Goal: Task Accomplishment & Management: Use online tool/utility

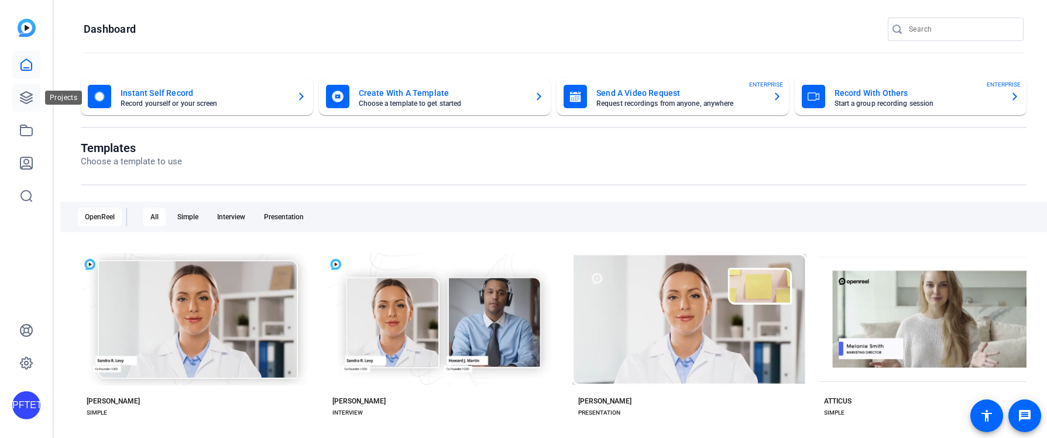
click at [30, 97] on icon at bounding box center [26, 98] width 14 height 14
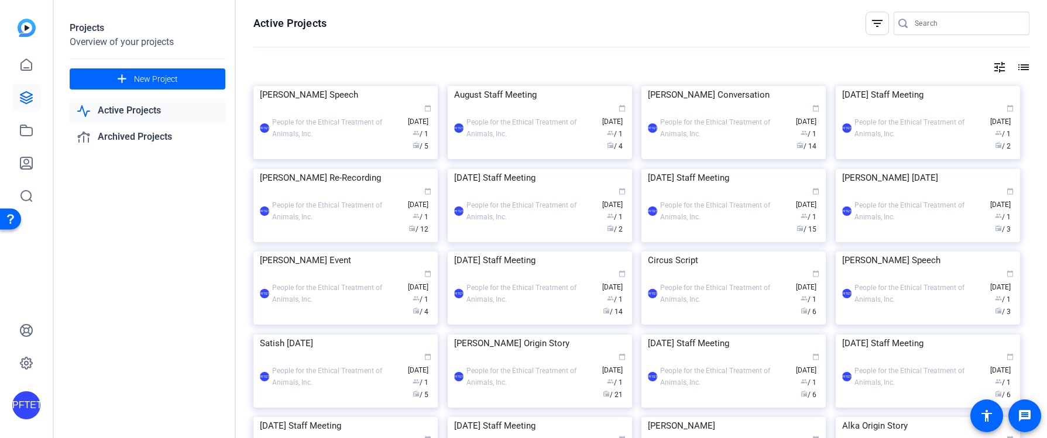
click at [354, 86] on img at bounding box center [345, 86] width 184 height 0
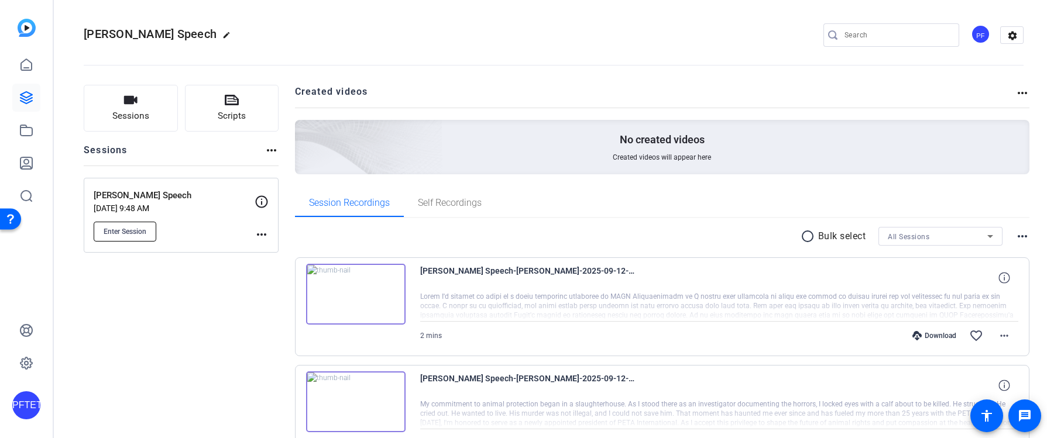
click at [132, 234] on span "Enter Session" at bounding box center [125, 231] width 43 height 9
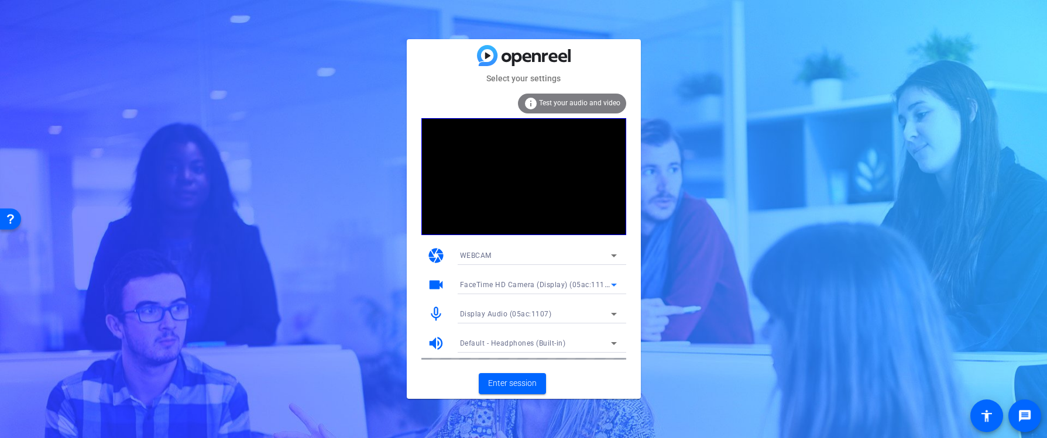
click at [506, 284] on span "FaceTime HD Camera (Display) (05ac:1112)" at bounding box center [536, 284] width 152 height 9
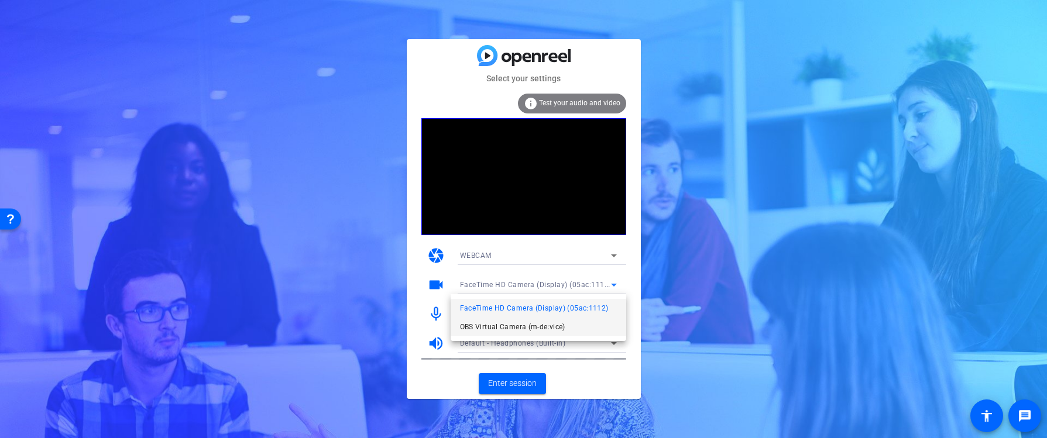
click at [517, 331] on span "OBS Virtual Camera (m-de:vice)" at bounding box center [512, 327] width 105 height 14
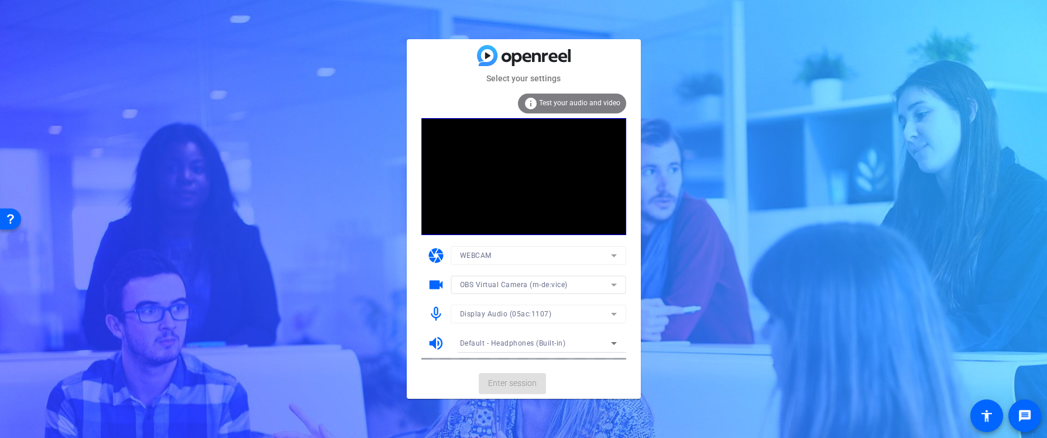
click at [783, 307] on div "Select your settings info Test your audio and video camera WEBCAM videocam OBS …" at bounding box center [523, 219] width 1047 height 438
click at [507, 308] on div "Display Audio (05ac:1107)" at bounding box center [535, 314] width 151 height 15
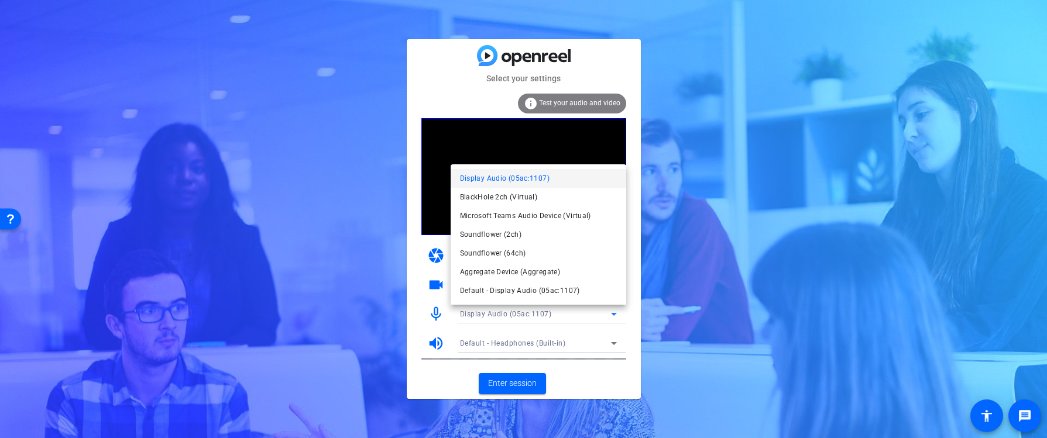
click at [510, 311] on div at bounding box center [523, 219] width 1047 height 438
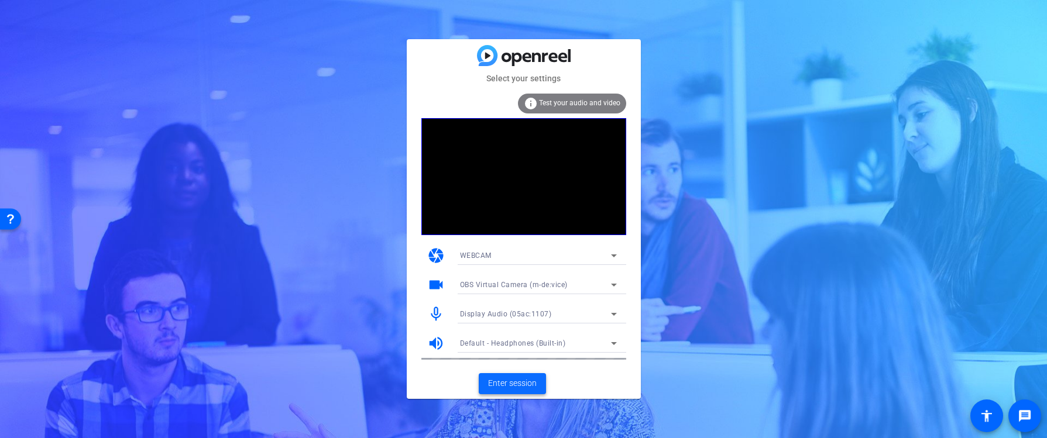
click at [521, 379] on span "Enter session" at bounding box center [512, 384] width 49 height 12
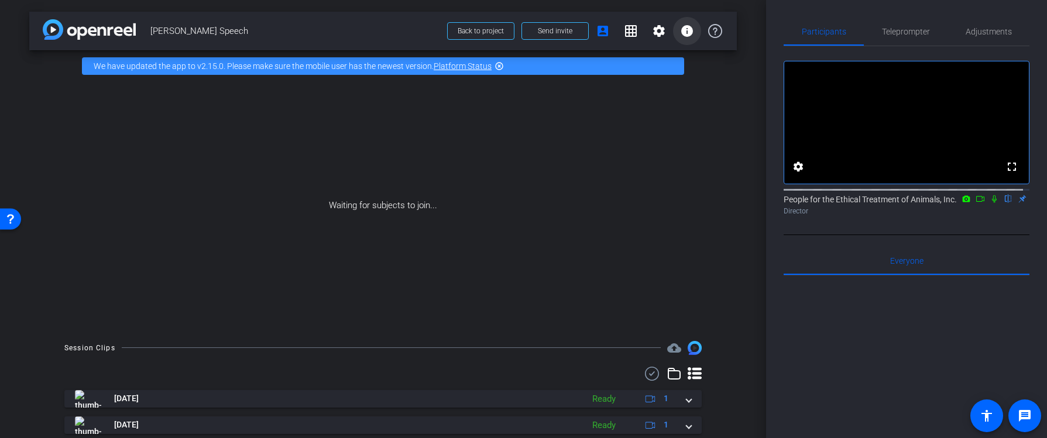
click at [680, 29] on mat-icon "info" at bounding box center [687, 31] width 14 height 14
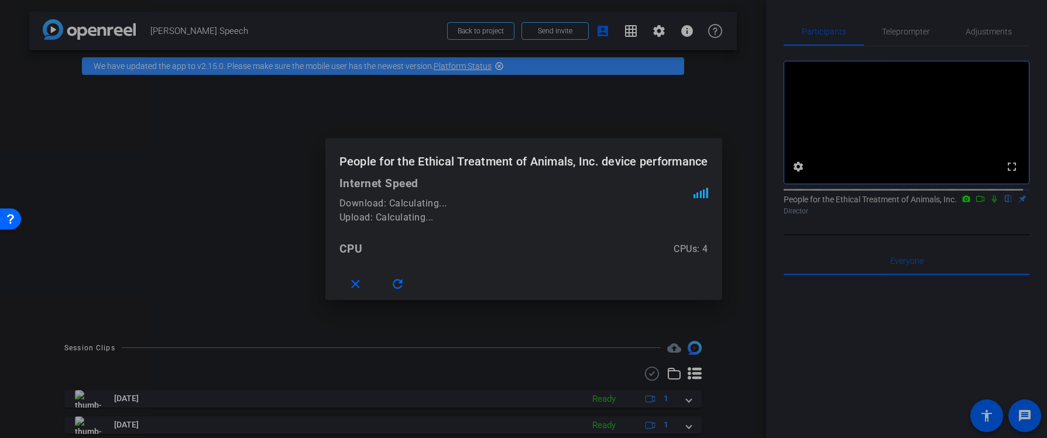
click at [620, 80] on div at bounding box center [523, 219] width 1047 height 438
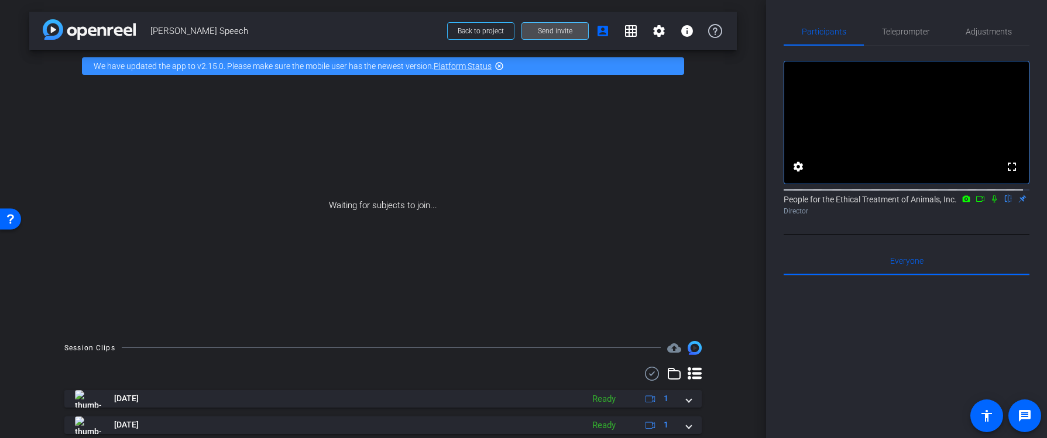
click at [546, 28] on span "Send invite" at bounding box center [555, 30] width 35 height 9
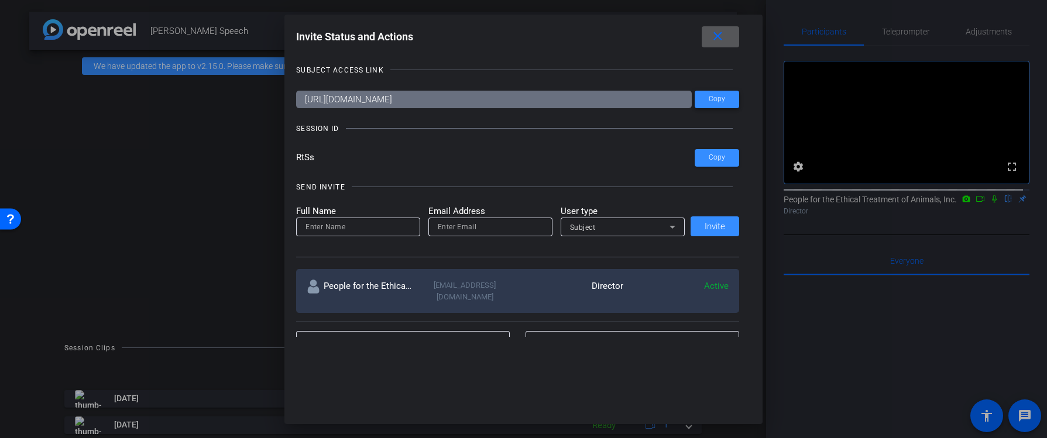
click at [709, 95] on span "Copy" at bounding box center [717, 99] width 16 height 9
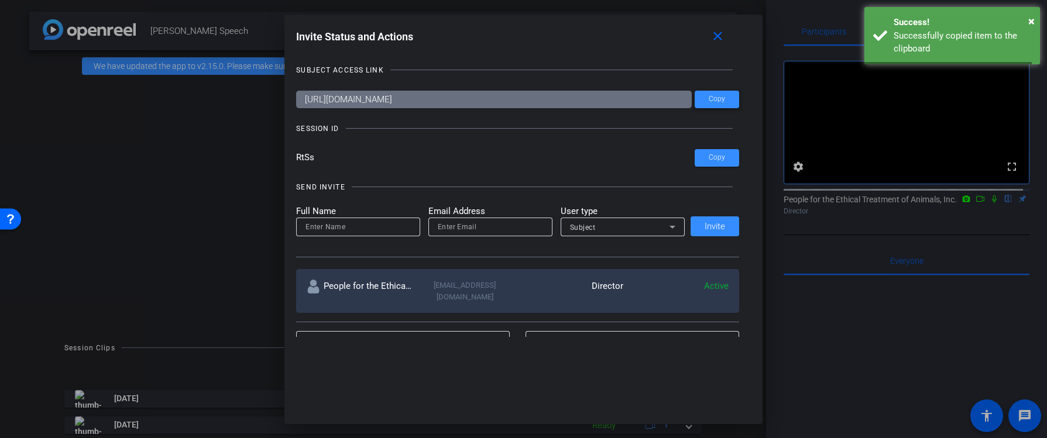
click at [719, 98] on span "Copy" at bounding box center [717, 99] width 16 height 9
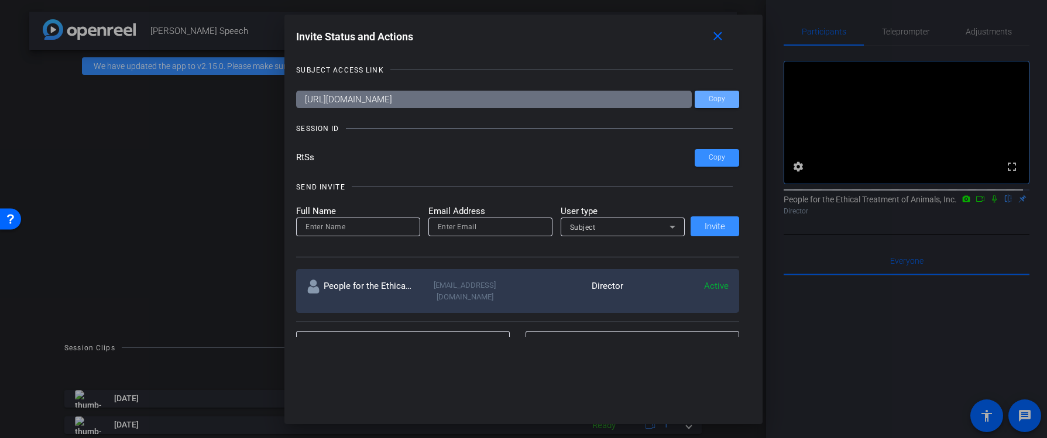
drag, startPoint x: 728, startPoint y: 36, endPoint x: 746, endPoint y: 40, distance: 18.5
click at [725, 37] on mat-icon "close" at bounding box center [718, 36] width 15 height 15
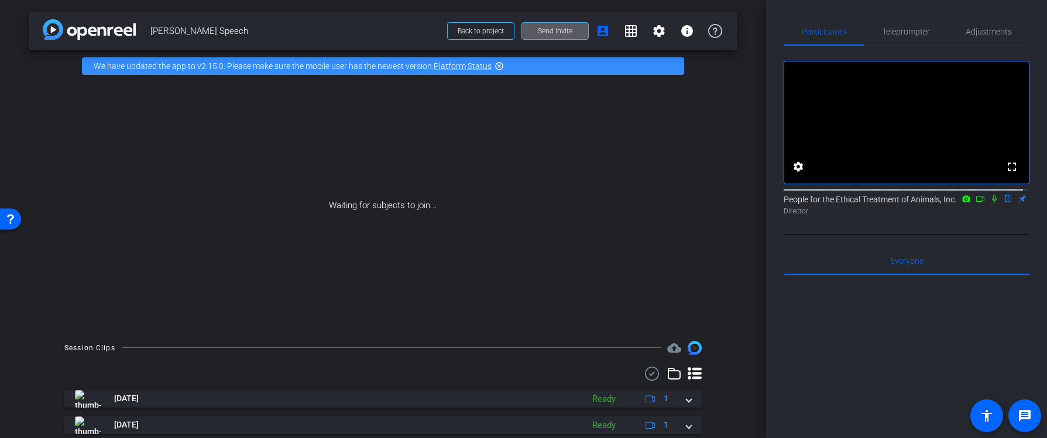
drag, startPoint x: 897, startPoint y: 33, endPoint x: 912, endPoint y: 54, distance: 26.3
click at [897, 33] on span "Teleprompter" at bounding box center [906, 32] width 48 height 8
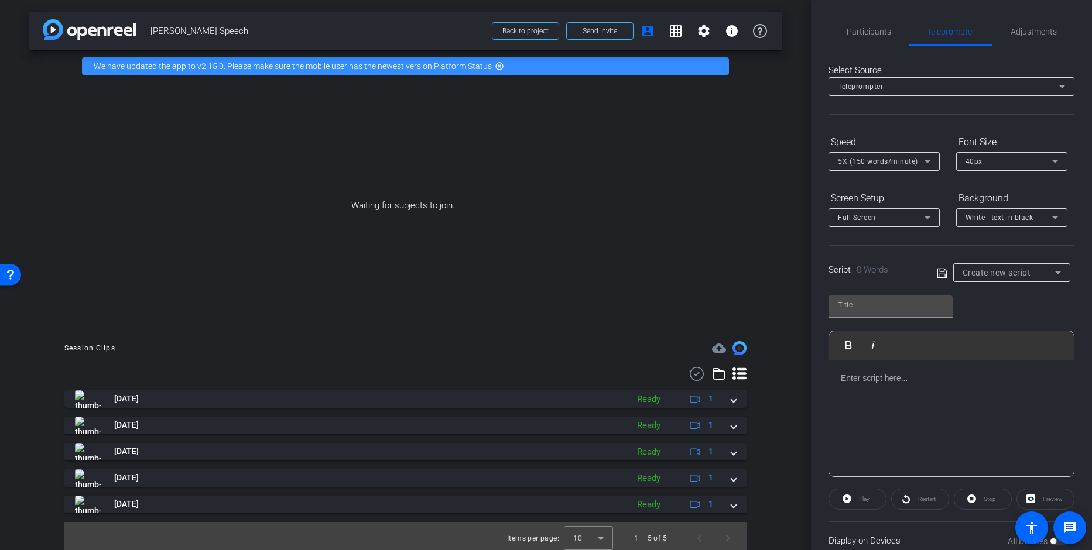
click at [992, 277] on div "Create new script" at bounding box center [1008, 273] width 92 height 14
click at [992, 317] on mat-option "[PERSON_NAME]" at bounding box center [1007, 315] width 114 height 19
type input "[PERSON_NAME]"
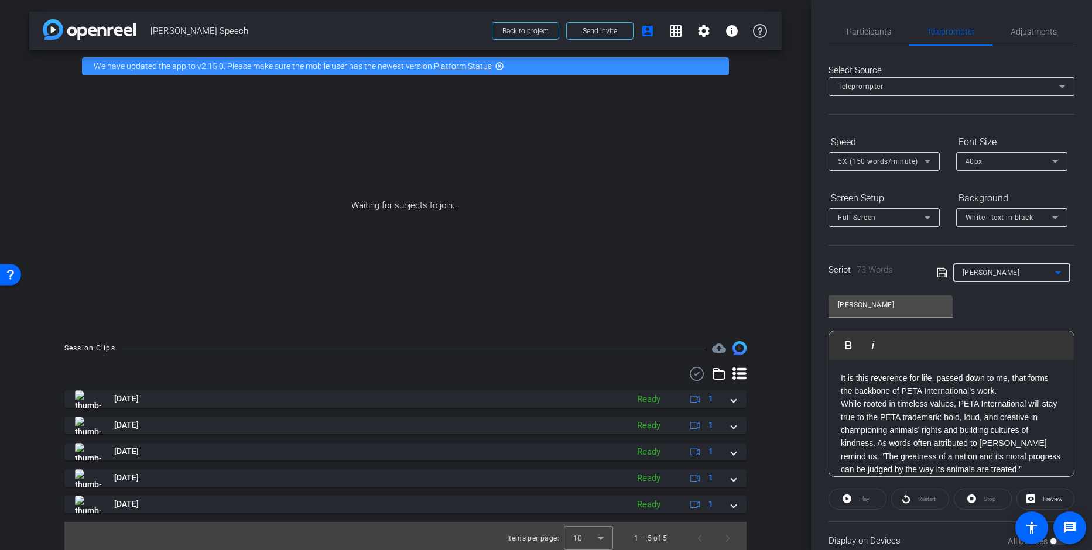
click at [964, 385] on p "It is this reverence for life, passed down to me, that forms the backbone of PE…" at bounding box center [951, 385] width 221 height 26
click at [952, 432] on p "While rooted in timeless values, PETA International will stay true to the PETA …" at bounding box center [951, 436] width 221 height 78
drag, startPoint x: 938, startPoint y: 274, endPoint x: 955, endPoint y: 358, distance: 85.4
click at [938, 274] on icon at bounding box center [941, 273] width 11 height 14
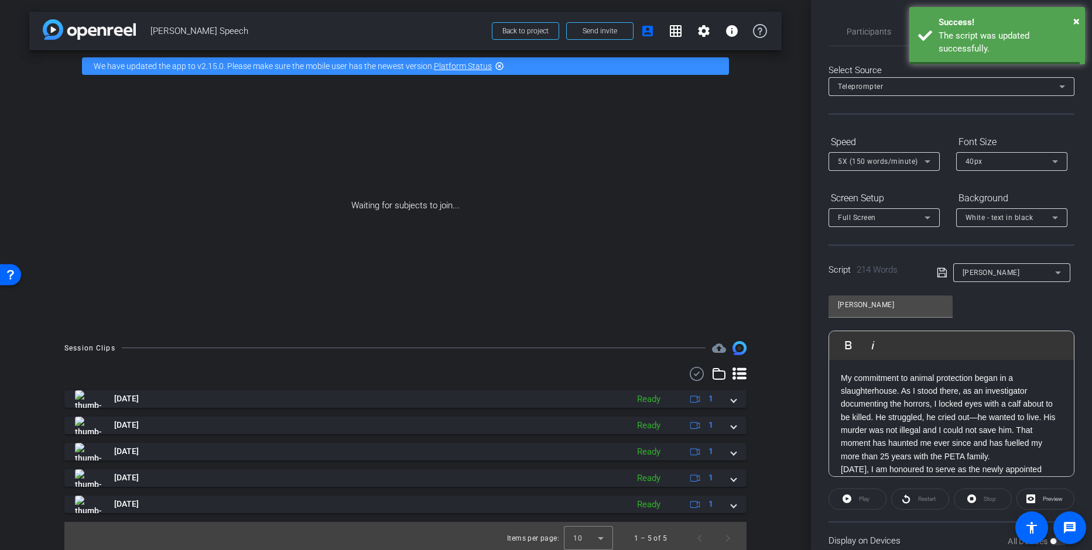
drag, startPoint x: 958, startPoint y: 421, endPoint x: 945, endPoint y: 381, distance: 42.0
click at [958, 421] on p "My commitment to animal protection began in a slaughterhouse. As I stood there,…" at bounding box center [951, 418] width 221 height 92
click at [883, 160] on span "5X (150 words/minute)" at bounding box center [878, 161] width 80 height 8
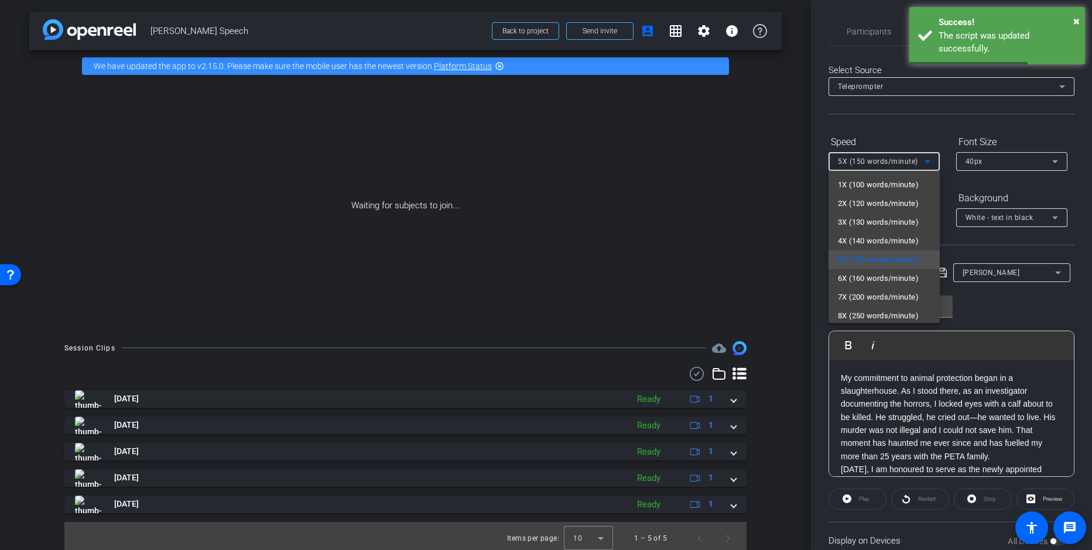
click at [923, 125] on div at bounding box center [546, 275] width 1092 height 550
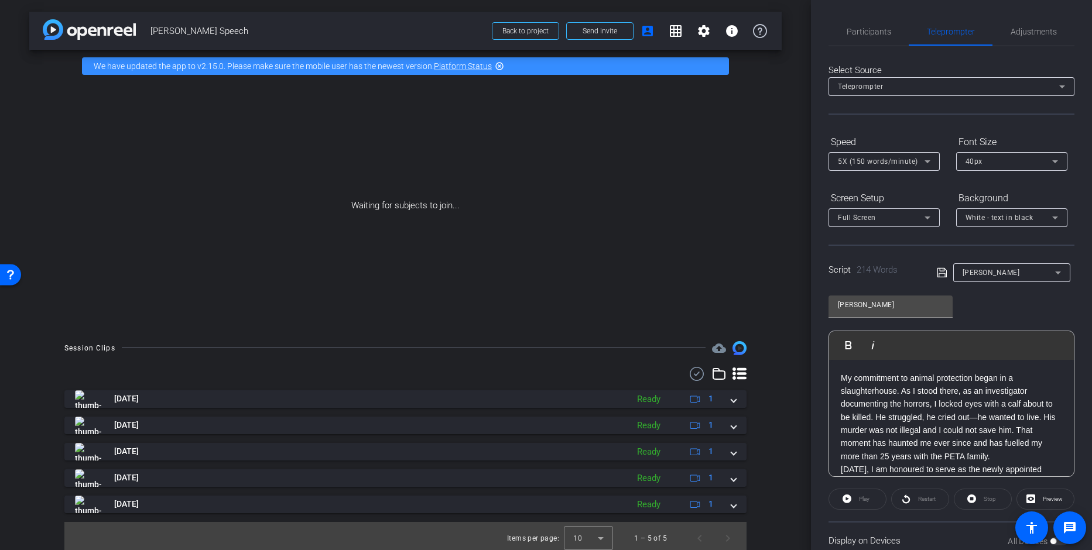
drag, startPoint x: 870, startPoint y: 30, endPoint x: 874, endPoint y: 56, distance: 25.4
click at [870, 30] on span "Participants" at bounding box center [868, 32] width 44 height 8
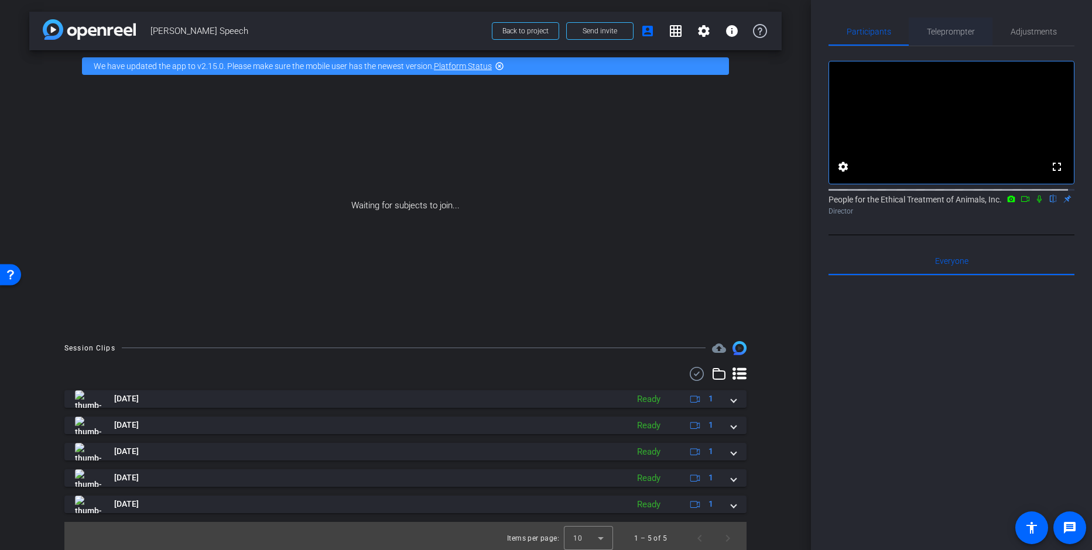
click at [945, 34] on span "Teleprompter" at bounding box center [951, 32] width 48 height 8
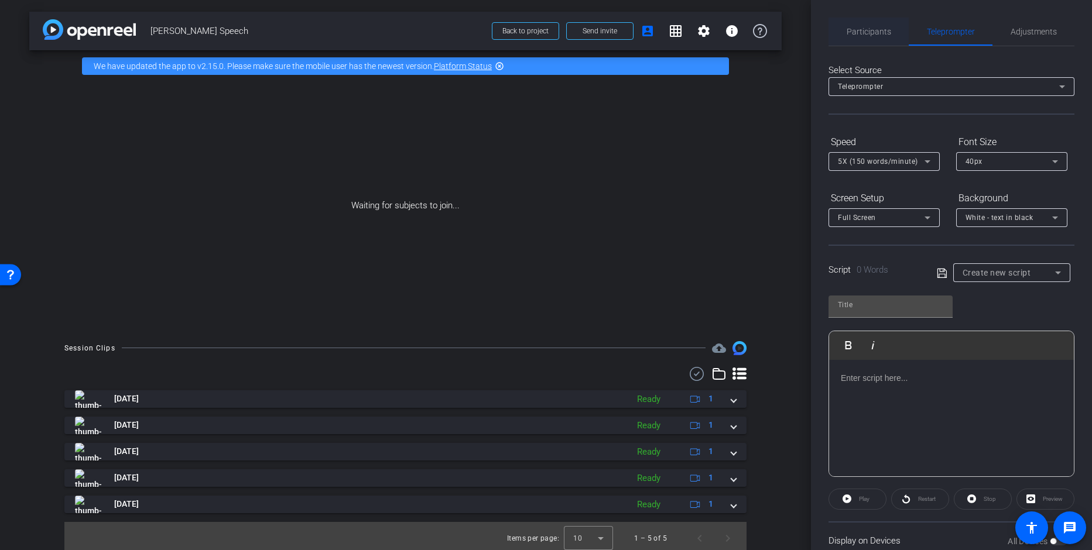
click at [886, 33] on span "Participants" at bounding box center [868, 32] width 44 height 8
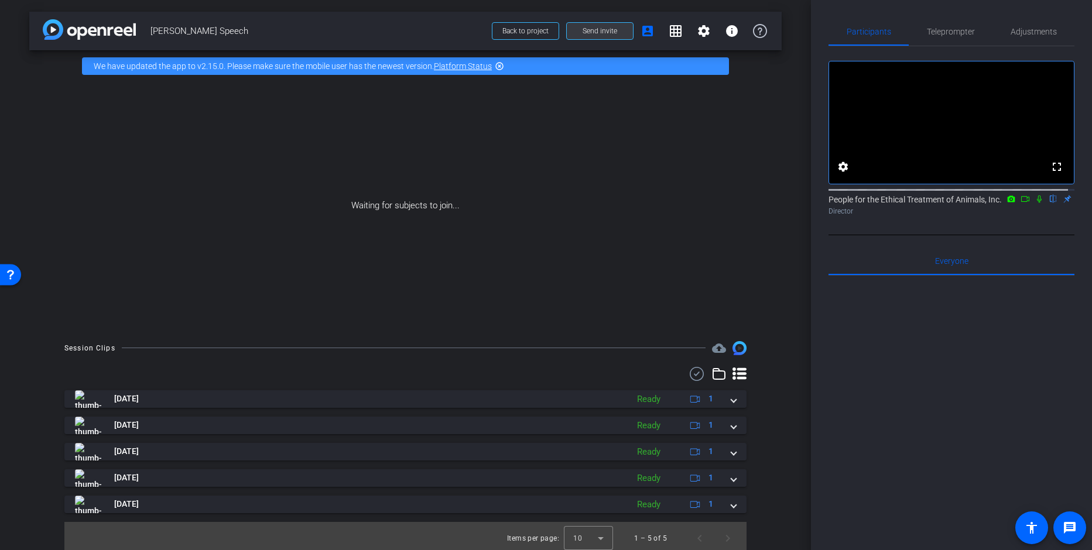
click at [598, 29] on span "Send invite" at bounding box center [599, 30] width 35 height 9
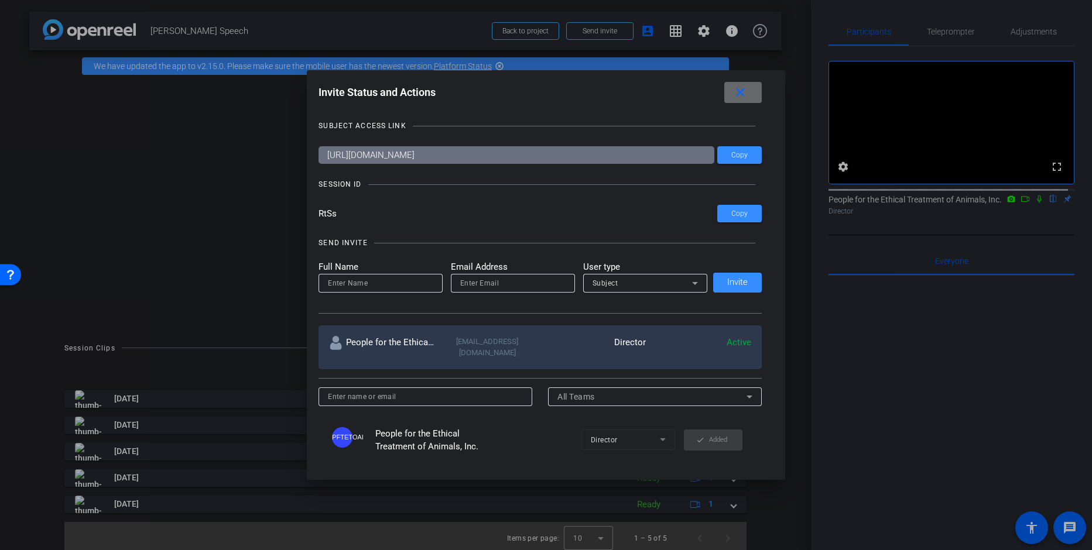
click at [752, 86] on span at bounding box center [742, 92] width 37 height 28
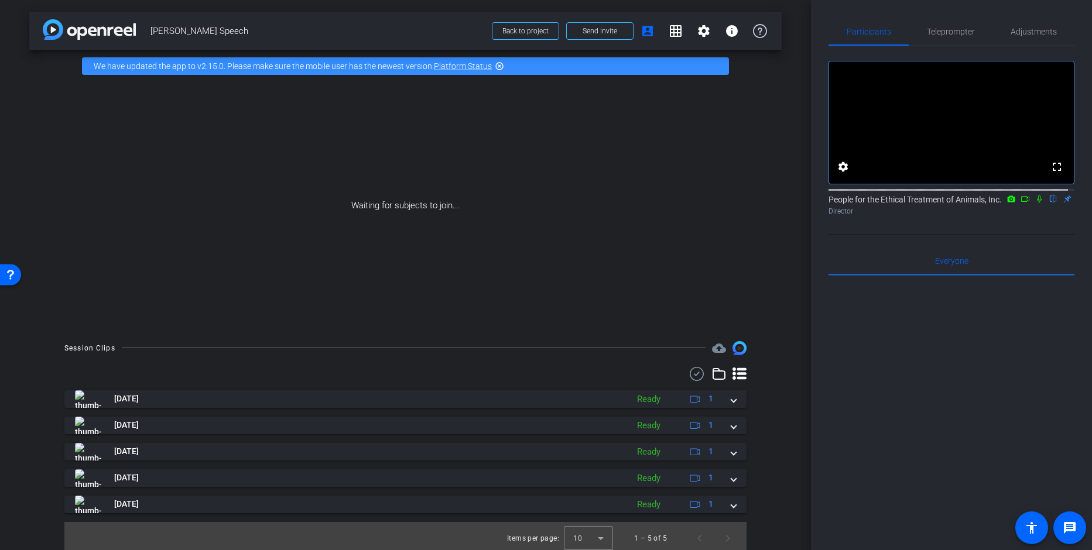
click at [778, 211] on div "arrow_back [PERSON_NAME] Speech Back to project Send invite account_box grid_on…" at bounding box center [405, 275] width 811 height 550
click at [927, 406] on div at bounding box center [951, 421] width 246 height 290
click at [951, 29] on span "Teleprompter" at bounding box center [951, 32] width 48 height 8
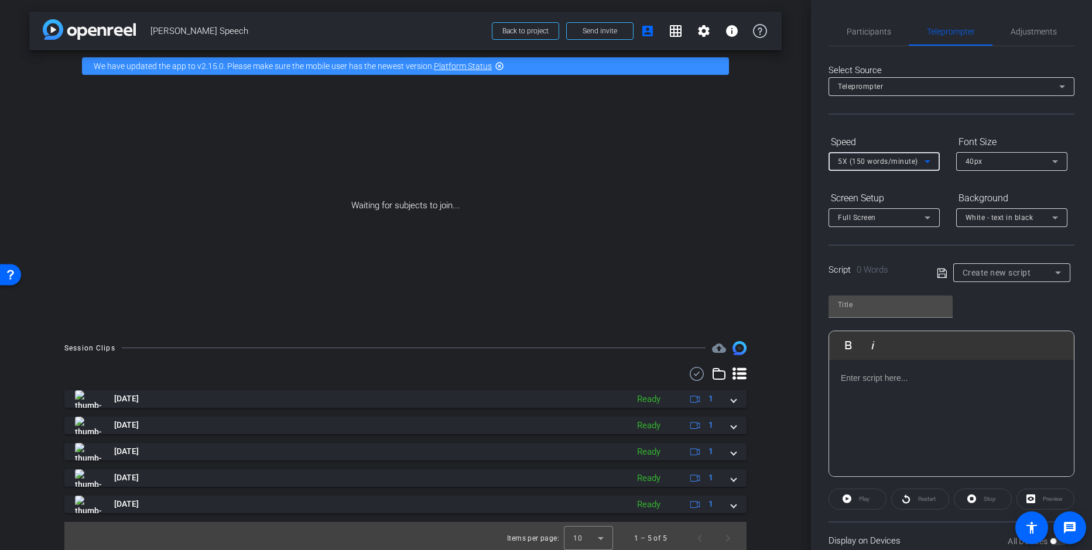
click at [884, 163] on span "5X (150 words/minute)" at bounding box center [878, 161] width 80 height 8
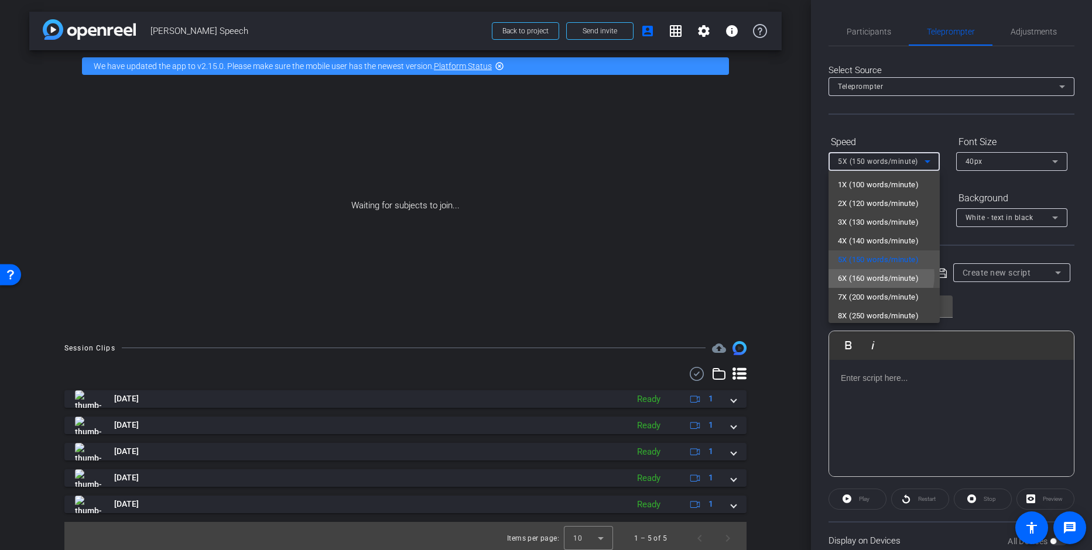
drag, startPoint x: 876, startPoint y: 276, endPoint x: 887, endPoint y: 243, distance: 34.4
click at [876, 276] on span "6X (160 words/minute)" at bounding box center [878, 279] width 81 height 14
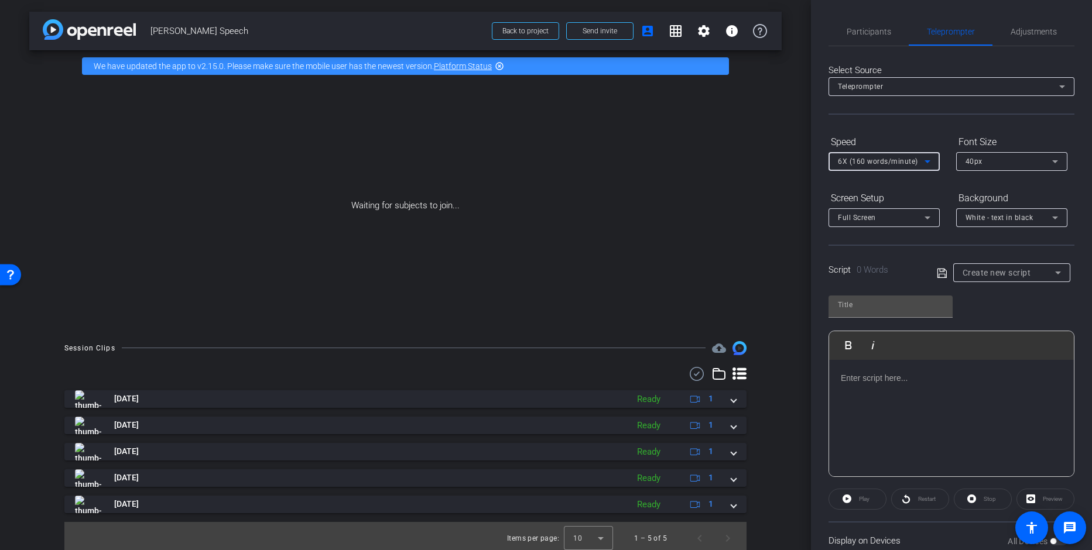
click at [879, 116] on div "Select Source Teleprompter Speed 6X (160 words/minute) Font Size 40px Screen Se…" at bounding box center [951, 302] width 246 height 513
click at [907, 124] on div "Select Source Teleprompter Speed 6X (160 words/minute) Font Size 40px Screen Se…" at bounding box center [951, 302] width 246 height 513
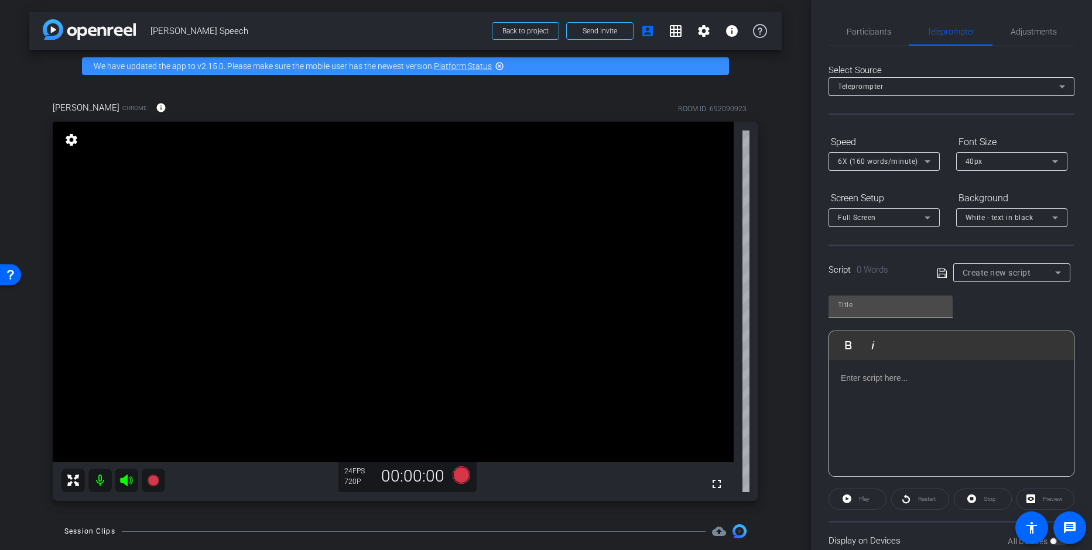
click at [996, 274] on span "Create new script" at bounding box center [996, 272] width 68 height 9
click at [998, 313] on mat-option "[PERSON_NAME]" at bounding box center [1007, 315] width 114 height 19
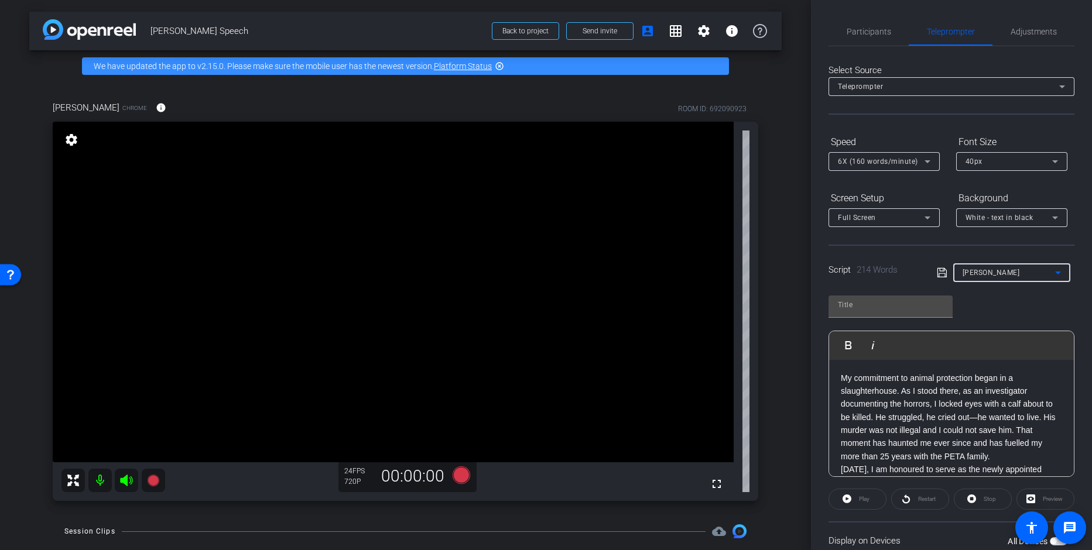
type input "[PERSON_NAME]"
click at [1014, 309] on div "[PERSON_NAME] Play Play from this location Play Selected Play and display the s…" at bounding box center [951, 382] width 246 height 190
click at [767, 363] on div "[PERSON_NAME] Chrome info ROOM ID: 692090923 fullscreen settings 24 FPS 720P 00…" at bounding box center [405, 297] width 752 height 431
click at [866, 36] on span "Participants" at bounding box center [868, 32] width 44 height 8
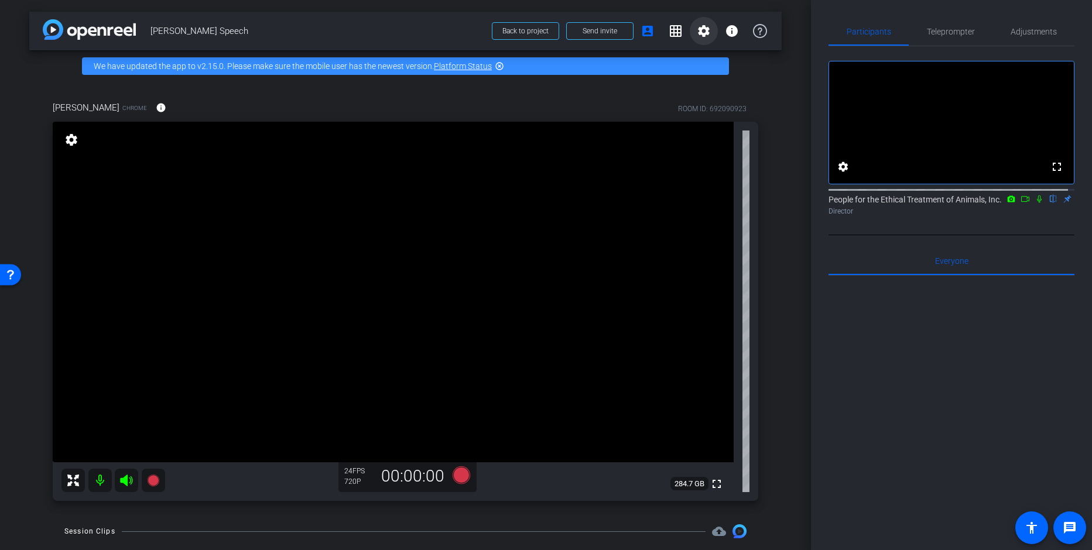
click at [698, 32] on mat-icon "settings" at bounding box center [704, 31] width 14 height 14
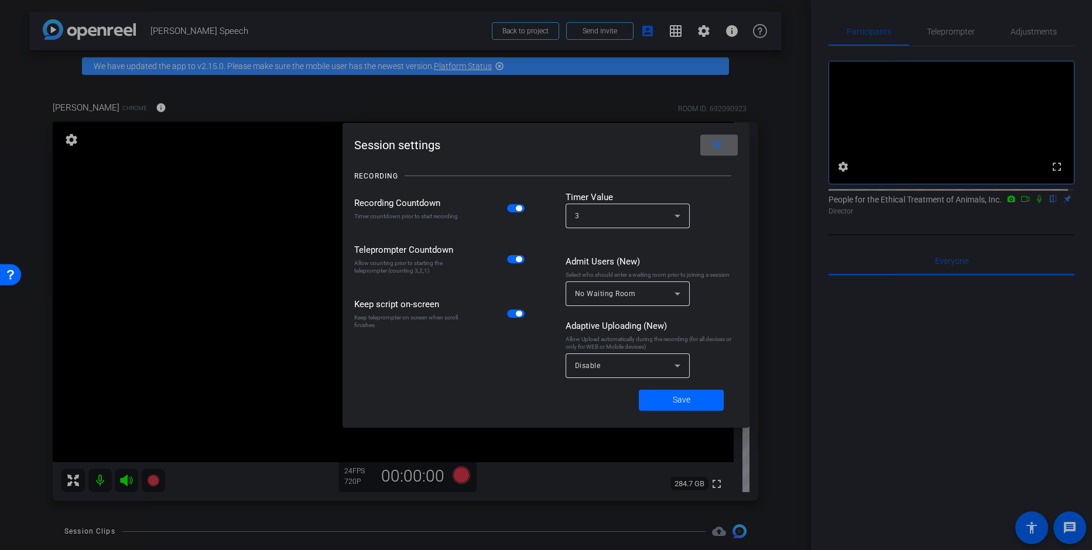
drag, startPoint x: 713, startPoint y: 147, endPoint x: 685, endPoint y: 109, distance: 46.5
click at [713, 146] on mat-icon "close" at bounding box center [716, 145] width 15 height 15
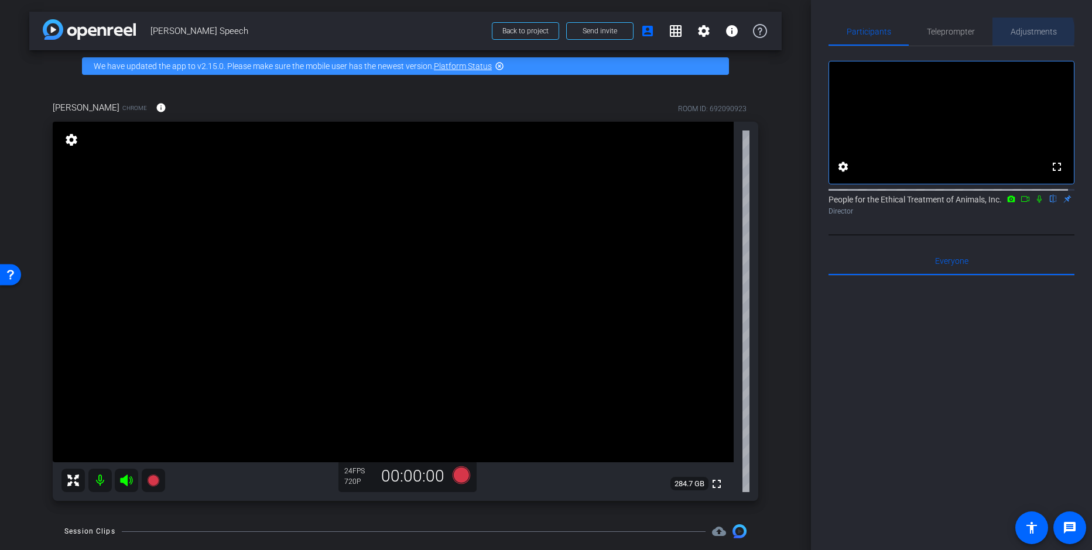
click at [1025, 33] on span "Adjustments" at bounding box center [1033, 32] width 46 height 8
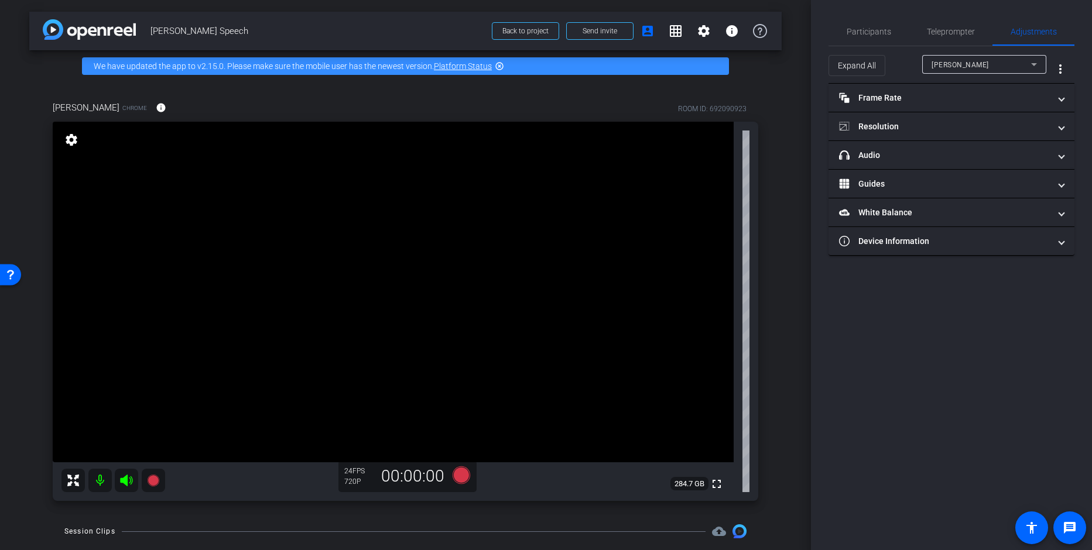
drag, startPoint x: 131, startPoint y: 474, endPoint x: 126, endPoint y: 483, distance: 10.5
click at [131, 474] on icon at bounding box center [126, 481] width 14 height 14
click at [128, 483] on icon at bounding box center [126, 481] width 14 height 14
click at [903, 133] on mat-expansion-panel-header "Resolution" at bounding box center [951, 126] width 246 height 28
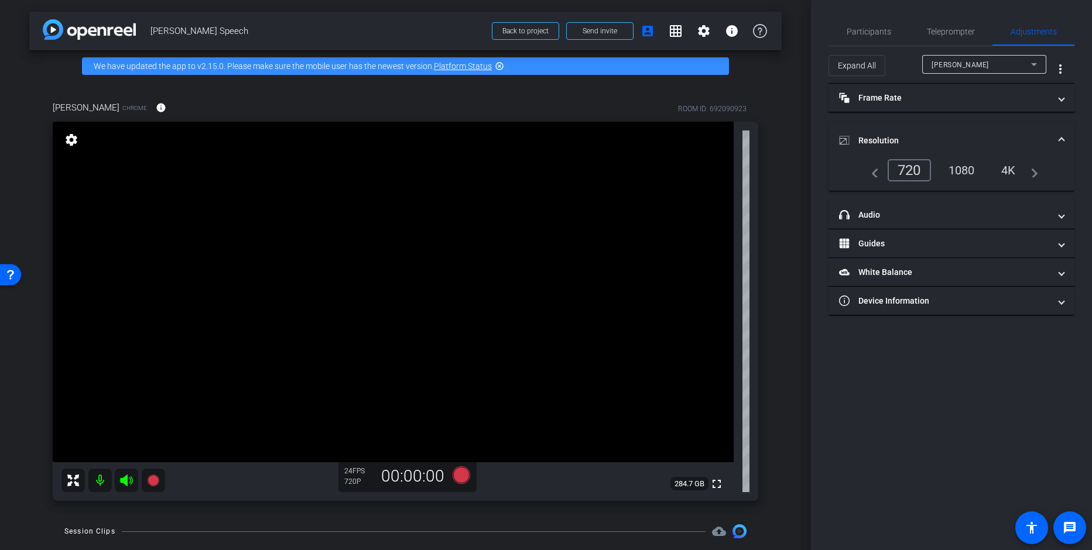
click at [959, 171] on div "1080" at bounding box center [961, 170] width 44 height 20
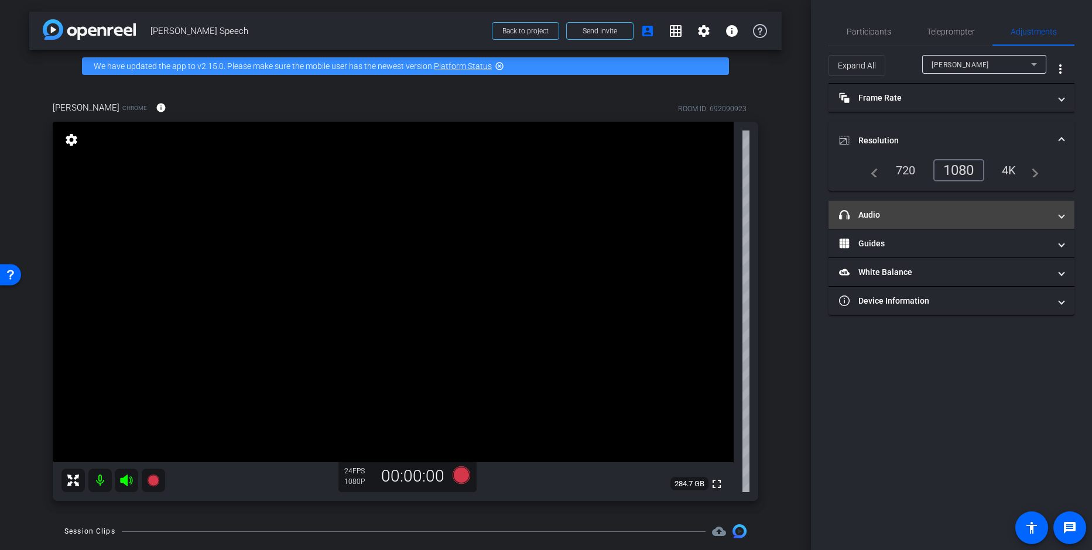
click at [872, 206] on mat-expansion-panel-header "headphone icon Audio" at bounding box center [951, 215] width 246 height 28
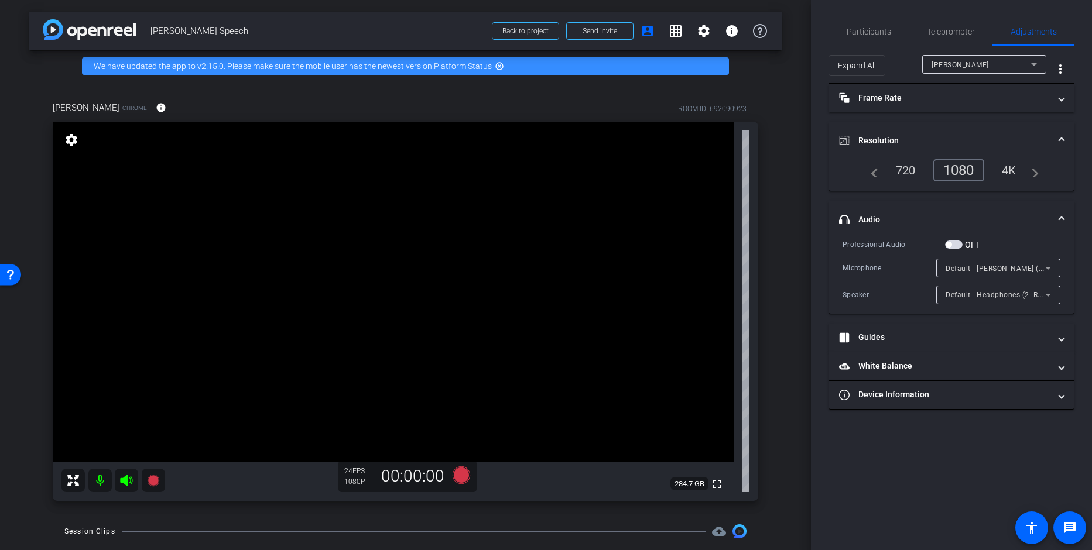
click at [785, 278] on div "arrow_back [PERSON_NAME] Speech Back to project Send invite account_box grid_on…" at bounding box center [405, 275] width 811 height 550
click at [994, 265] on span "Default - [PERSON_NAME] (2- Realtek(R) Audio)" at bounding box center [1025, 267] width 161 height 9
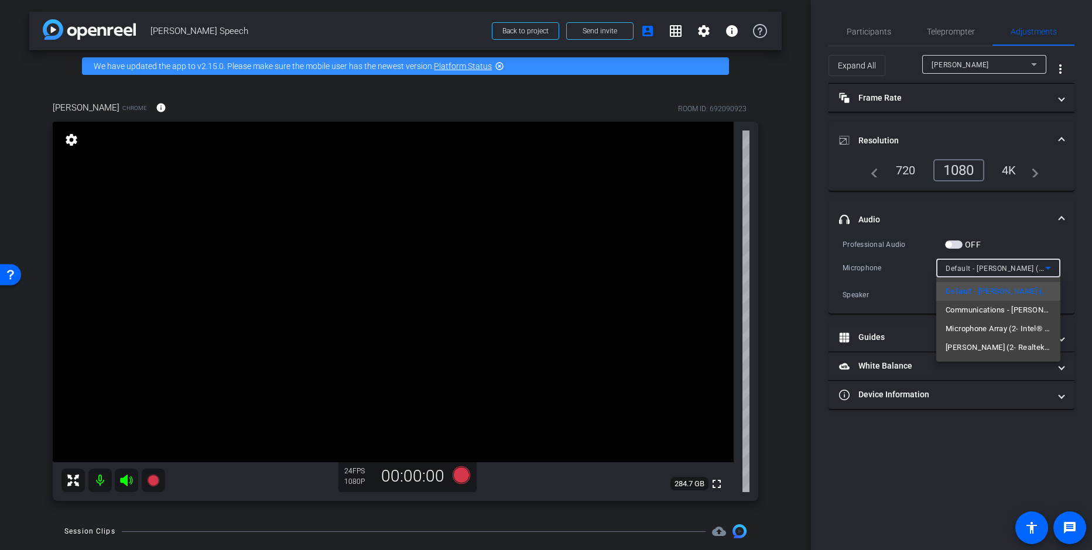
drag, startPoint x: 911, startPoint y: 291, endPoint x: 917, endPoint y: 294, distance: 7.1
click at [911, 291] on div at bounding box center [546, 275] width 1092 height 550
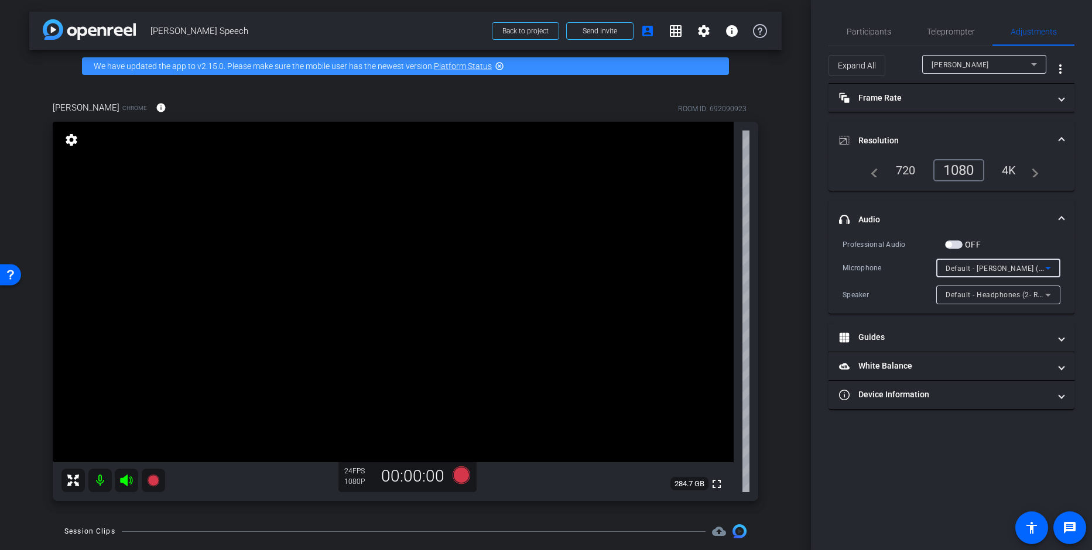
click at [968, 272] on span "Default - [PERSON_NAME] (2- Realtek(R) Audio)" at bounding box center [1025, 267] width 161 height 9
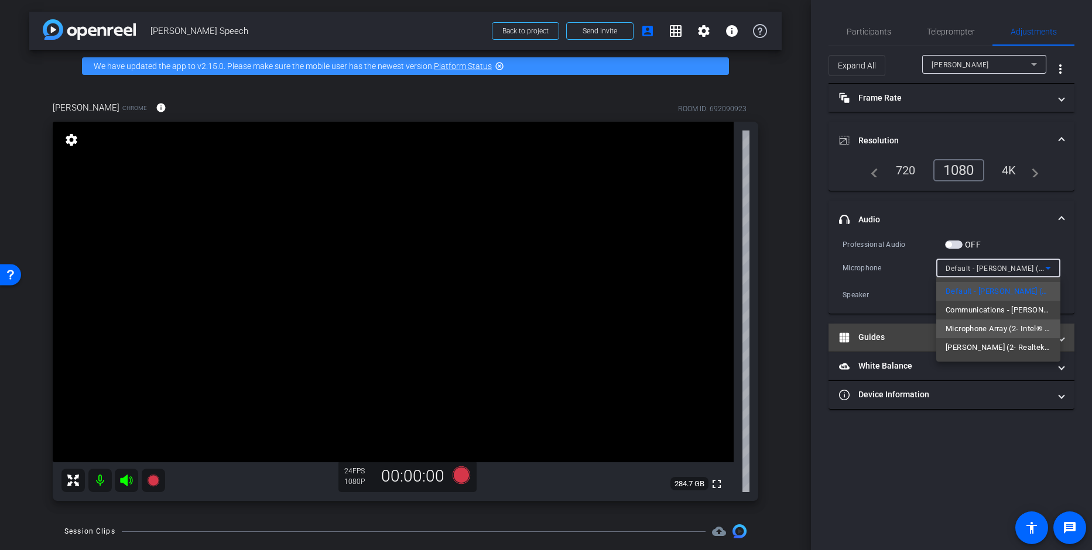
click at [966, 332] on span "Microphone Array (2- Intel® Smart Sound Technology for Digital Microphones)" at bounding box center [997, 329] width 105 height 14
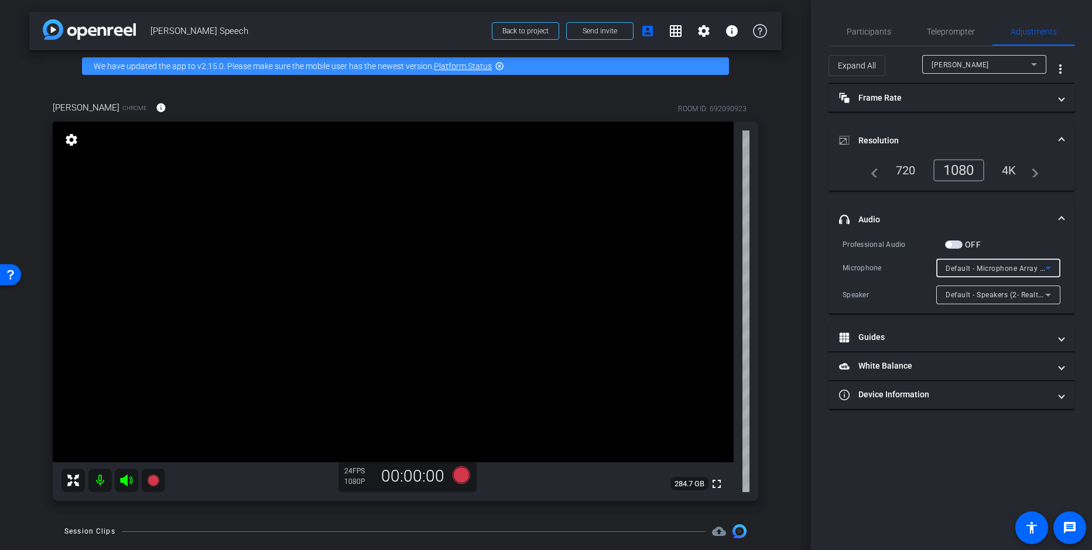
click at [999, 271] on span "Default - Microphone Array (2- Intel® Smart Sound Technology for Digital Microp…" at bounding box center [1094, 267] width 299 height 9
drag, startPoint x: 905, startPoint y: 279, endPoint x: 918, endPoint y: 287, distance: 15.6
click at [905, 279] on div at bounding box center [546, 275] width 1092 height 550
click at [972, 272] on span "Default - Microphone Array (2- Intel® Smart Sound Technology for Digital Microp…" at bounding box center [1094, 267] width 299 height 9
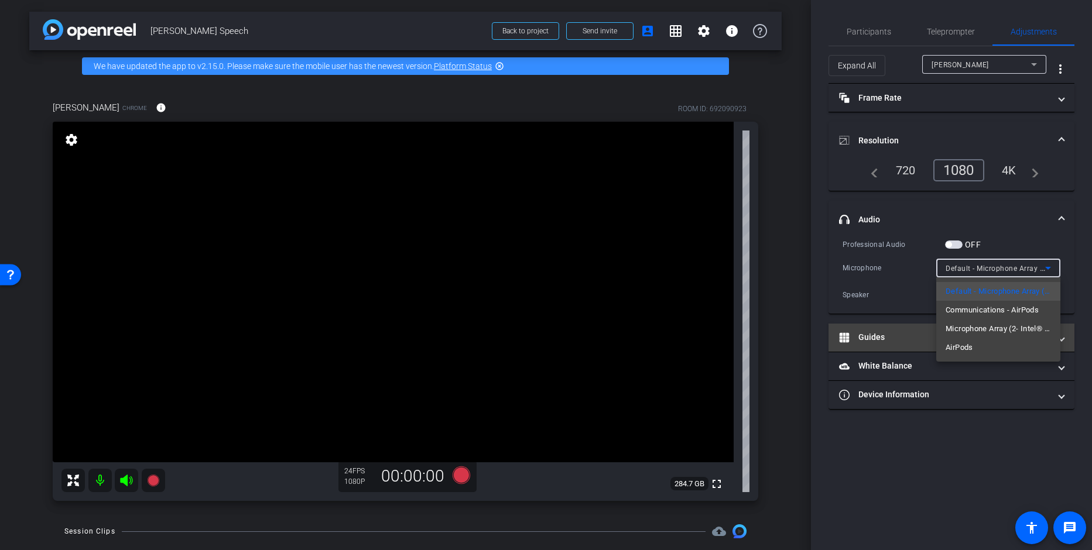
click at [959, 345] on span "AirPods" at bounding box center [959, 348] width 28 height 14
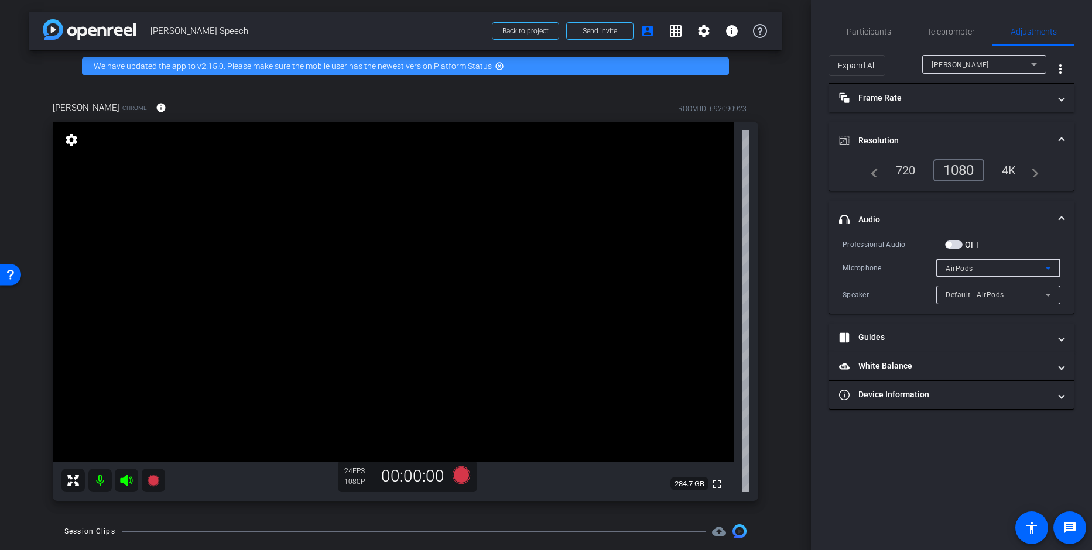
click at [897, 268] on div "Microphone" at bounding box center [889, 268] width 94 height 12
click at [963, 291] on span "Default - AirPods" at bounding box center [974, 295] width 59 height 8
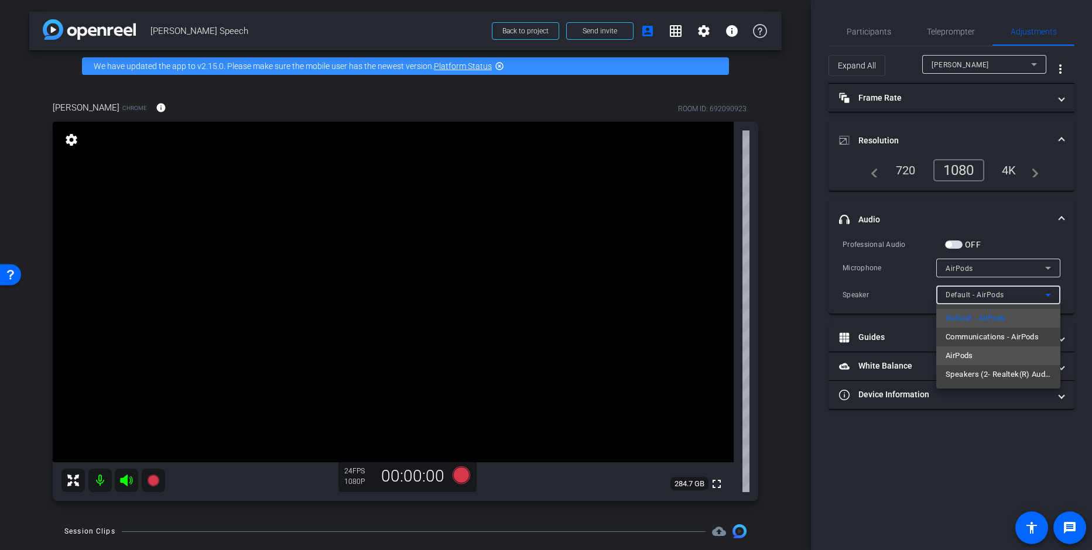
click at [965, 360] on span "AirPods" at bounding box center [959, 356] width 28 height 14
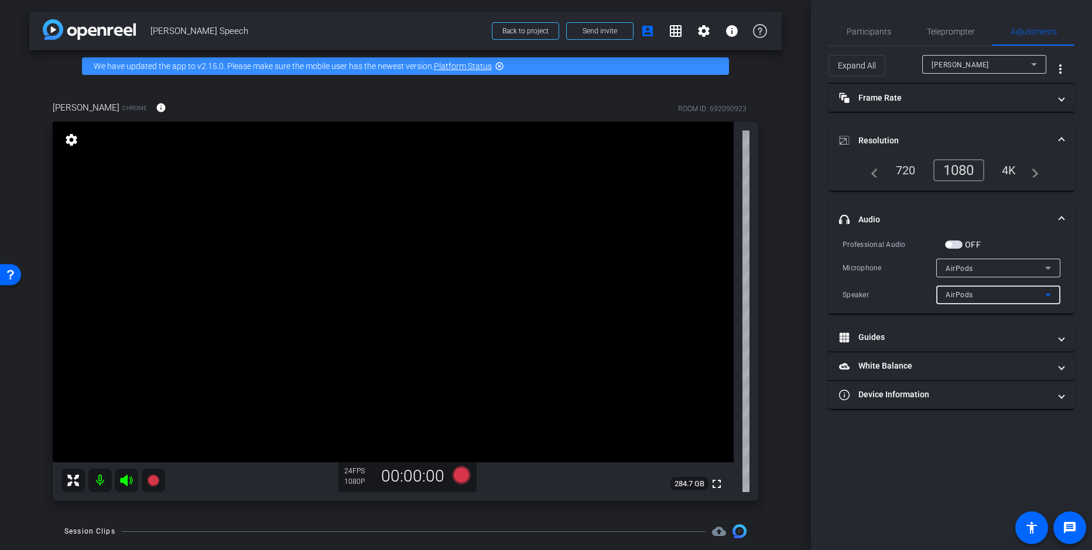
click at [903, 275] on div "Microphone AirPods" at bounding box center [951, 268] width 218 height 19
click at [897, 275] on div "Microphone AirPods" at bounding box center [951, 268] width 218 height 19
click at [978, 267] on div "AirPods" at bounding box center [995, 268] width 100 height 15
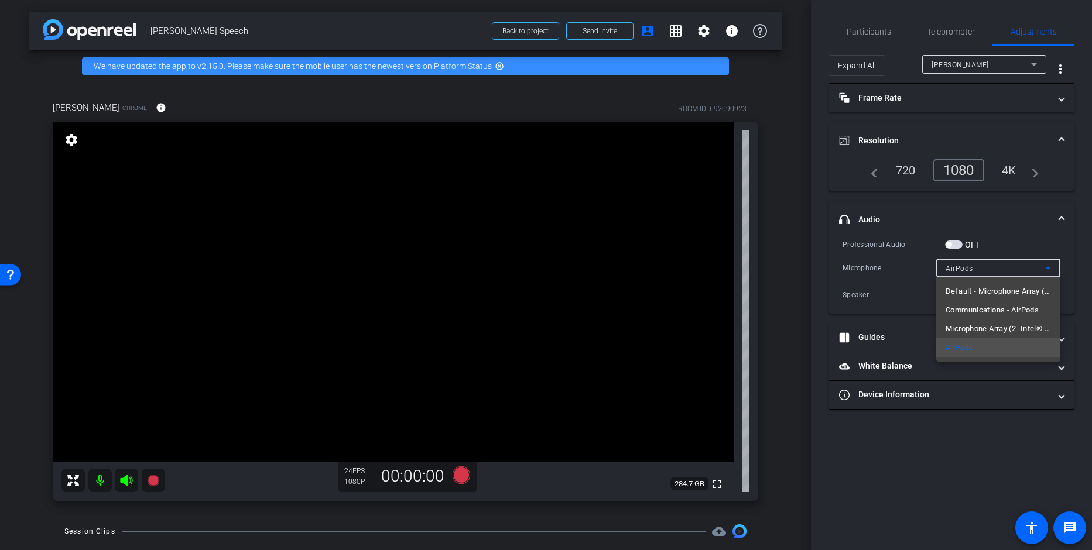
click at [956, 293] on span "Default - Microphone Array (2- Intel® Smart Sound Technology for Digital Microp…" at bounding box center [997, 291] width 105 height 14
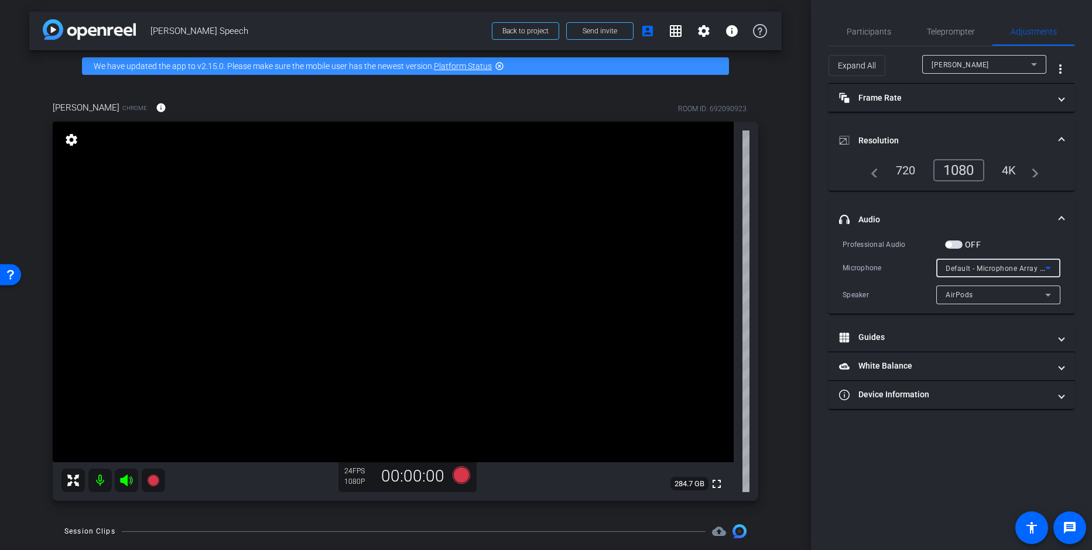
click at [973, 266] on span "Default - Microphone Array (2- Intel® Smart Sound Technology for Digital Microp…" at bounding box center [1094, 267] width 299 height 9
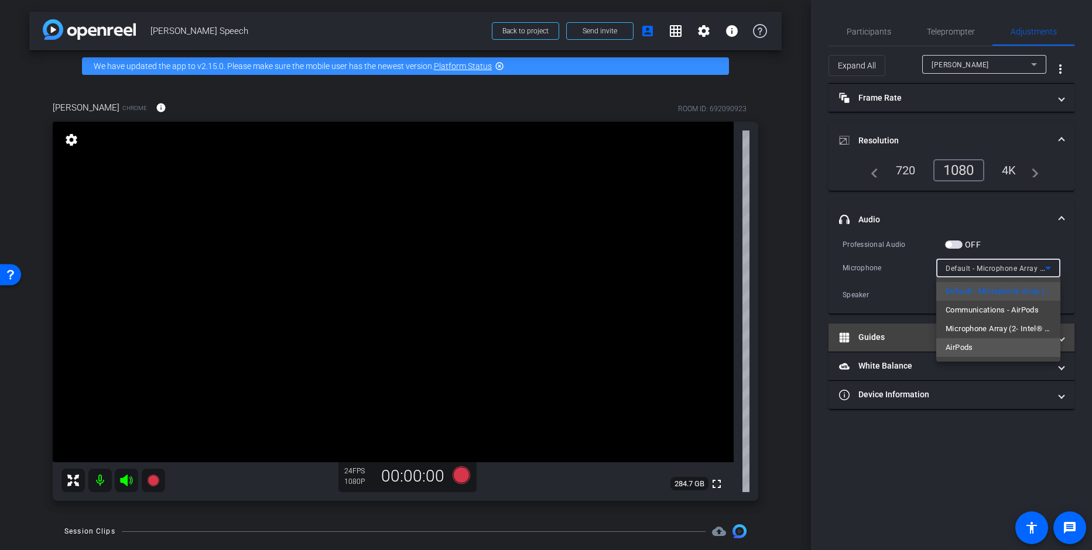
drag, startPoint x: 976, startPoint y: 347, endPoint x: 962, endPoint y: 329, distance: 22.5
click at [976, 347] on mat-option "AirPods" at bounding box center [998, 347] width 124 height 19
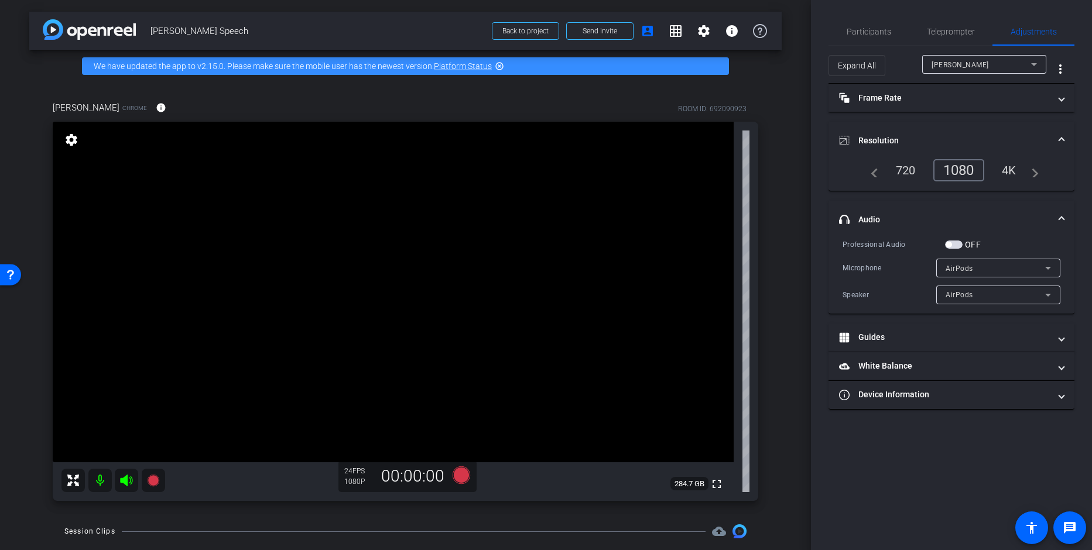
click at [953, 244] on span "button" at bounding box center [954, 245] width 18 height 8
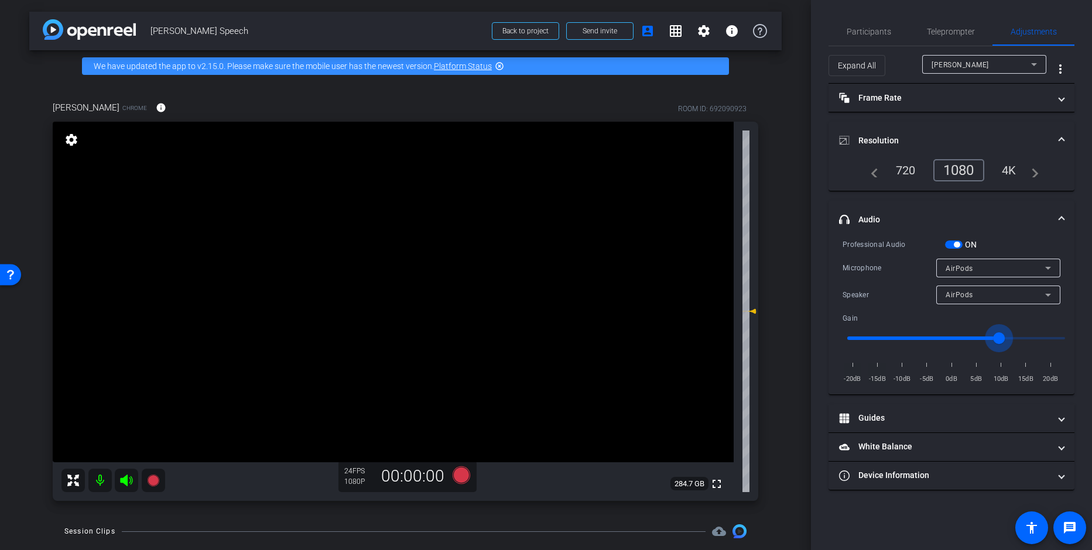
drag, startPoint x: 987, startPoint y: 335, endPoint x: 1001, endPoint y: 335, distance: 13.5
click at [1001, 335] on input "range" at bounding box center [956, 338] width 242 height 26
click at [1005, 340] on input "range" at bounding box center [956, 338] width 242 height 26
click at [1008, 339] on input "range" at bounding box center [956, 338] width 242 height 26
click at [819, 288] on div "Participants Teleprompter Adjustments settings People for the Ethical Treatment…" at bounding box center [951, 275] width 281 height 550
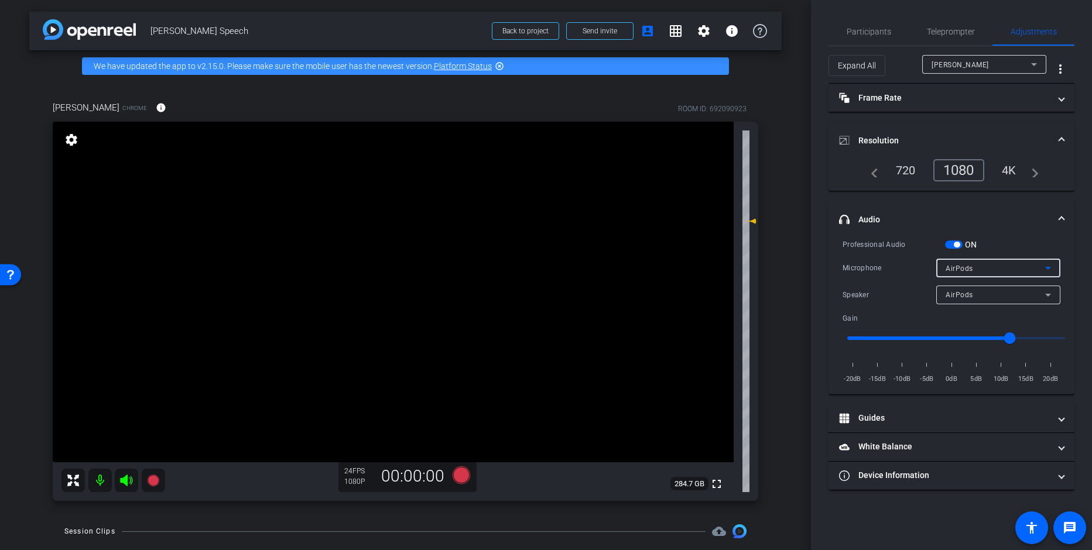
click at [964, 268] on span "AirPods" at bounding box center [959, 269] width 28 height 8
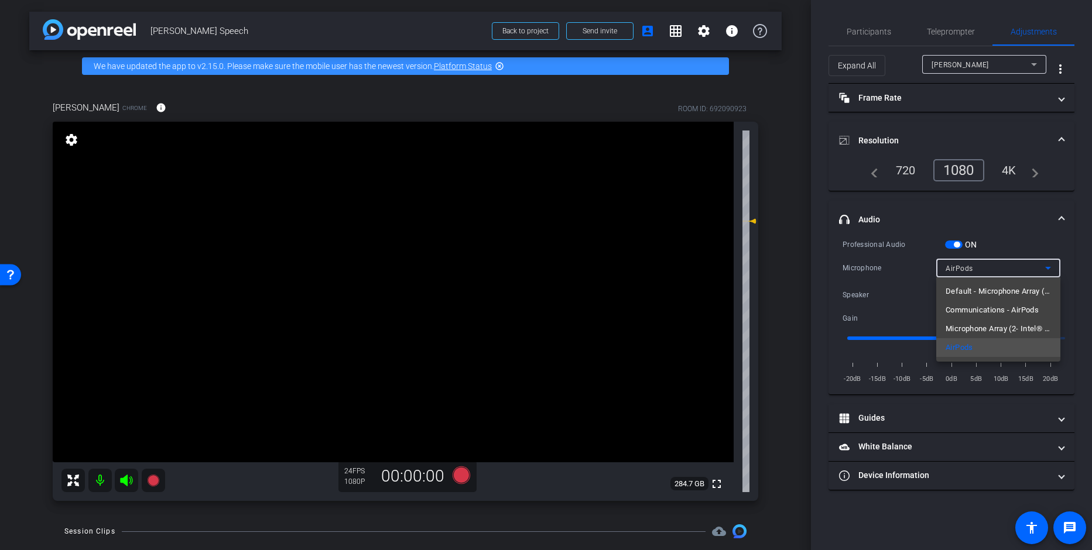
click at [973, 296] on span "Default - Microphone Array (2- Intel® Smart Sound Technology for Digital Microp…" at bounding box center [997, 291] width 105 height 14
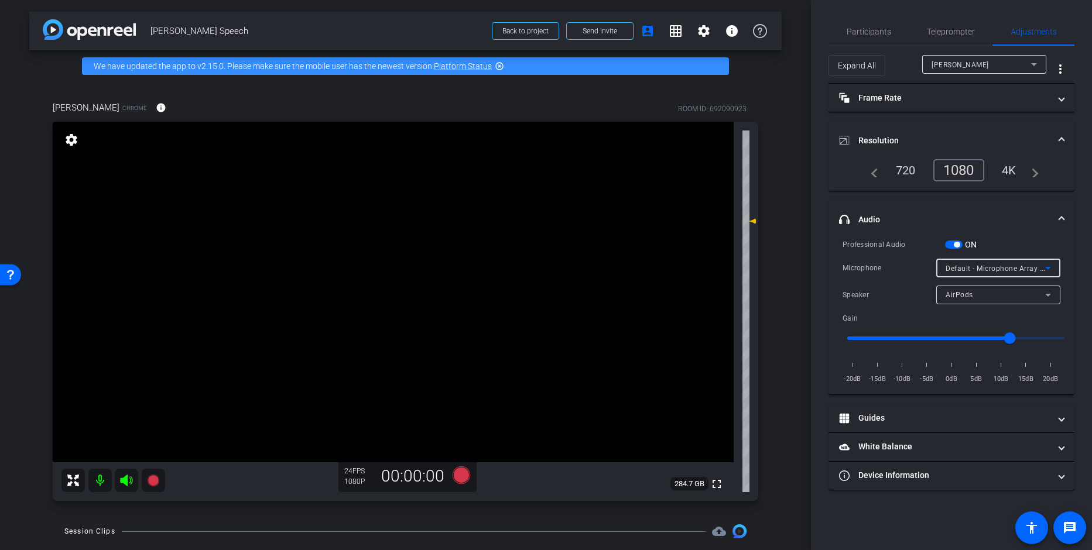
click at [968, 294] on span "AirPods" at bounding box center [959, 295] width 28 height 8
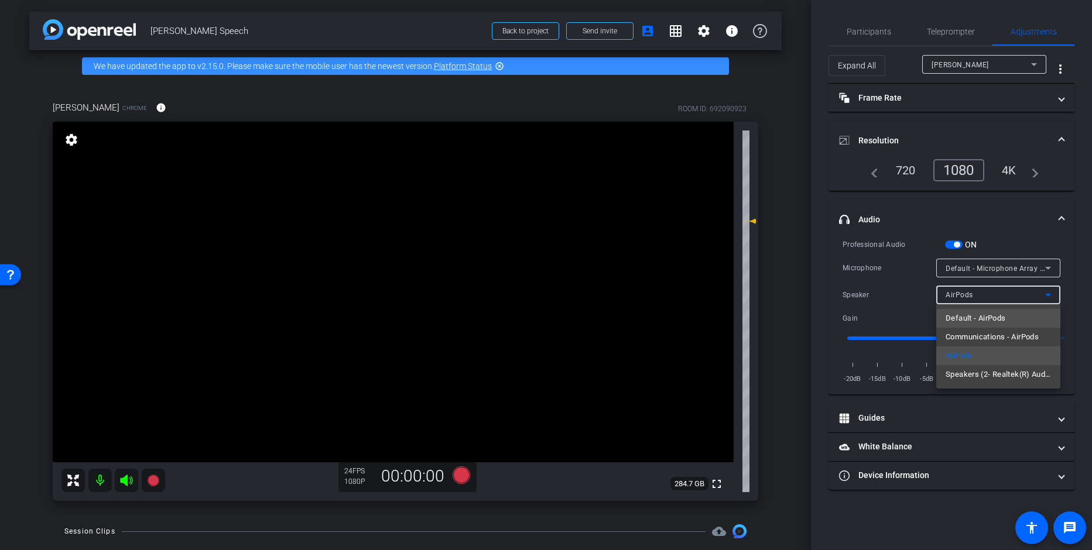
click at [978, 322] on span "Default - AirPods" at bounding box center [975, 318] width 60 height 14
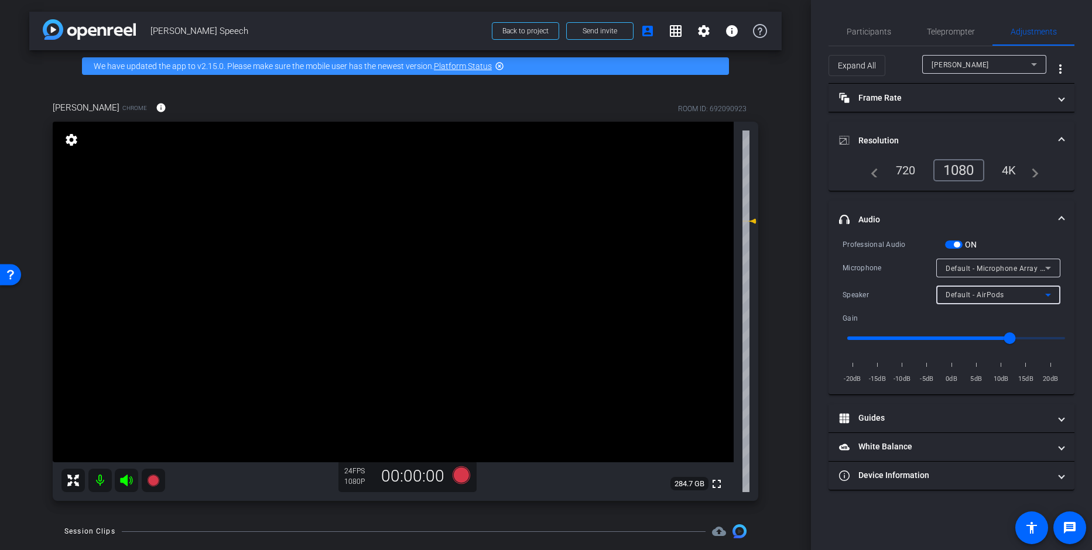
click at [963, 300] on div "Default - AirPods" at bounding box center [995, 294] width 100 height 15
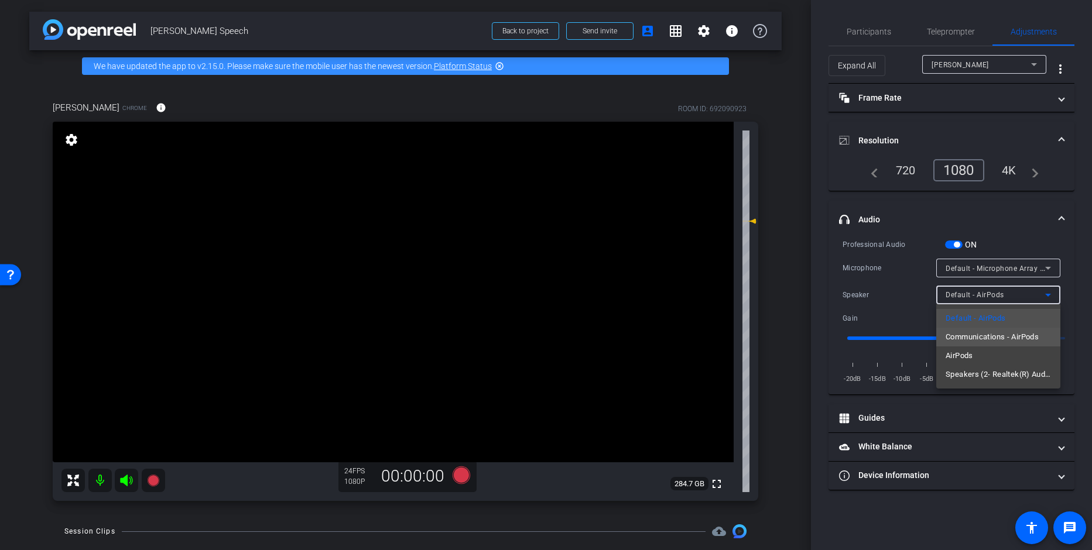
drag, startPoint x: 974, startPoint y: 333, endPoint x: 963, endPoint y: 331, distance: 11.4
click at [974, 334] on span "Communications - AirPods" at bounding box center [991, 337] width 93 height 14
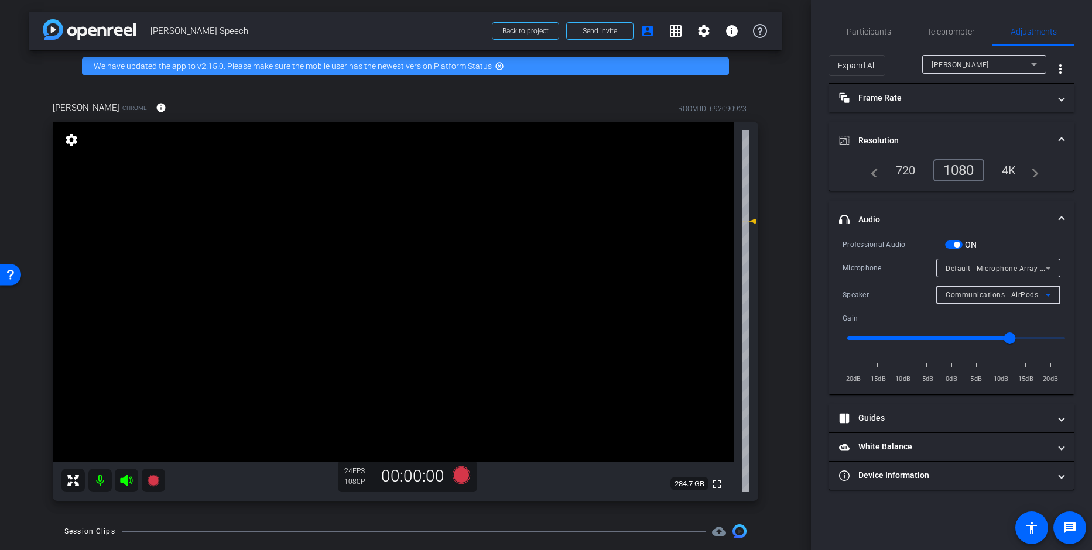
drag, startPoint x: 970, startPoint y: 286, endPoint x: 974, endPoint y: 292, distance: 7.6
click at [970, 287] on div "Communications - AirPods" at bounding box center [997, 295] width 105 height 19
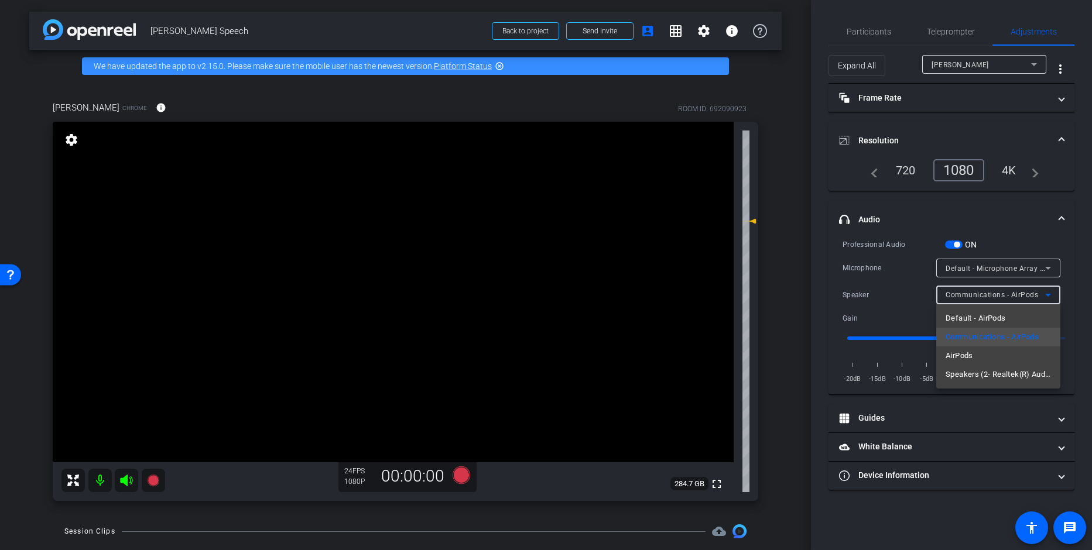
click at [969, 370] on span "Speakers (2- Realtek(R) Audio)" at bounding box center [997, 375] width 105 height 14
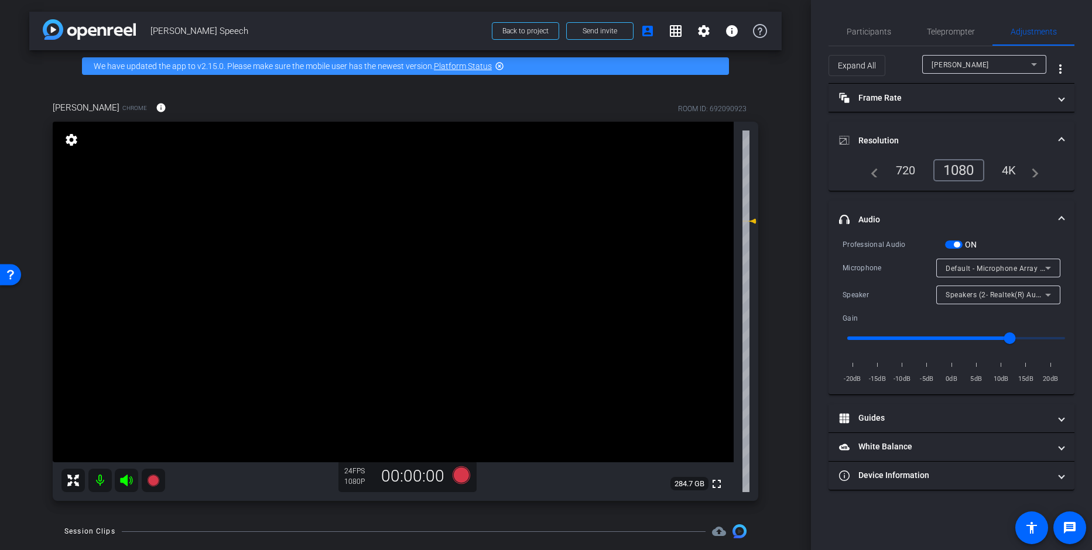
click at [897, 283] on div "Professional Audio ON Microphone Default - Microphone Array (2- Intel® Smart So…" at bounding box center [951, 311] width 218 height 147
drag, startPoint x: 1010, startPoint y: 337, endPoint x: 1003, endPoint y: 340, distance: 8.2
type input "1.4"
click at [1003, 340] on input "range" at bounding box center [956, 338] width 242 height 26
click at [893, 273] on div "Microphone" at bounding box center [889, 268] width 94 height 12
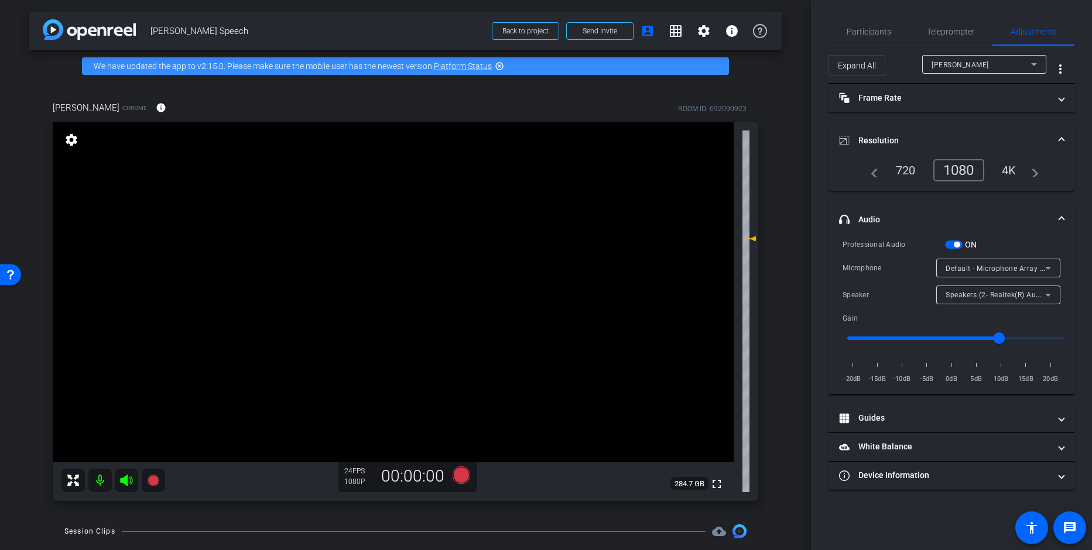
click at [1008, 170] on div "4K" at bounding box center [1009, 170] width 32 height 20
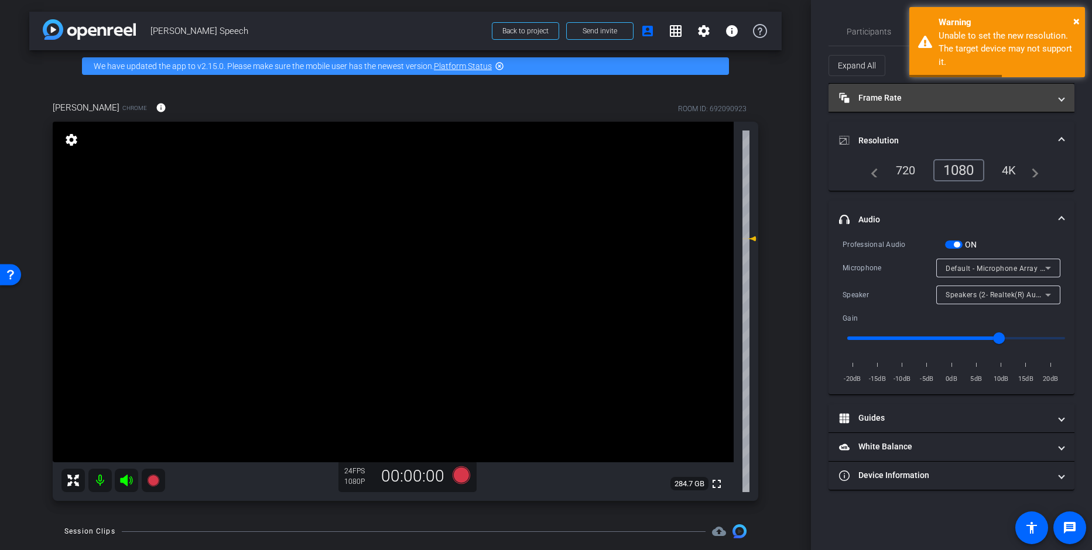
click at [877, 100] on mat-panel-title "Frame Rate Frame Rate" at bounding box center [944, 98] width 211 height 12
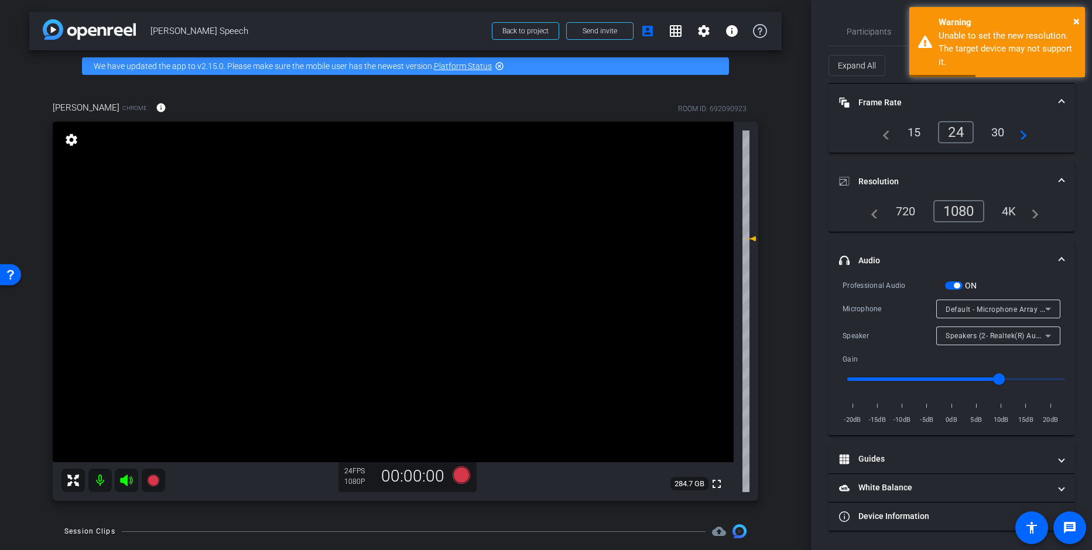
click at [1001, 128] on div "30" at bounding box center [997, 132] width 31 height 20
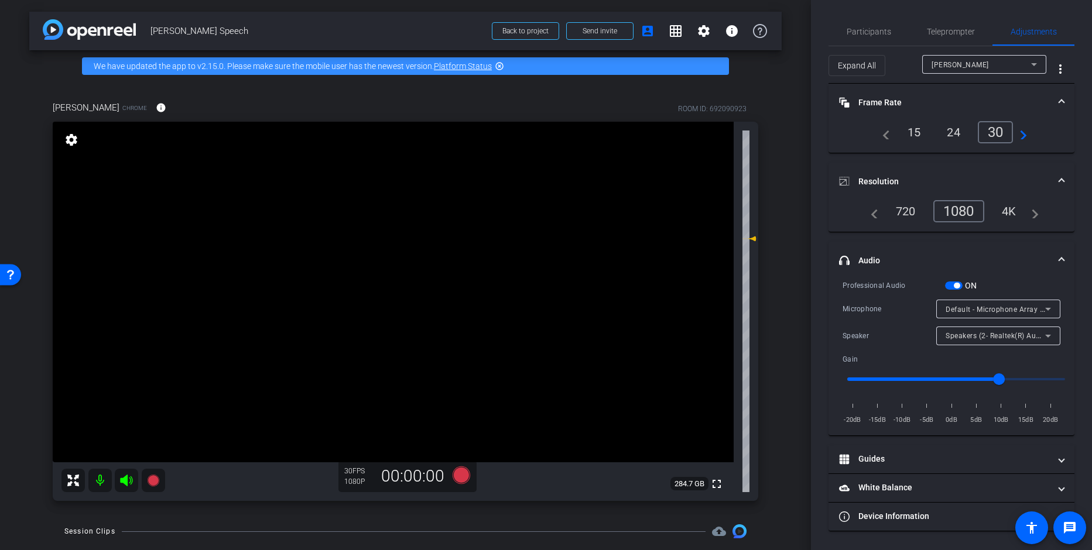
click at [982, 336] on span "Speakers (2- Realtek(R) Audio)" at bounding box center [997, 335] width 104 height 9
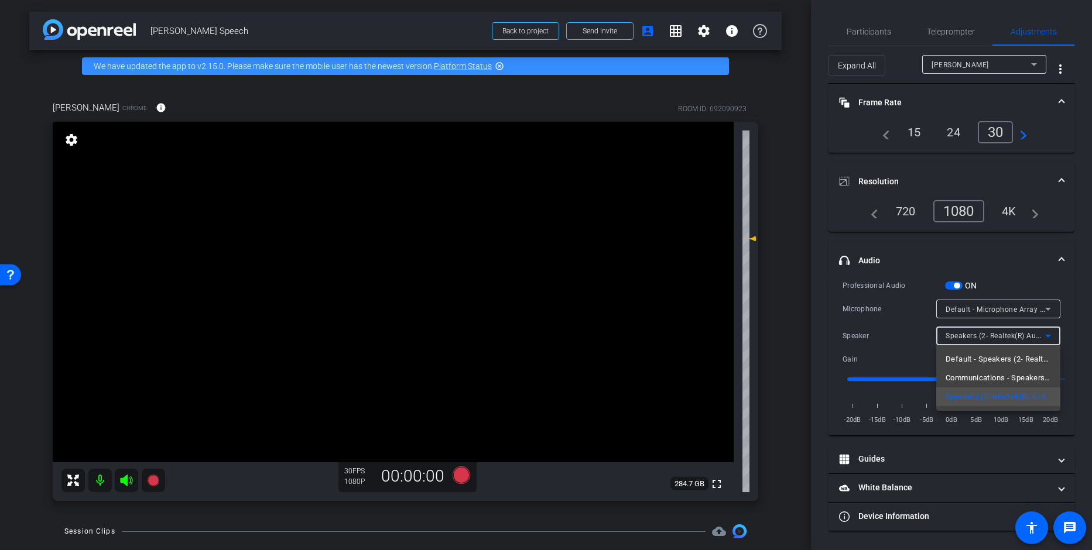
click at [919, 333] on div at bounding box center [546, 275] width 1092 height 550
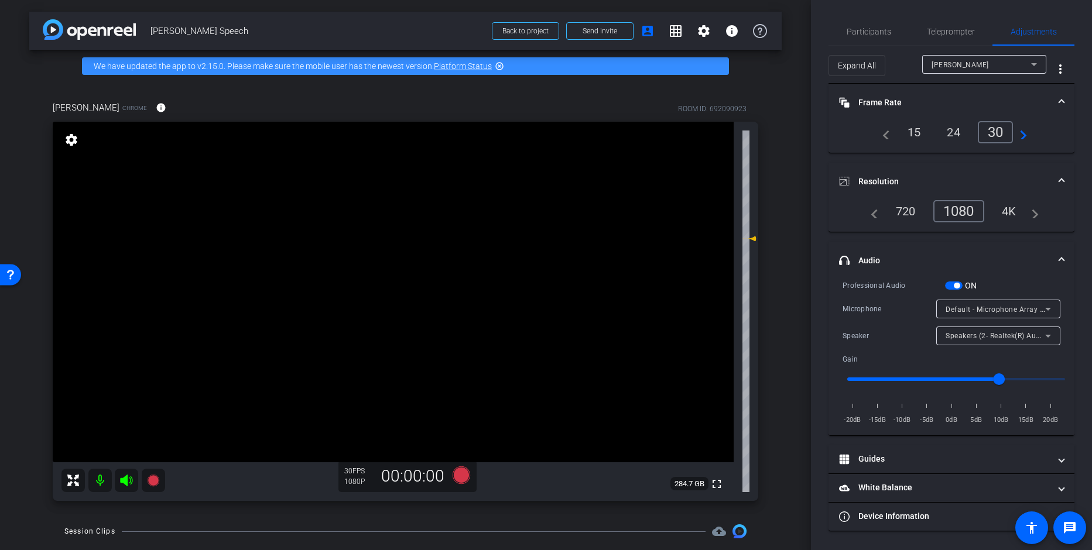
click at [960, 304] on div "Default - Microphone Array (2- Intel® Smart Sound Technology for Digital Microp…" at bounding box center [995, 309] width 100 height 15
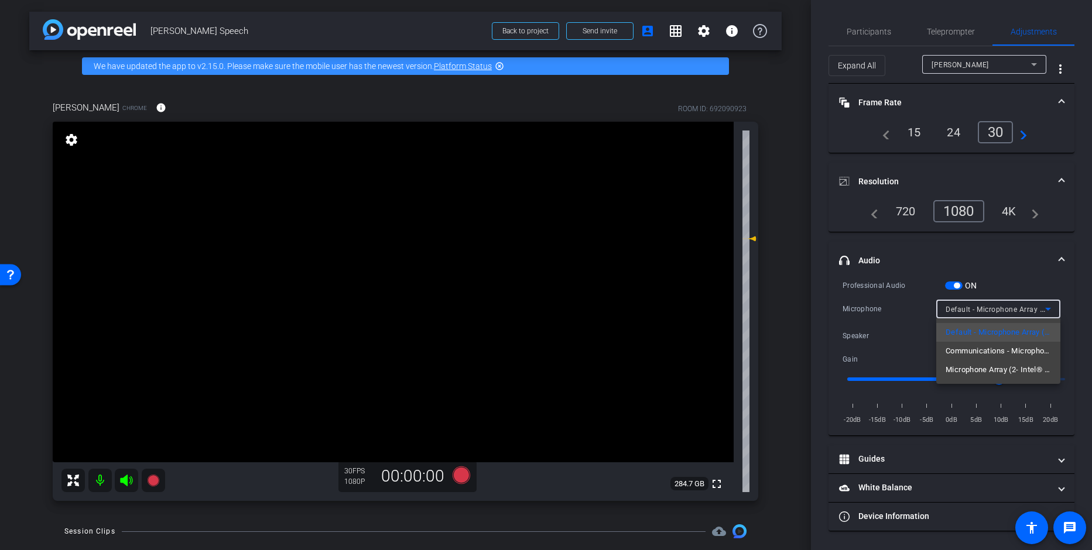
click at [901, 314] on div at bounding box center [546, 275] width 1092 height 550
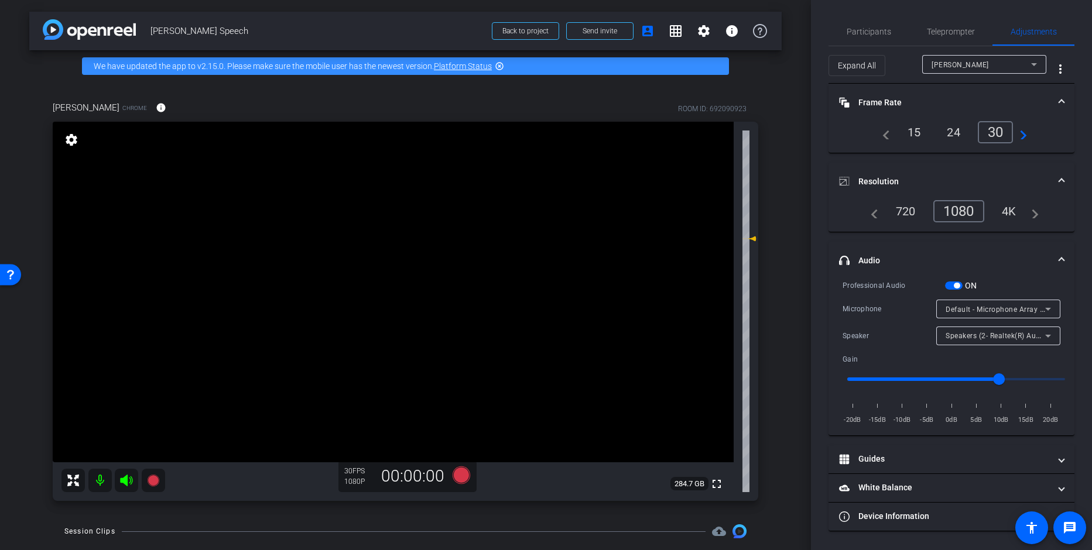
click at [974, 338] on span "Speakers (2- Realtek(R) Audio)" at bounding box center [997, 335] width 104 height 9
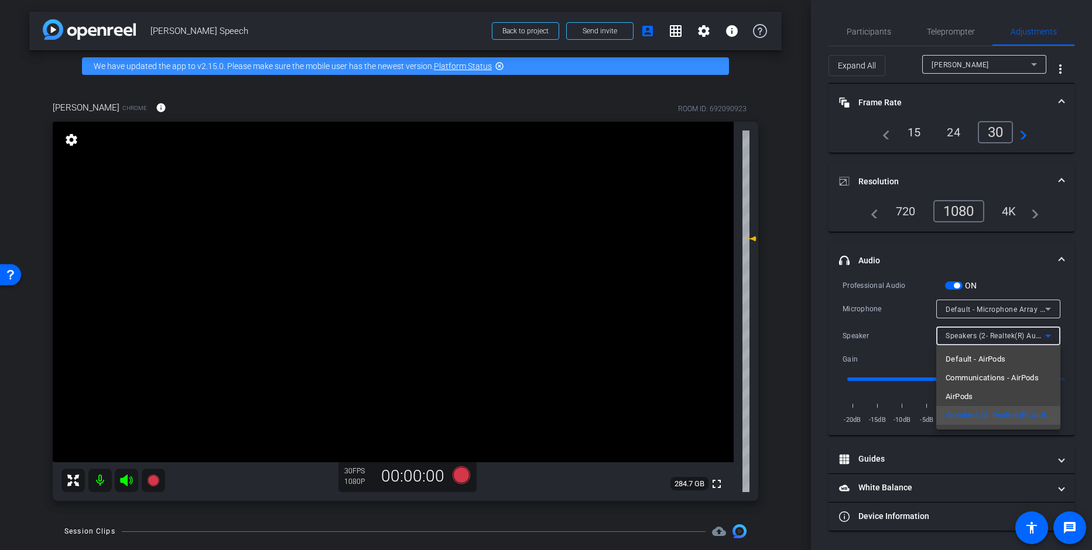
click at [911, 336] on div at bounding box center [546, 275] width 1092 height 550
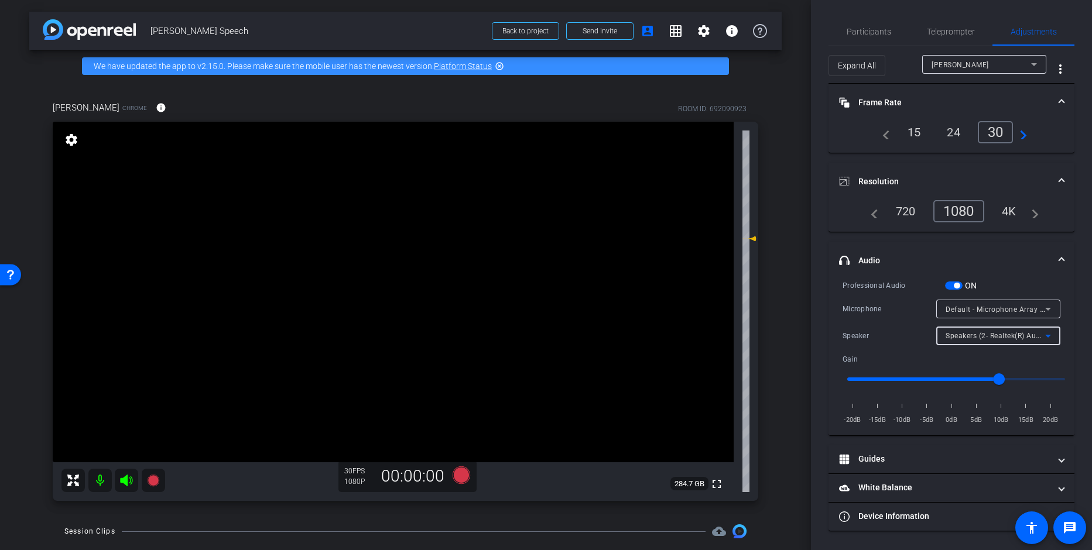
click at [952, 338] on span "Speakers (2- Realtek(R) Audio)" at bounding box center [997, 335] width 104 height 9
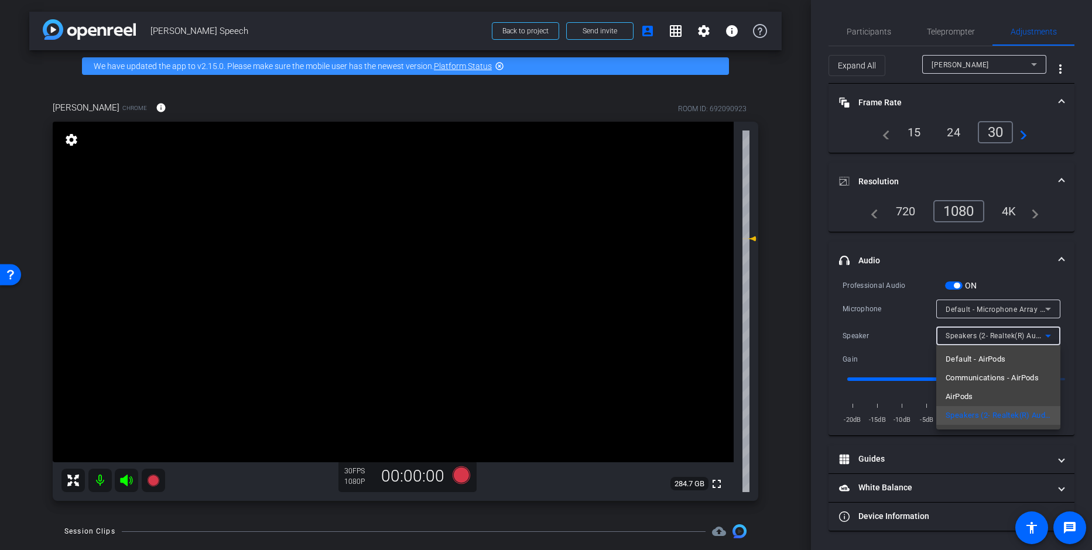
drag, startPoint x: 873, startPoint y: 341, endPoint x: 997, endPoint y: 313, distance: 126.7
click at [874, 341] on div at bounding box center [546, 275] width 1092 height 550
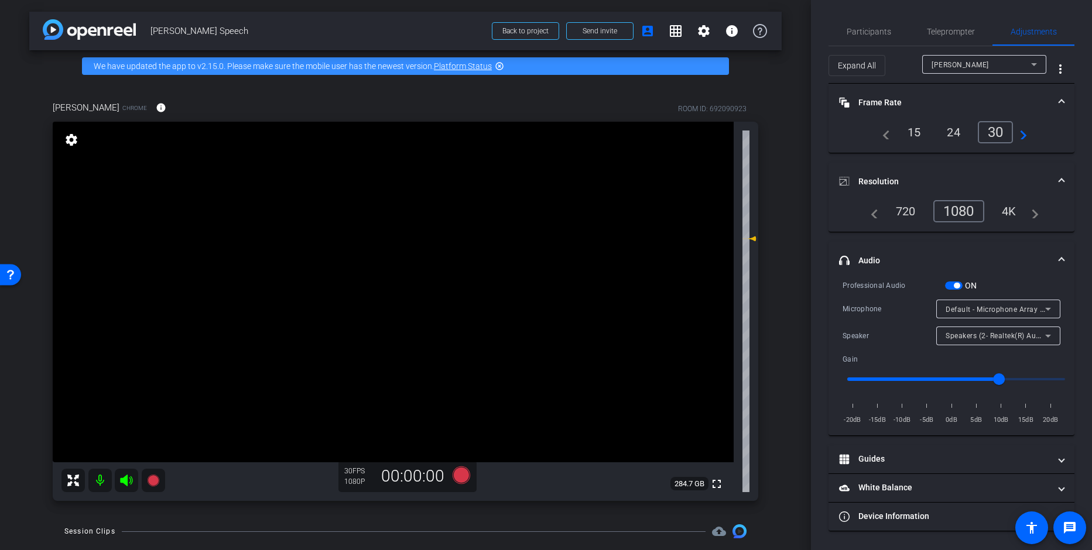
click at [1003, 310] on span "Default - Microphone Array (2- Intel® Smart Sound Technology for Digital Microp…" at bounding box center [1094, 308] width 299 height 9
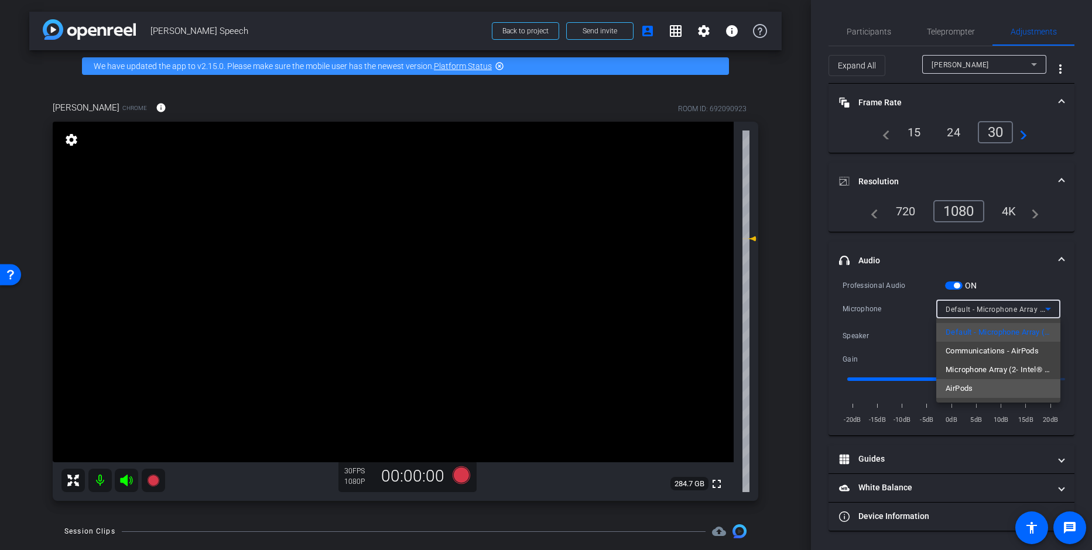
click at [982, 382] on mat-option "AirPods" at bounding box center [998, 388] width 124 height 19
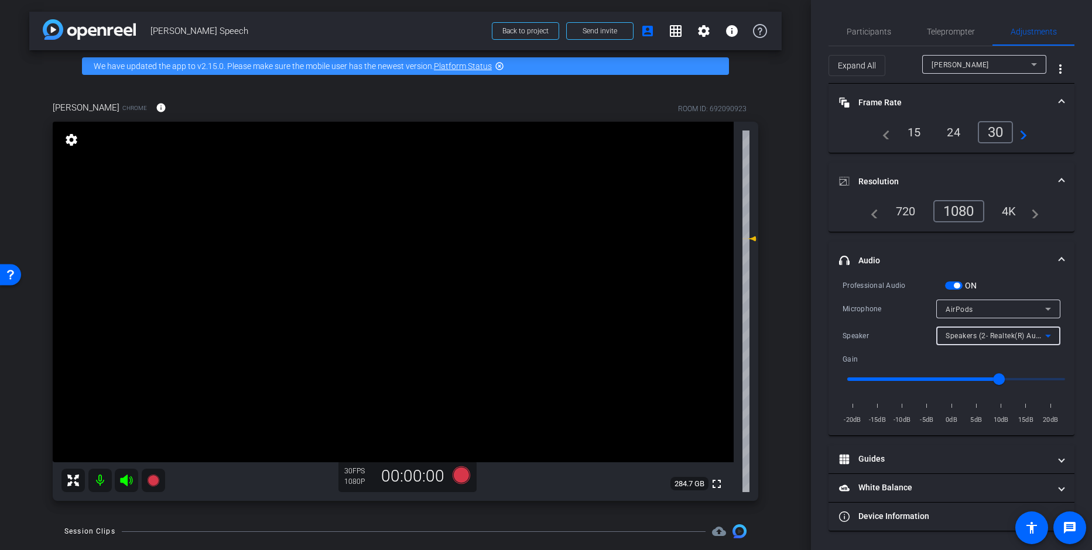
click at [966, 332] on span "Speakers (2- Realtek(R) Audio)" at bounding box center [997, 335] width 104 height 9
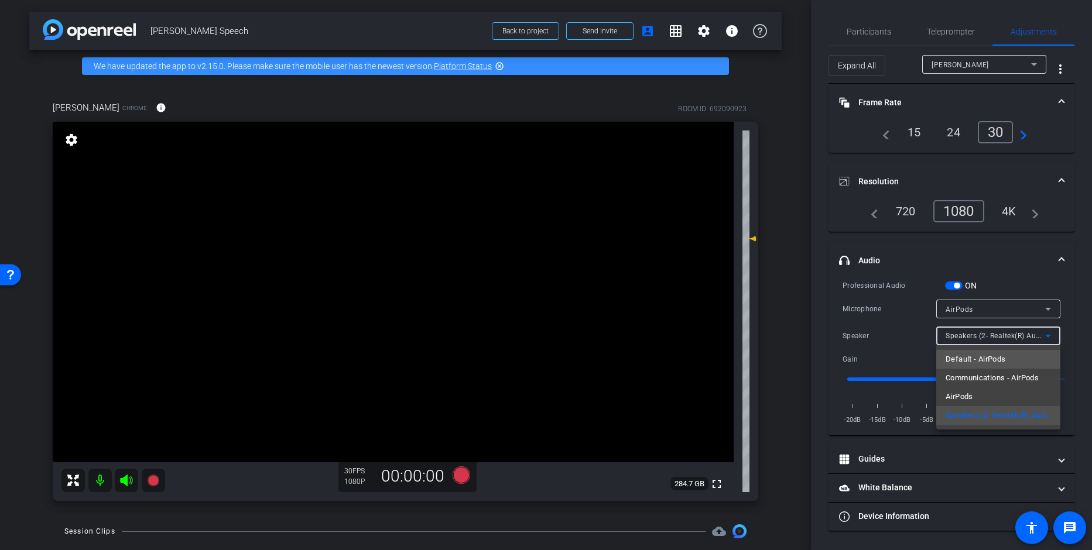
click at [962, 355] on span "Default - AirPods" at bounding box center [975, 359] width 60 height 14
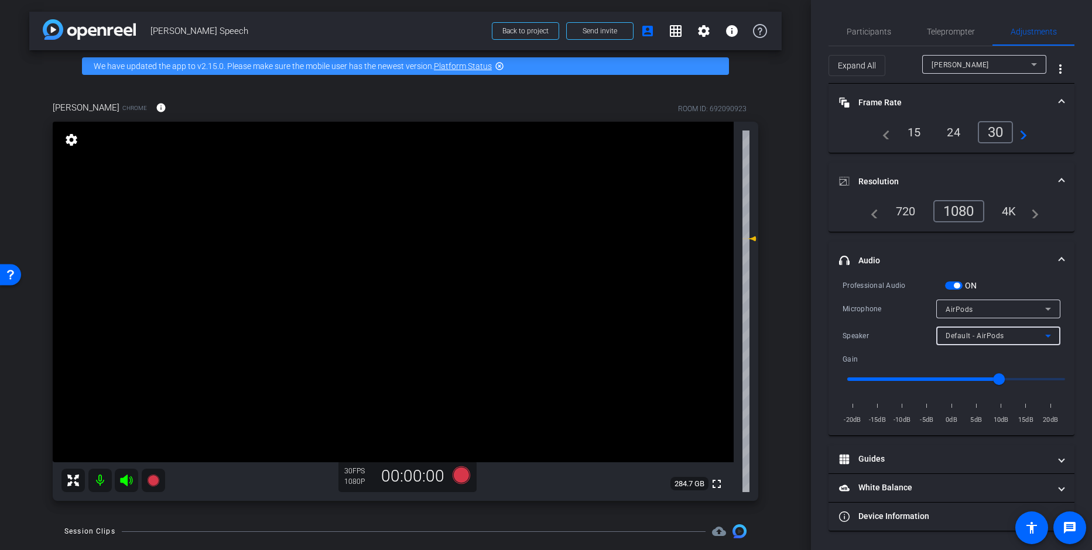
click at [901, 338] on div "Speaker" at bounding box center [889, 336] width 94 height 12
click at [1024, 303] on div "AirPods" at bounding box center [995, 309] width 100 height 15
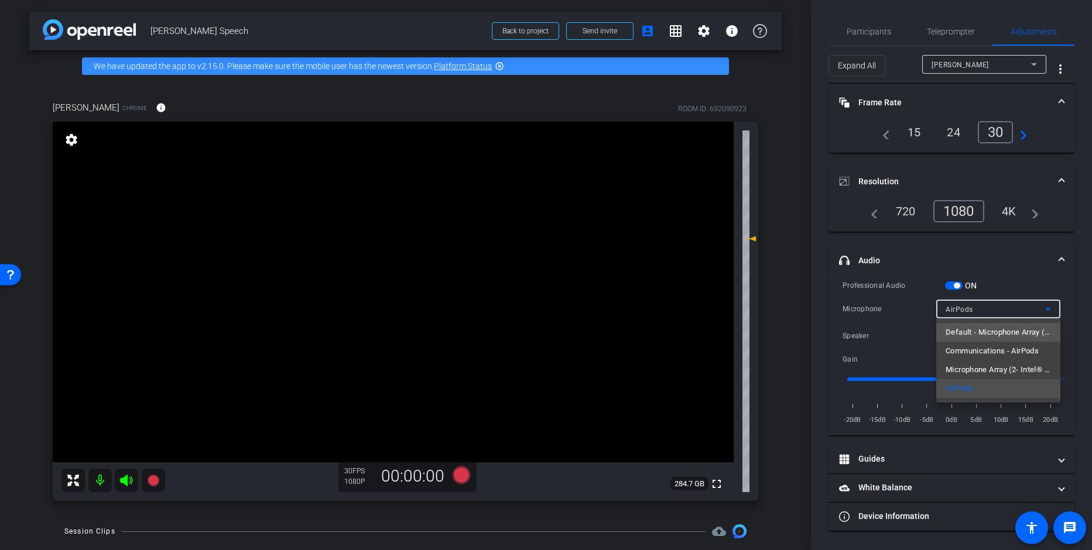
click at [992, 336] on span "Default - Microphone Array (2- Intel® Smart Sound Technology for Digital Microp…" at bounding box center [997, 332] width 105 height 14
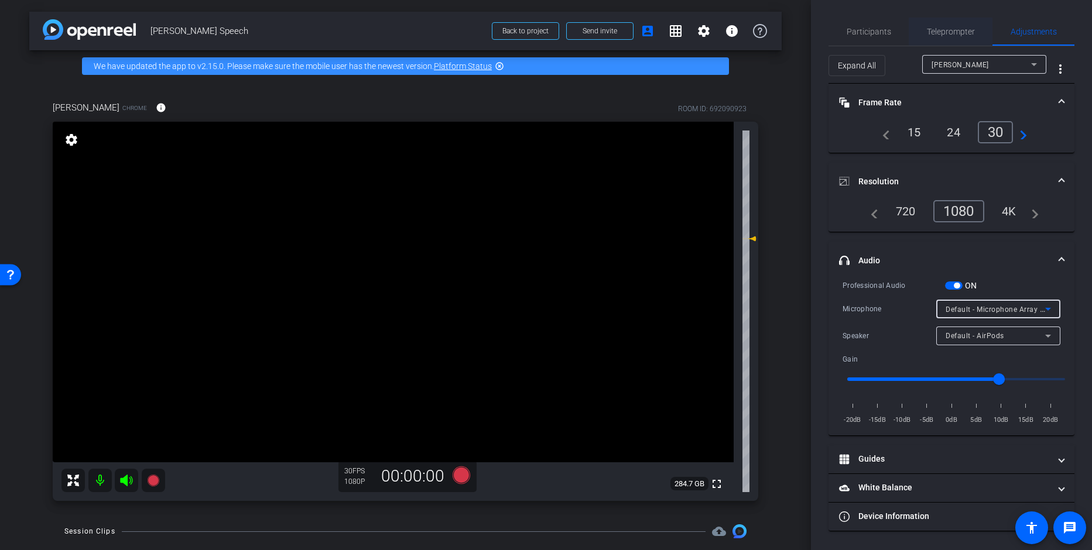
click at [947, 34] on span "Teleprompter" at bounding box center [951, 32] width 48 height 8
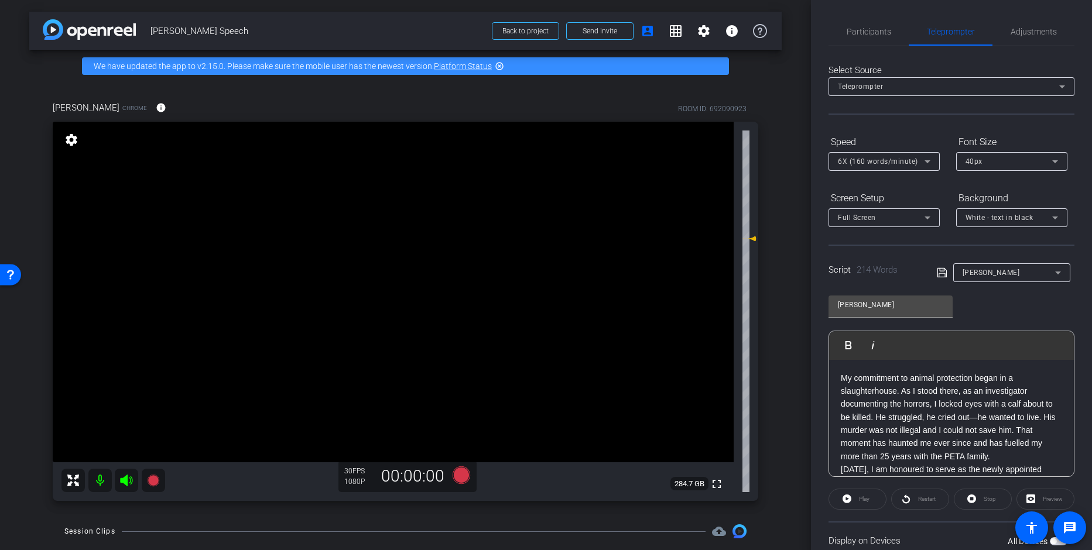
click at [951, 188] on div "Screen Setup Full Screen Background White - text in black" at bounding box center [951, 207] width 246 height 39
click at [881, 160] on span "6X (160 words/minute)" at bounding box center [878, 161] width 80 height 8
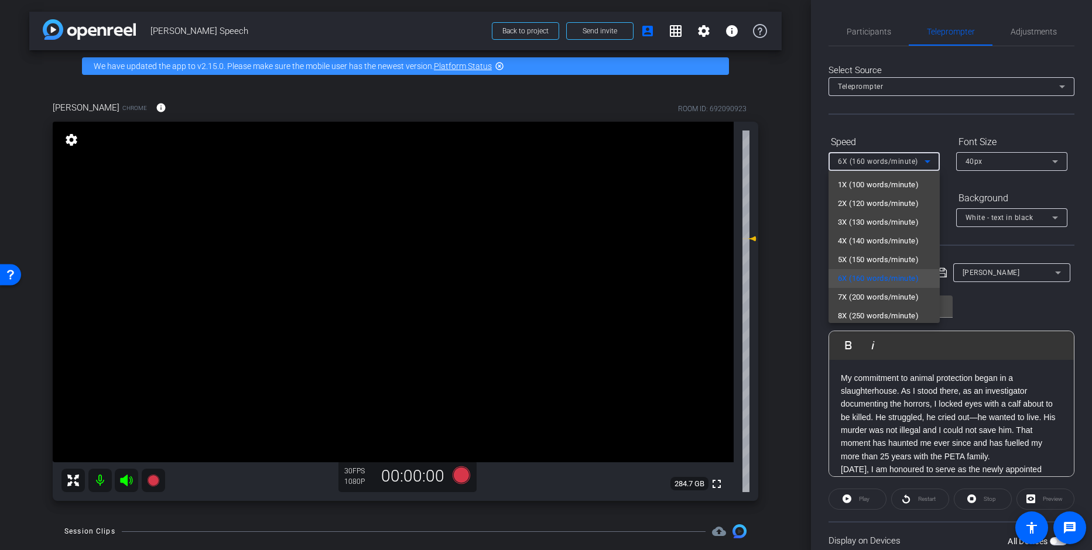
click at [956, 190] on div at bounding box center [546, 275] width 1092 height 550
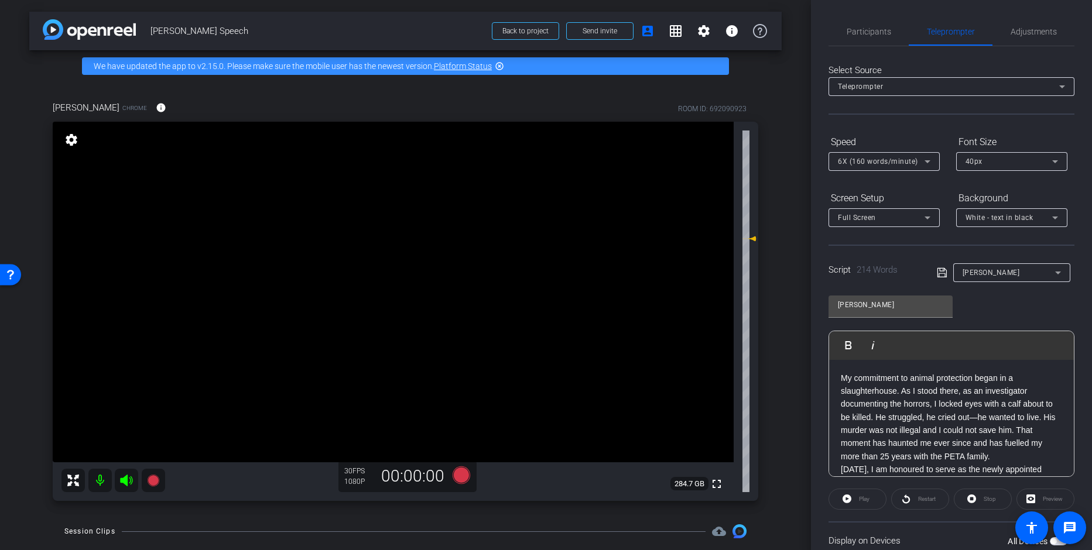
click at [950, 187] on form "Speed 6X (160 words/minute) Font Size 40px Screen Setup Full Screen Background …" at bounding box center [951, 179] width 246 height 95
click at [1072, 308] on div "Participants Teleprompter Adjustments settings People for the Ethical Treatment…" at bounding box center [951, 275] width 281 height 550
click at [1073, 309] on div "Participants Teleprompter Adjustments settings People for the Ethical Treatment…" at bounding box center [951, 275] width 281 height 550
click at [1076, 349] on div "Participants Teleprompter Adjustments settings People for the Ethical Treatment…" at bounding box center [951, 275] width 281 height 550
click at [459, 476] on icon at bounding box center [461, 475] width 18 height 18
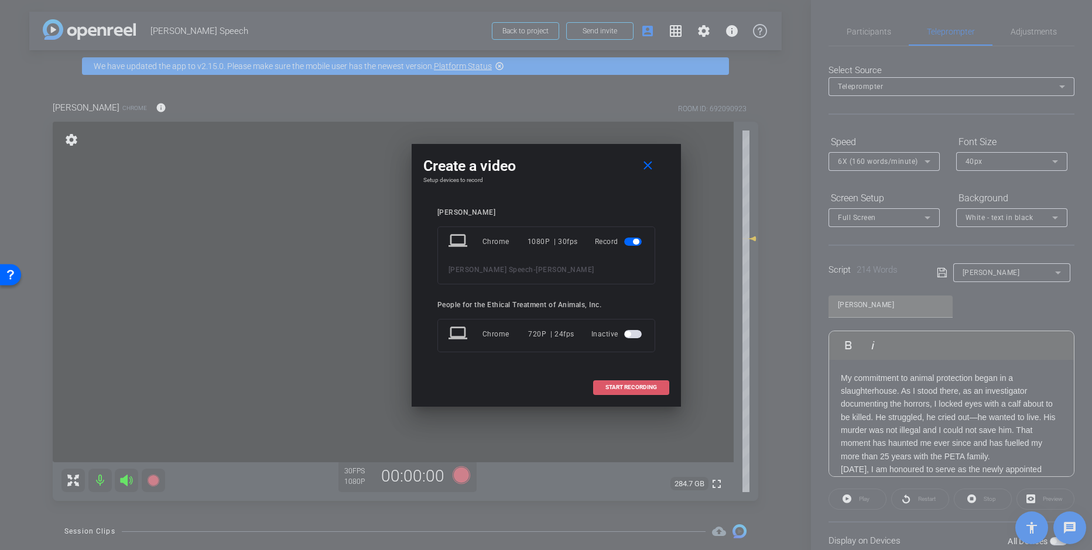
click at [643, 386] on span "START RECORDING" at bounding box center [631, 388] width 52 height 6
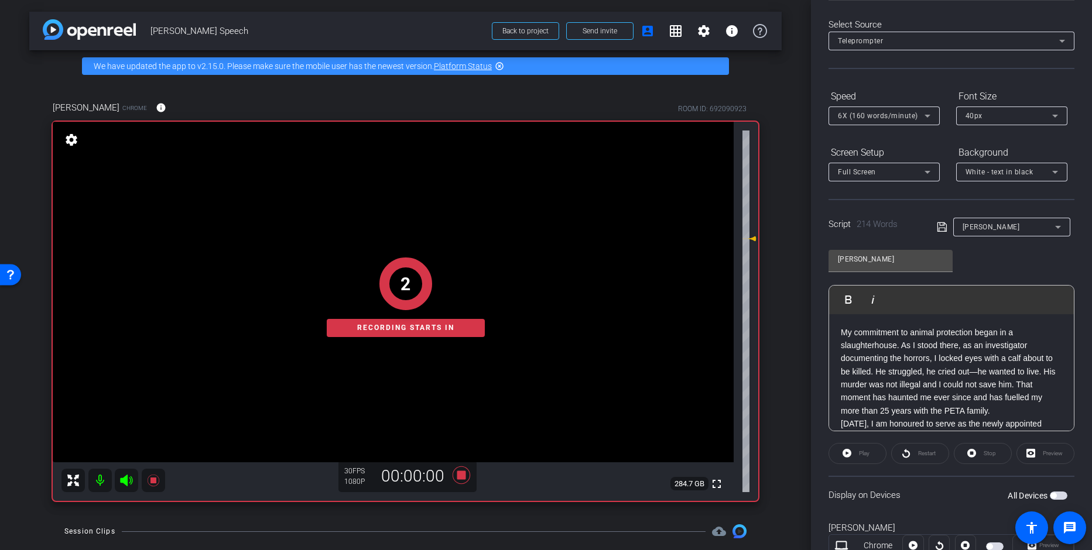
scroll to position [90, 0]
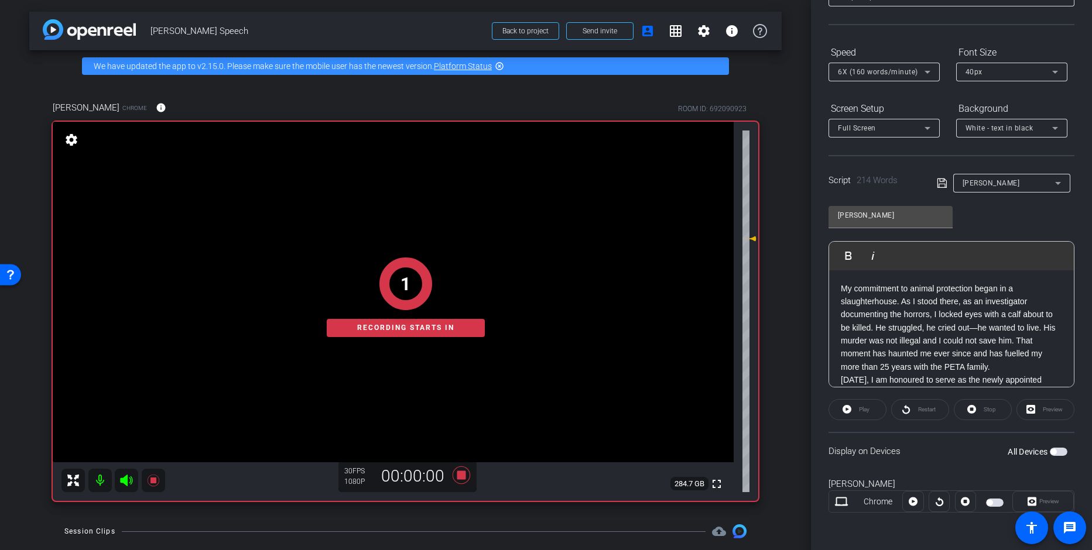
click at [1052, 452] on span "button" at bounding box center [1058, 452] width 18 height 8
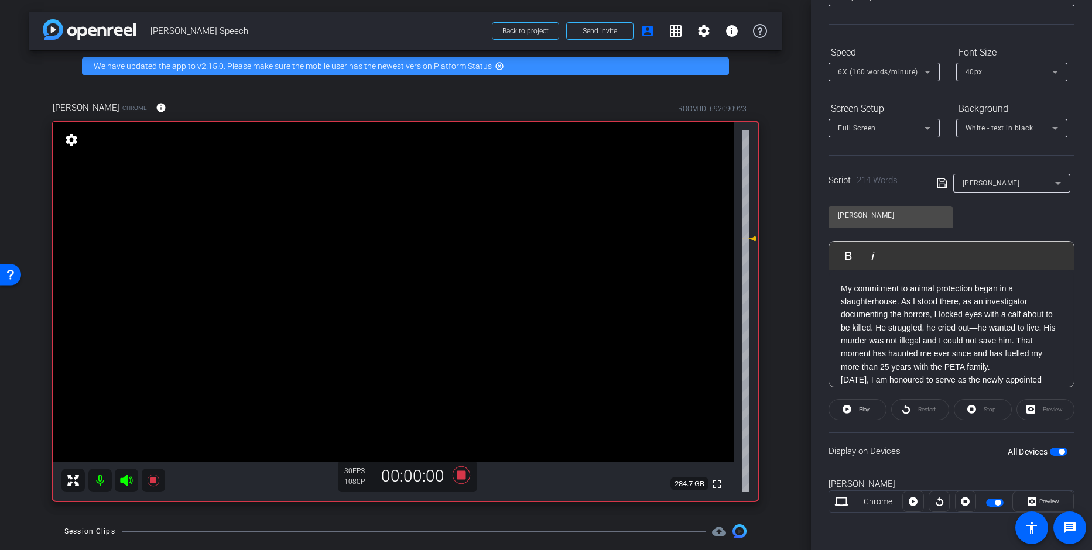
click at [920, 411] on div "Restart" at bounding box center [920, 409] width 58 height 21
click at [872, 411] on span at bounding box center [857, 410] width 57 height 28
click at [935, 436] on div "Display on Devices All Devices" at bounding box center [951, 451] width 246 height 38
click at [856, 412] on span "Pause" at bounding box center [864, 409] width 16 height 6
click at [457, 475] on icon at bounding box center [461, 475] width 18 height 18
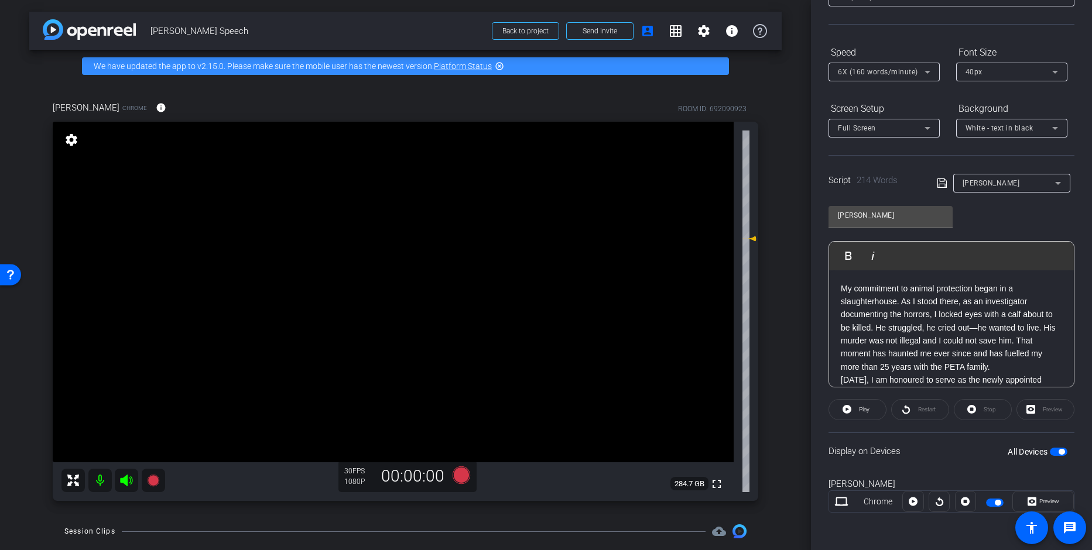
click at [881, 72] on span "6X (160 words/minute)" at bounding box center [878, 72] width 80 height 8
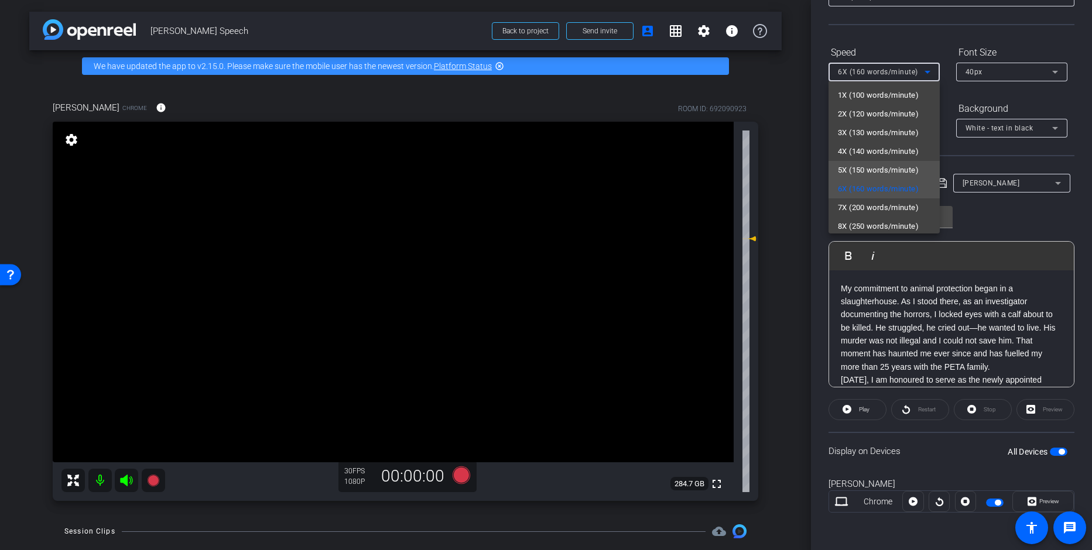
click at [849, 173] on span "5X (150 words/minute)" at bounding box center [878, 170] width 81 height 14
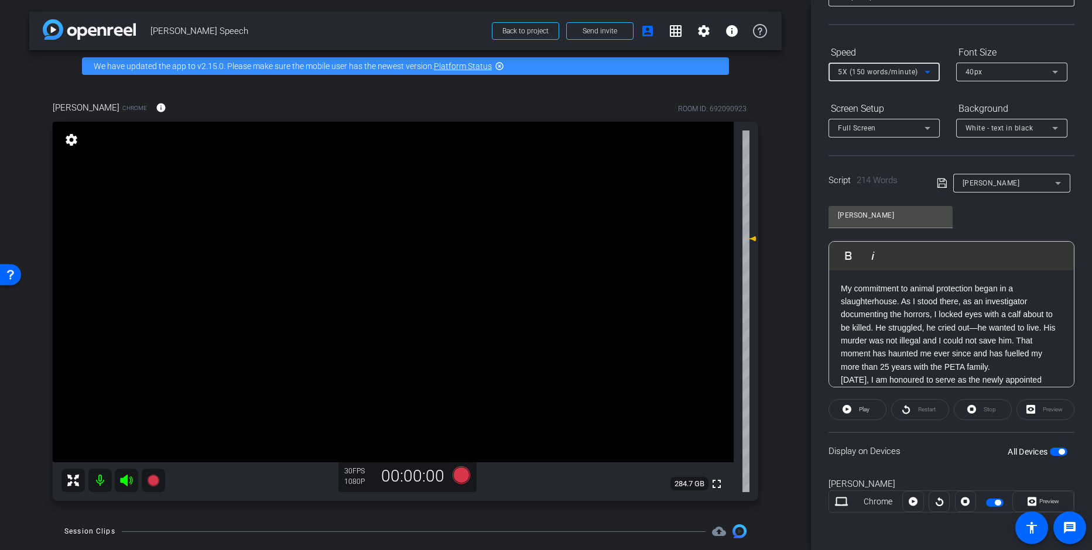
click at [885, 126] on div "Full Screen" at bounding box center [881, 128] width 87 height 15
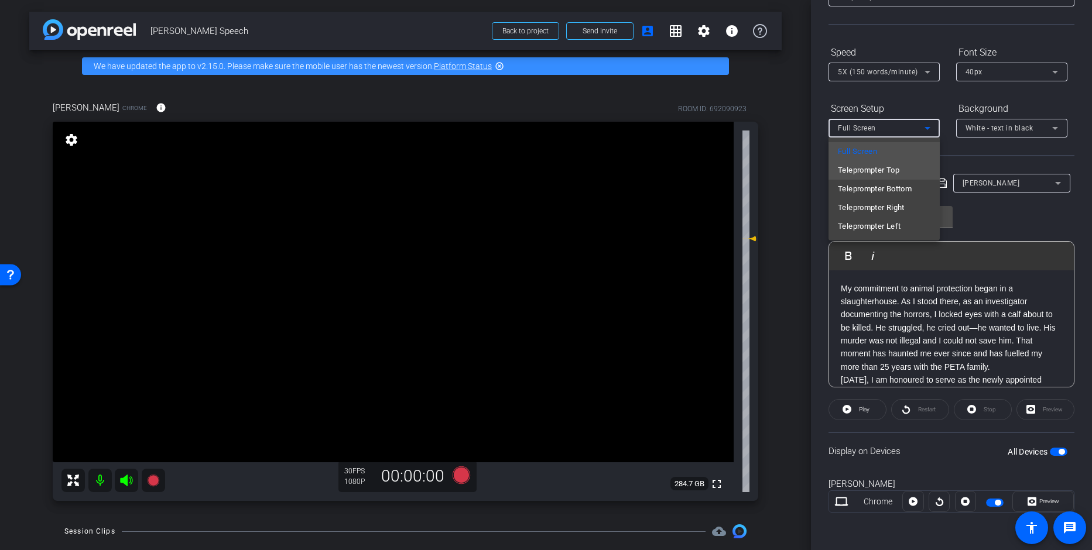
click at [872, 171] on span "Teleprompter Top" at bounding box center [868, 170] width 61 height 14
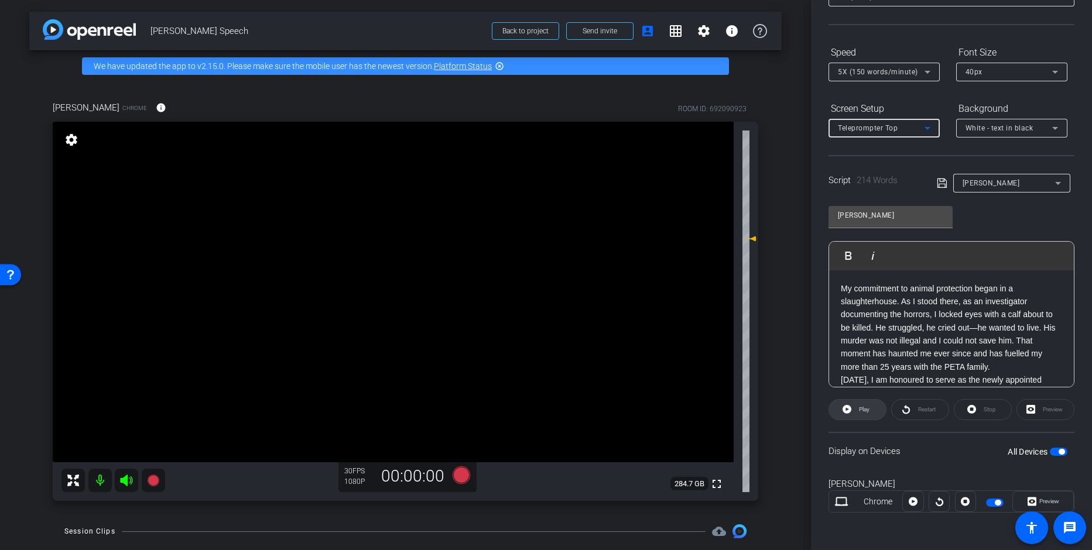
click at [860, 411] on span "Play" at bounding box center [864, 409] width 11 height 6
click at [866, 123] on div "Teleprompter Top" at bounding box center [881, 128] width 87 height 15
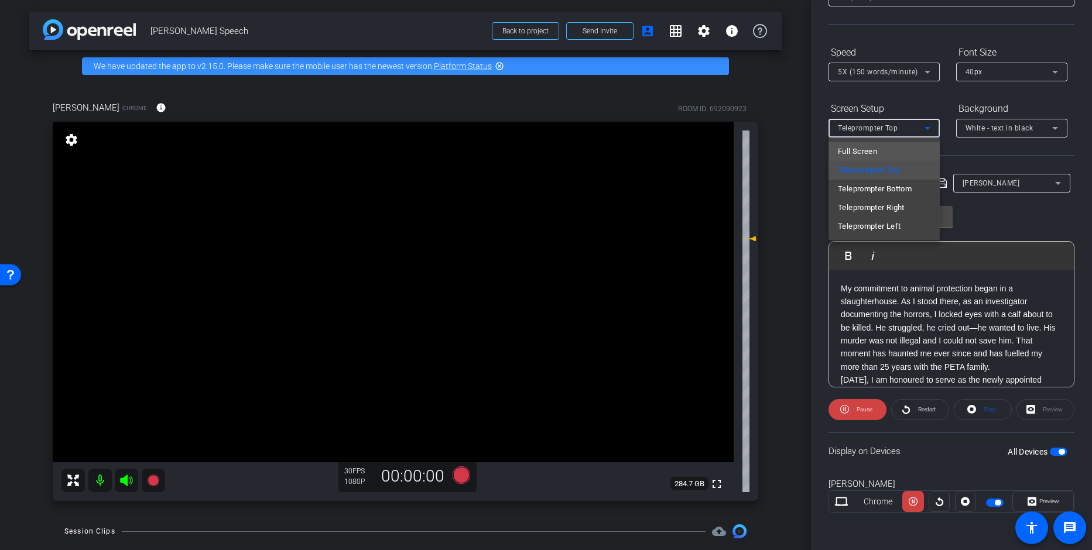
click at [874, 150] on span "Full Screen" at bounding box center [857, 152] width 39 height 14
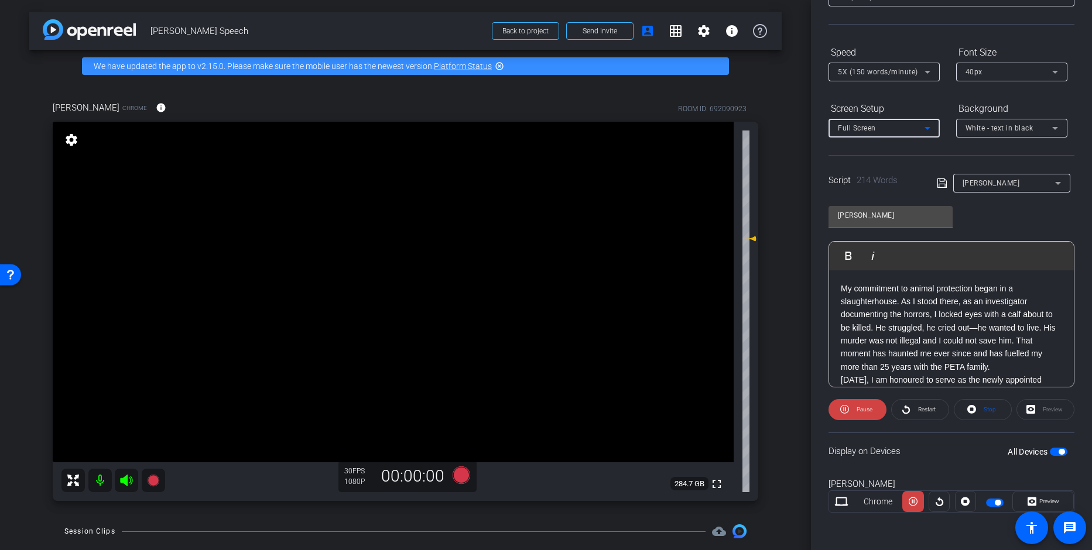
click at [874, 126] on span "Full Screen" at bounding box center [857, 128] width 38 height 8
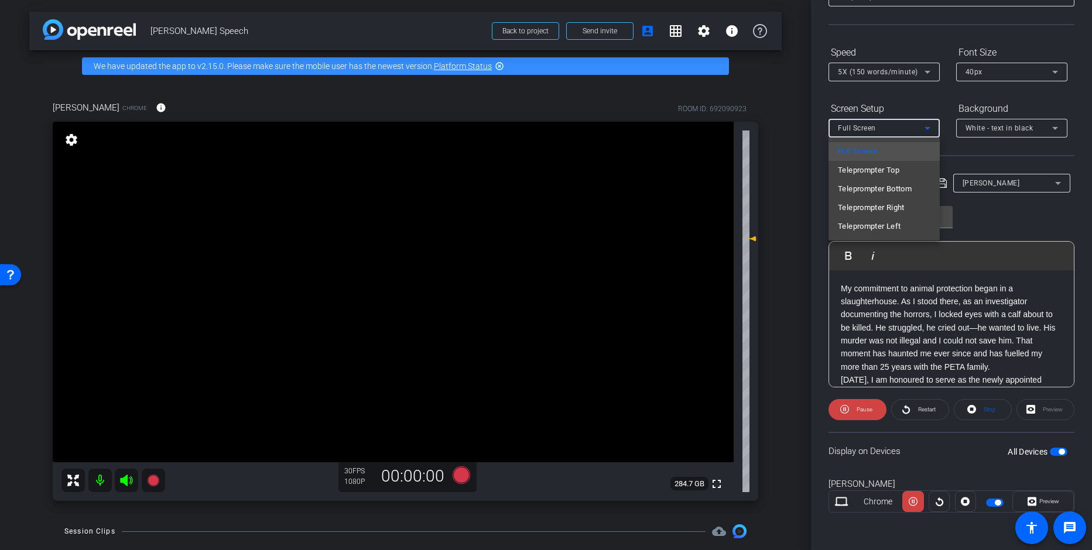
click at [879, 167] on span "Teleprompter Top" at bounding box center [868, 170] width 61 height 14
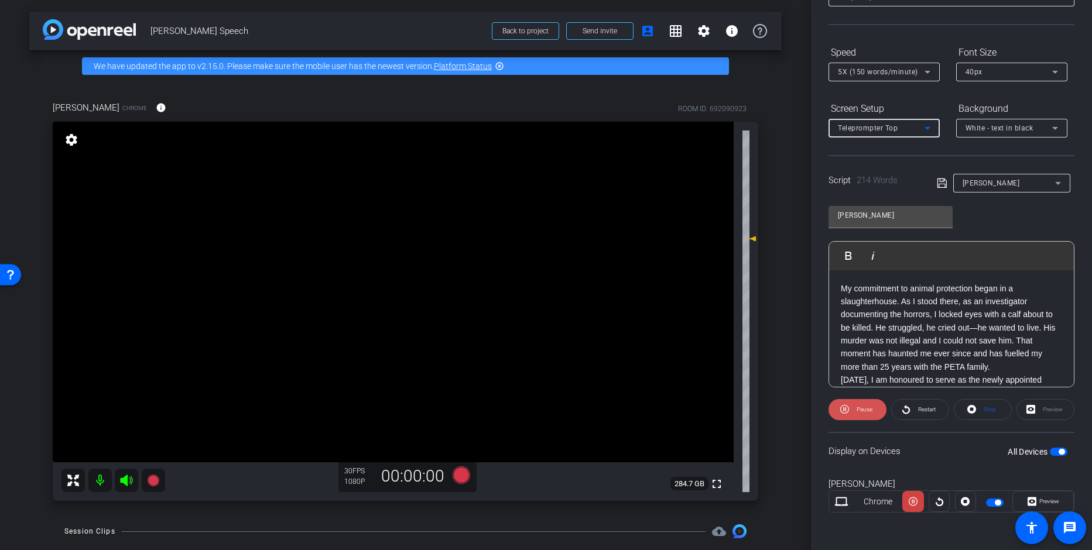
click at [859, 414] on span "Pause" at bounding box center [862, 410] width 19 height 16
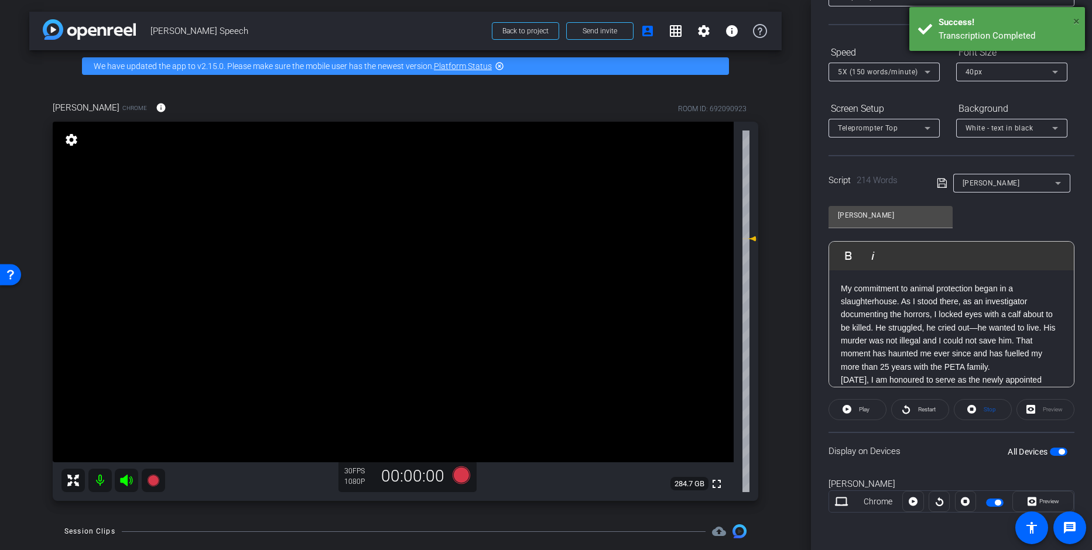
drag, startPoint x: 1075, startPoint y: 20, endPoint x: 1017, endPoint y: 167, distance: 157.4
click at [1075, 20] on span "×" at bounding box center [1076, 21] width 6 height 14
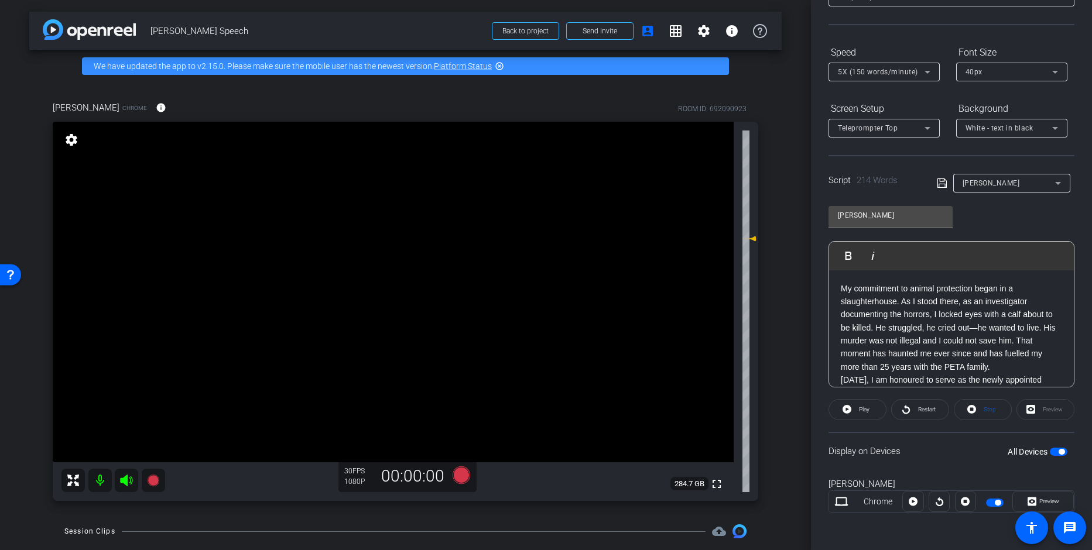
click at [921, 427] on openreel-capture-teleprompter "Speed 5X (150 words/minute) Font Size 40px Screen Setup Teleprompter Top Backgr…" at bounding box center [951, 288] width 246 height 490
click at [1004, 366] on p "My commitment to animal protection began in a slaughterhouse. As I stood there,…" at bounding box center [951, 328] width 221 height 92
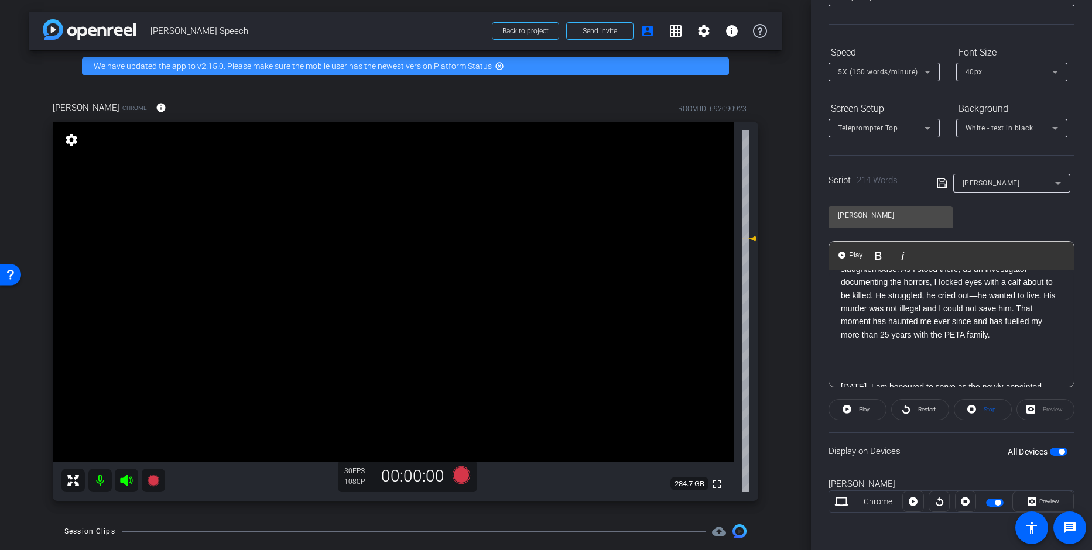
scroll to position [0, 0]
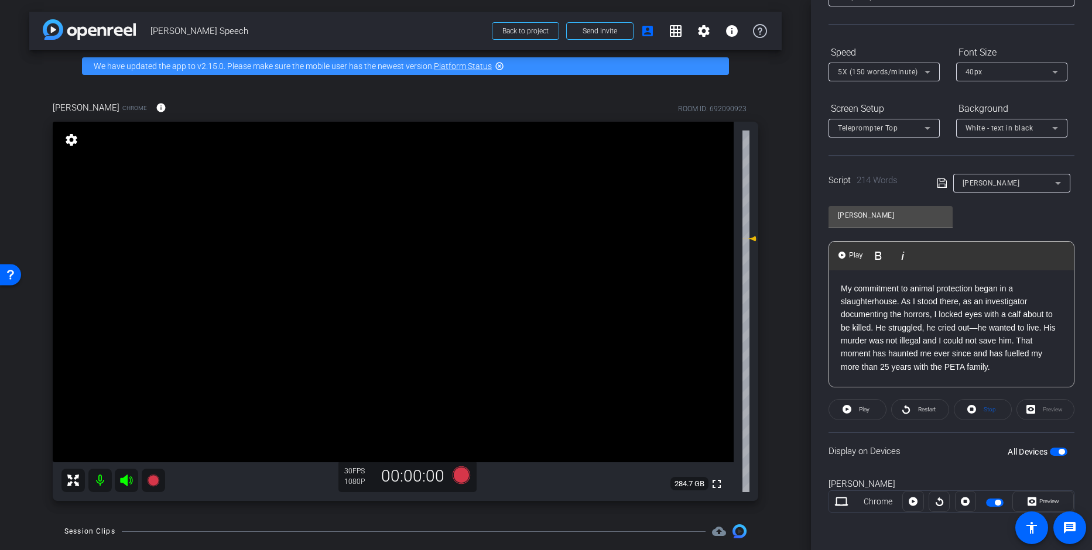
click at [1012, 363] on p "My commitment to animal protection began in a slaughterhouse. As I stood there,…" at bounding box center [951, 328] width 221 height 92
click at [457, 475] on icon at bounding box center [461, 475] width 18 height 18
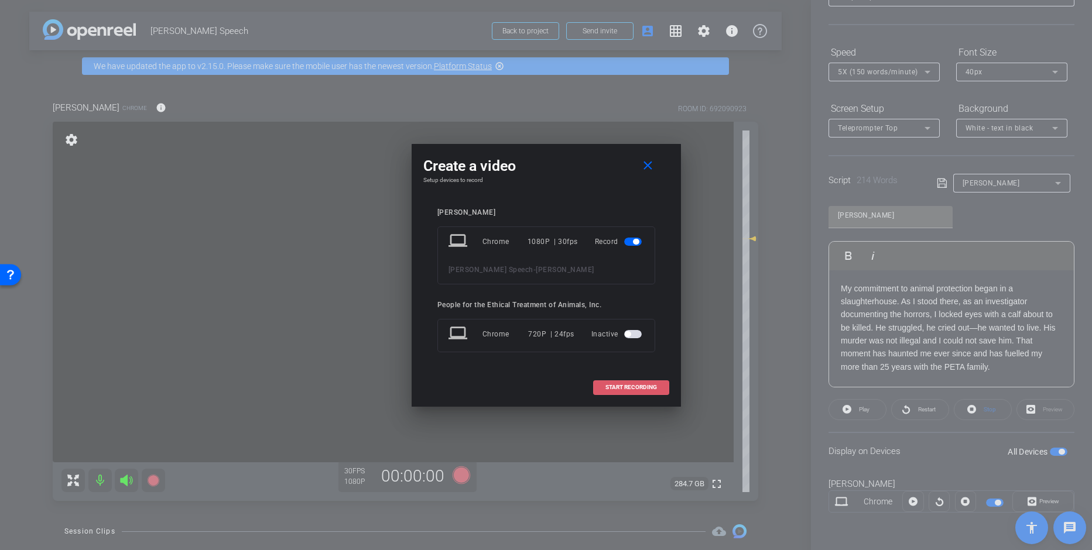
click at [648, 387] on span "START RECORDING" at bounding box center [631, 388] width 52 height 6
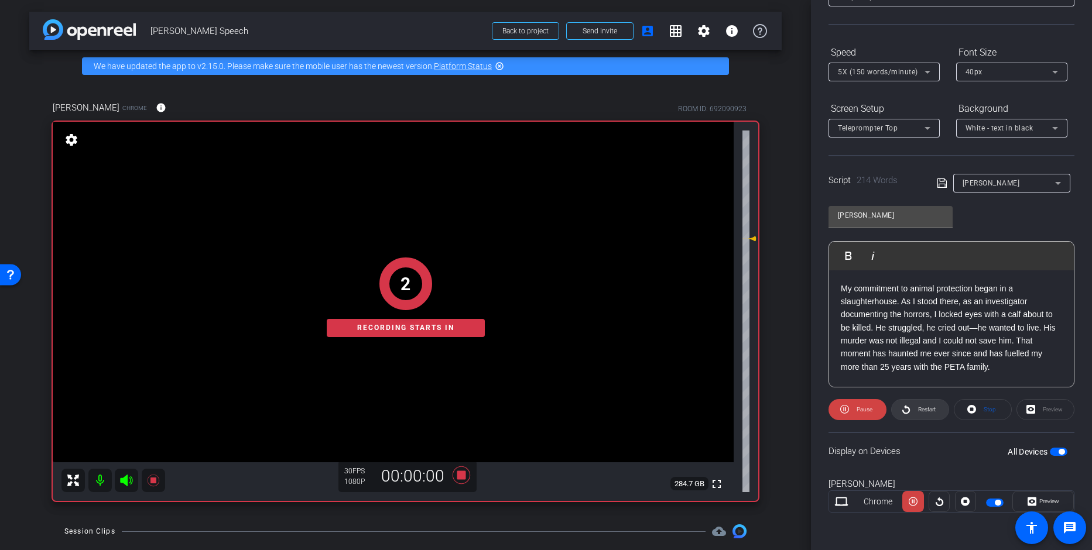
click at [921, 407] on span "Restart" at bounding box center [927, 409] width 18 height 6
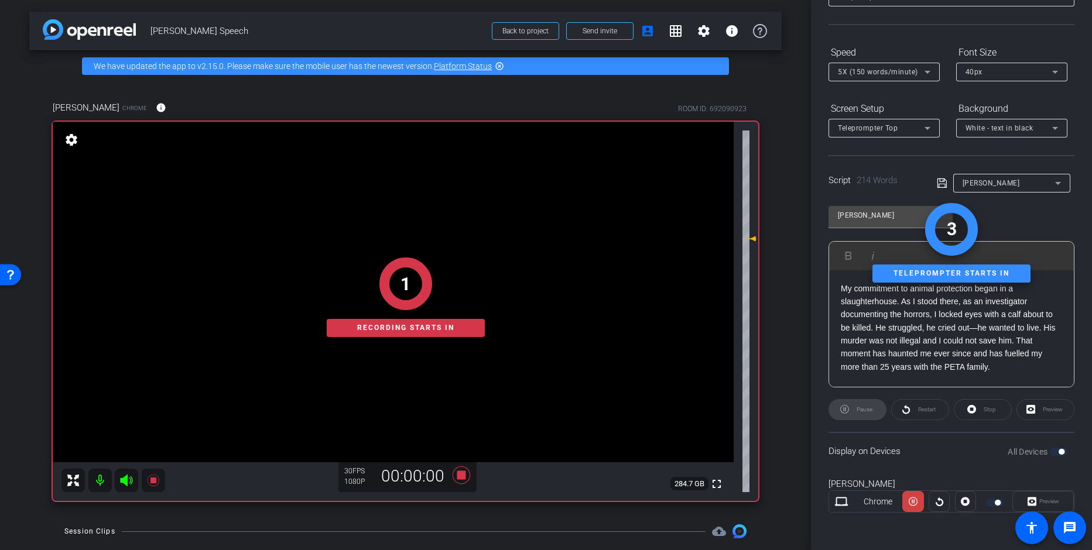
click at [947, 432] on div "Display on Devices All Devices" at bounding box center [951, 451] width 246 height 38
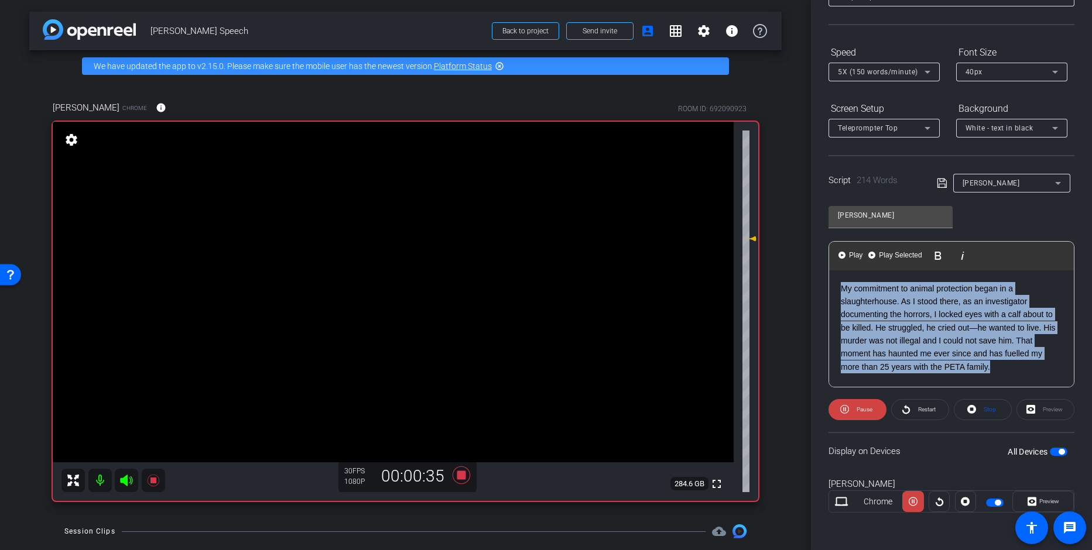
drag, startPoint x: 1025, startPoint y: 368, endPoint x: 911, endPoint y: 328, distance: 120.1
click at [781, 250] on div "arrow_back [PERSON_NAME] Speech Back to project Send invite account_box grid_on…" at bounding box center [546, 275] width 1092 height 550
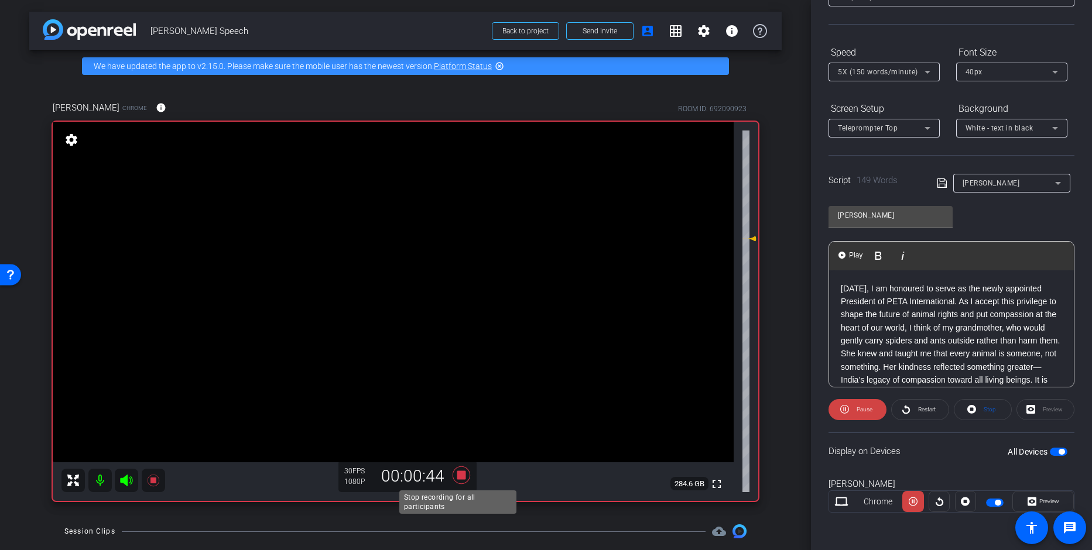
click at [458, 476] on icon at bounding box center [461, 475] width 18 height 18
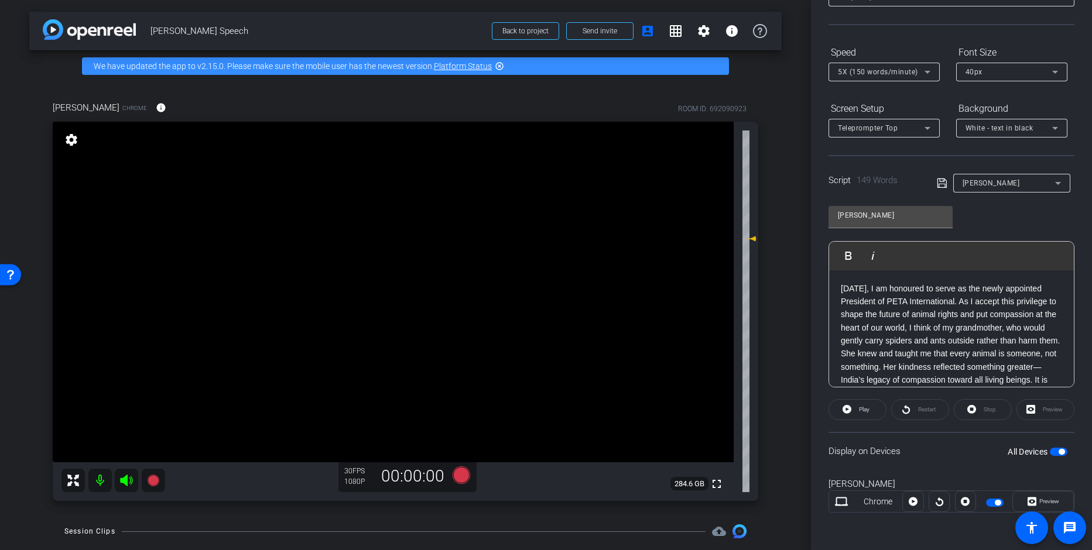
click at [841, 286] on p "[DATE], I am honoured to serve as the newly appointed President of PETA Interna…" at bounding box center [951, 347] width 221 height 131
click at [866, 283] on p at bounding box center [951, 288] width 221 height 13
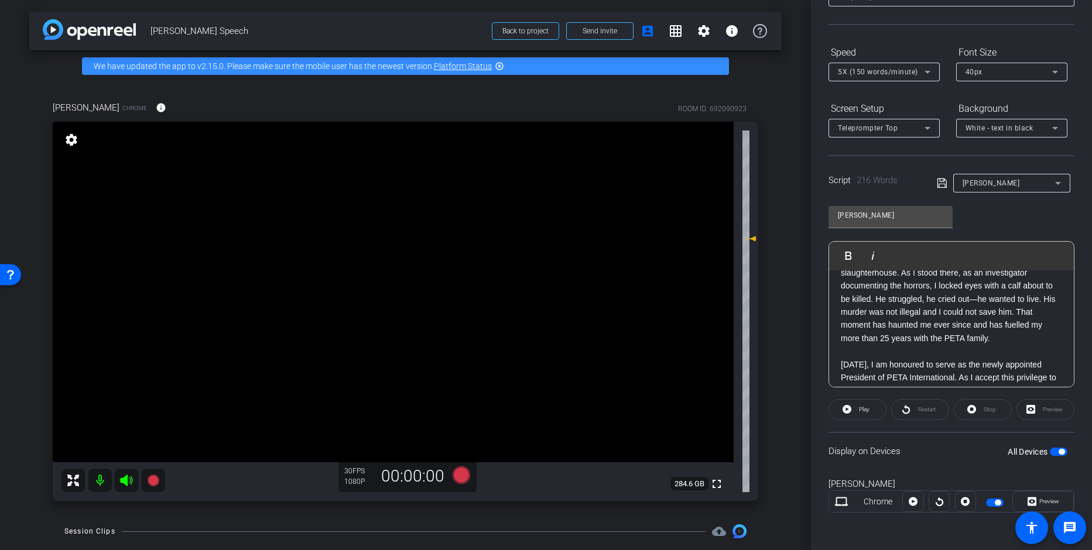
scroll to position [103, 0]
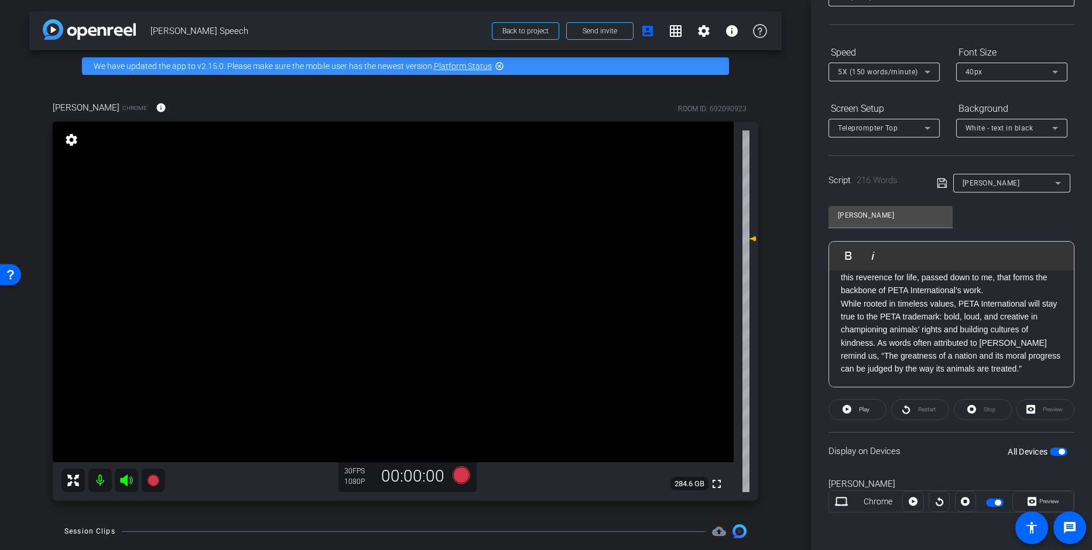
drag, startPoint x: 841, startPoint y: 290, endPoint x: 1174, endPoint y: 468, distance: 377.4
click at [1091, 468] on html "Accessibility Screen-Reader Guide, Feedback, and Issue Reporting | New window m…" at bounding box center [546, 275] width 1092 height 550
click at [872, 72] on span "5X (150 words/minute)" at bounding box center [878, 72] width 80 height 8
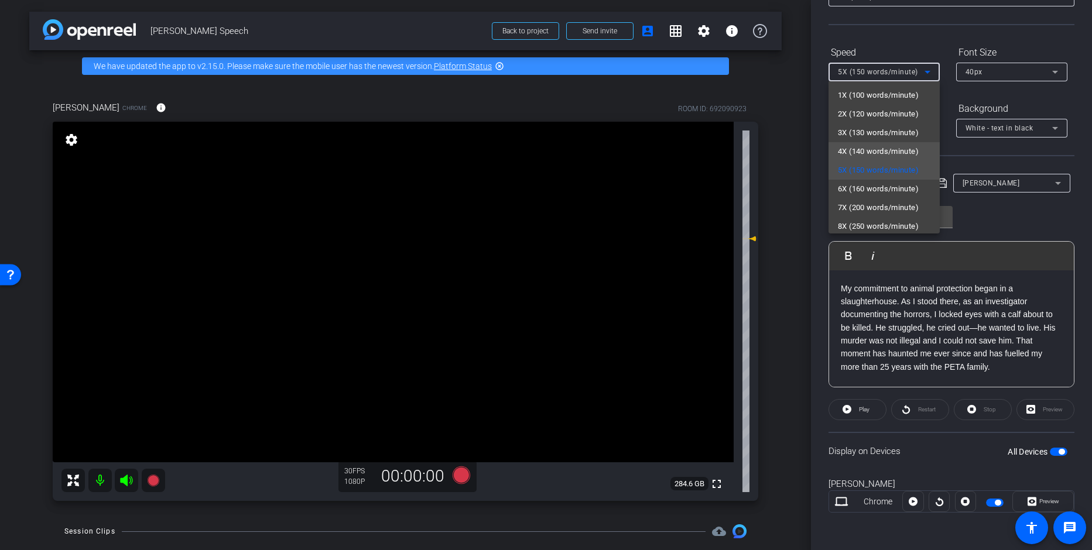
click at [876, 147] on span "4X (140 words/minute)" at bounding box center [878, 152] width 81 height 14
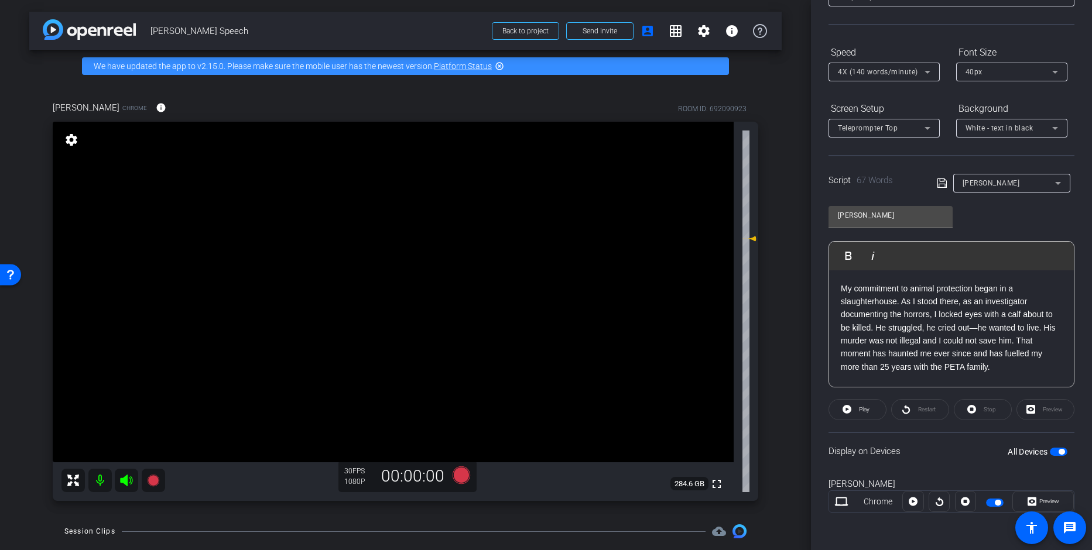
click at [1011, 226] on div "[PERSON_NAME] Play Play from this location Play Selected Play and display the s…" at bounding box center [951, 292] width 246 height 190
click at [1005, 373] on p "My commitment to animal protection began in a slaughterhouse. As I stood there,…" at bounding box center [951, 328] width 221 height 92
click at [458, 478] on icon at bounding box center [461, 475] width 18 height 18
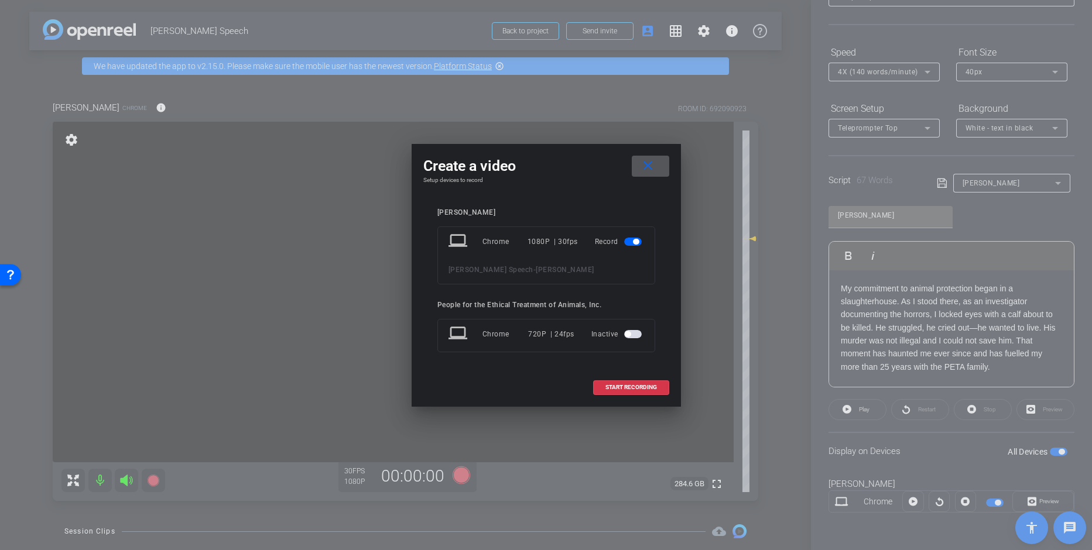
click at [634, 387] on span "START RECORDING" at bounding box center [631, 388] width 52 height 6
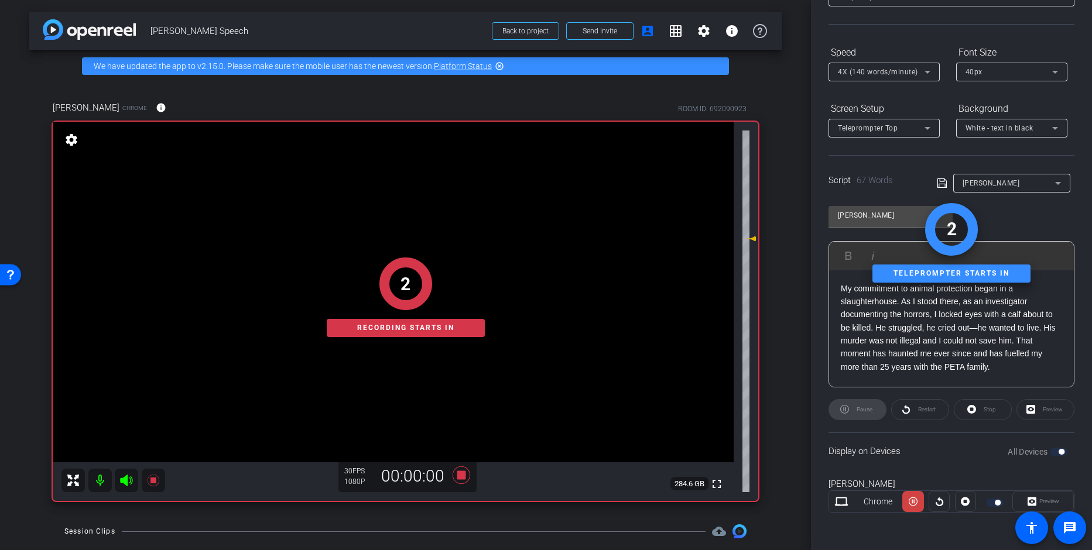
click at [928, 433] on div "Display on Devices All Devices" at bounding box center [951, 451] width 246 height 38
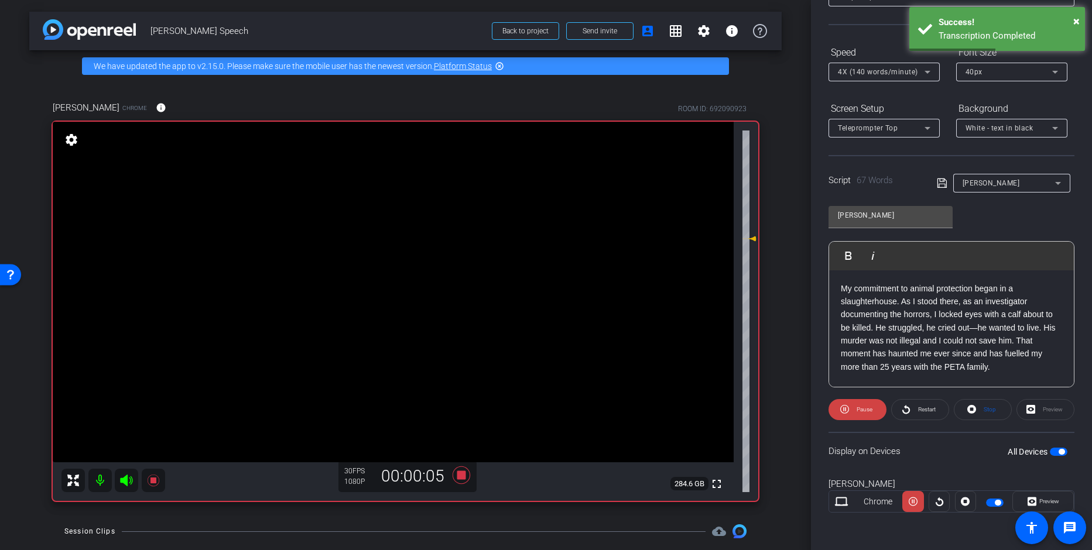
scroll to position [27, 0]
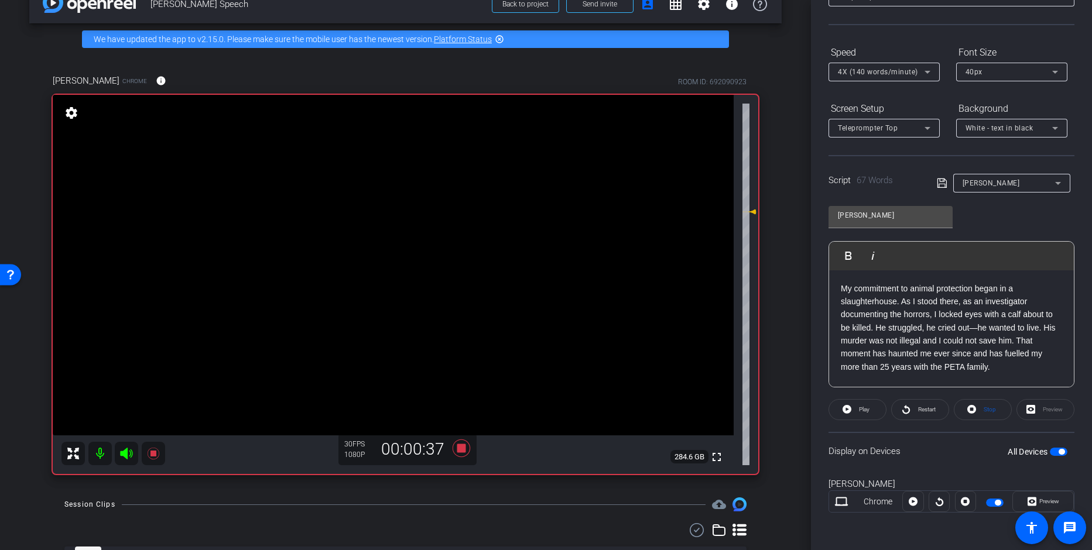
drag, startPoint x: 917, startPoint y: 409, endPoint x: 918, endPoint y: 424, distance: 14.7
click at [918, 409] on span "Restart" at bounding box center [927, 409] width 18 height 6
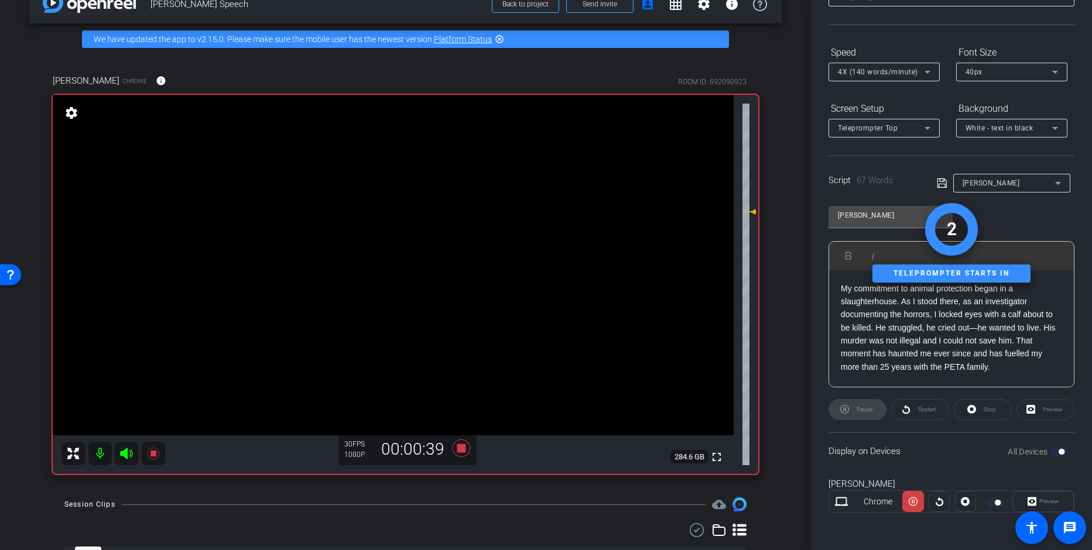
click at [929, 434] on div "Display on Devices All Devices" at bounding box center [951, 451] width 246 height 38
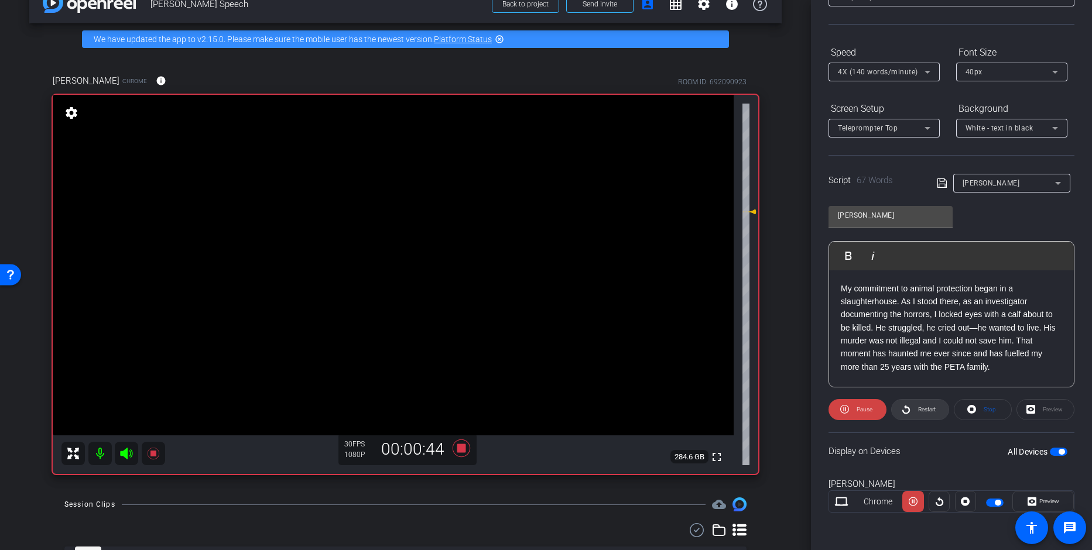
click at [921, 410] on span "Restart" at bounding box center [927, 409] width 18 height 6
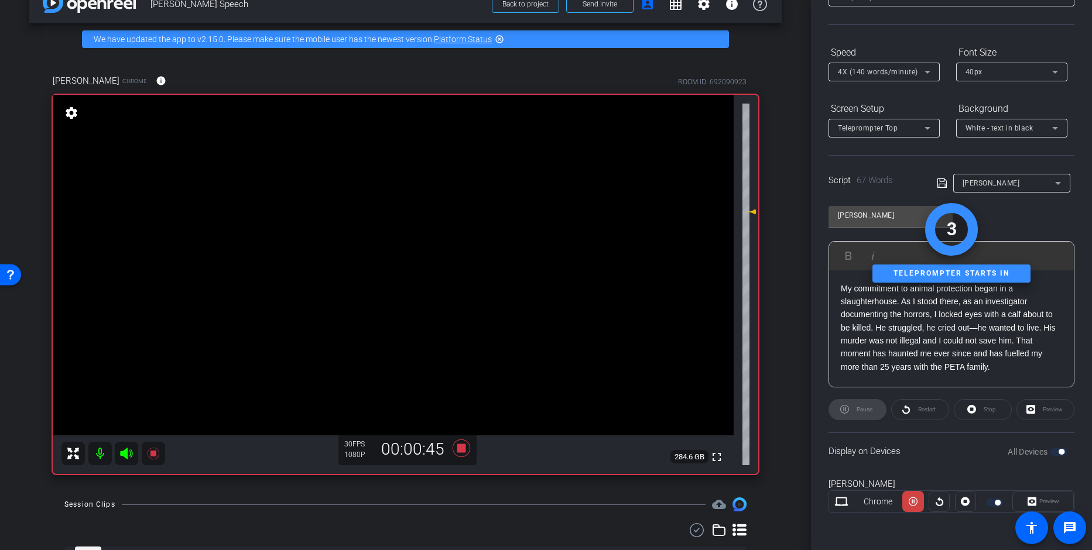
click at [943, 432] on div "Display on Devices All Devices" at bounding box center [951, 451] width 246 height 38
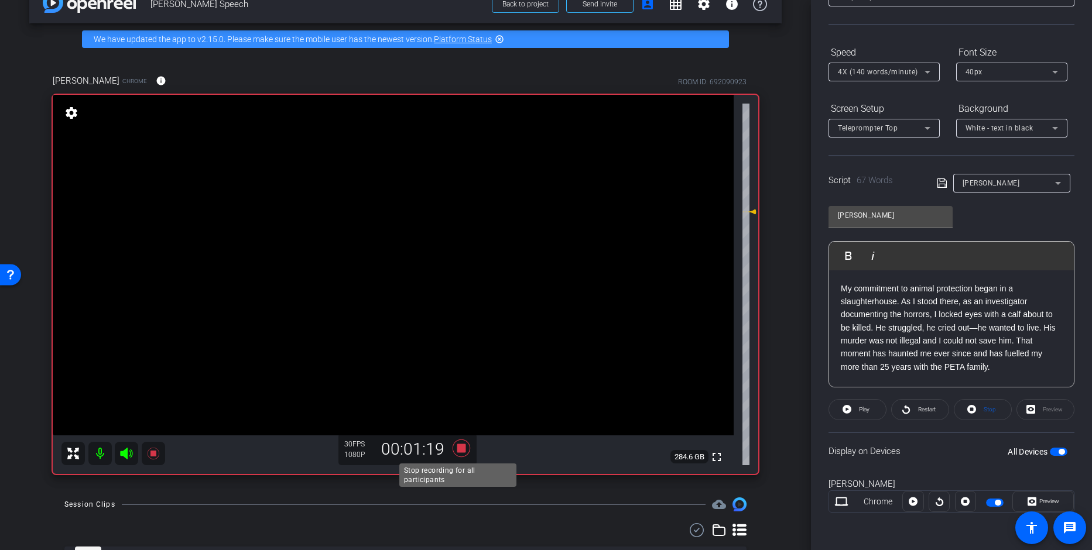
click at [457, 446] on icon at bounding box center [461, 449] width 18 height 18
click at [776, 438] on div "arrow_back [PERSON_NAME] Speech Back to project Send invite account_box grid_on…" at bounding box center [405, 248] width 811 height 550
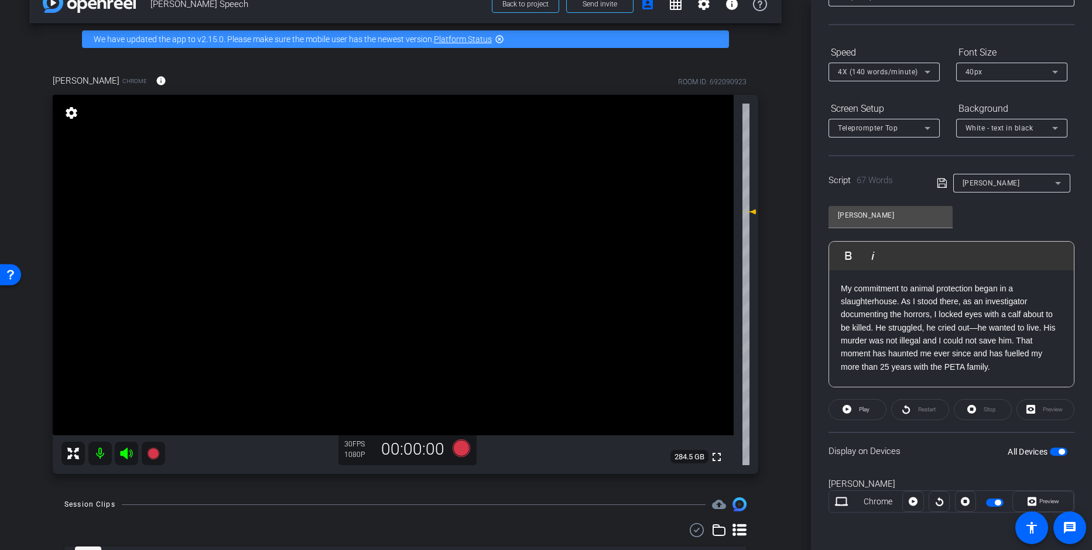
click at [951, 378] on div "My commitment to animal protection began in a slaughterhouse. As I stood there,…" at bounding box center [951, 328] width 245 height 117
click at [1004, 369] on p "My commitment to animal protection began in a slaughterhouse. As I stood there,…" at bounding box center [951, 328] width 221 height 92
click at [784, 417] on div "arrow_back [PERSON_NAME] Speech Back to project Send invite account_box grid_on…" at bounding box center [405, 248] width 811 height 550
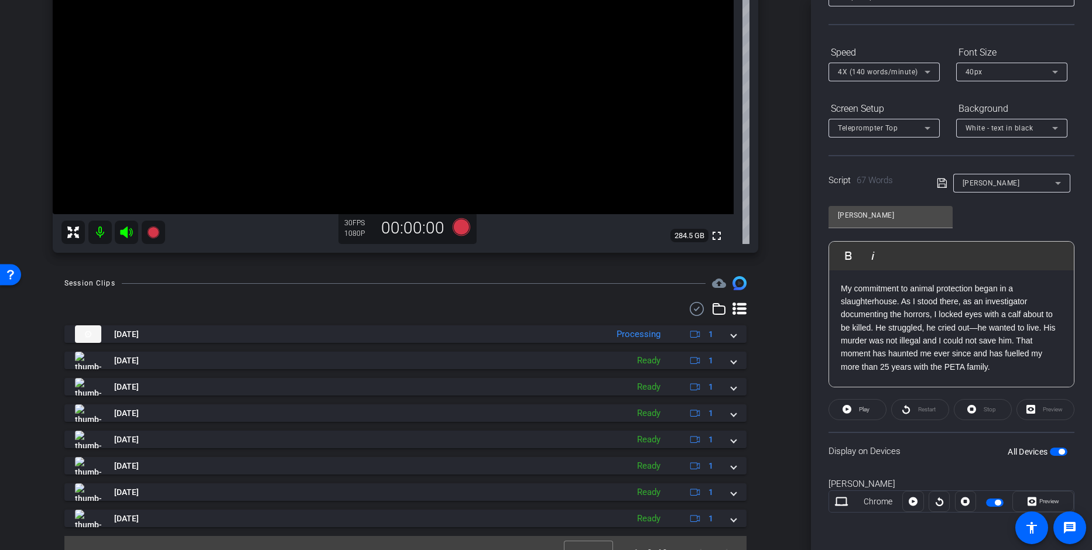
scroll to position [267, 0]
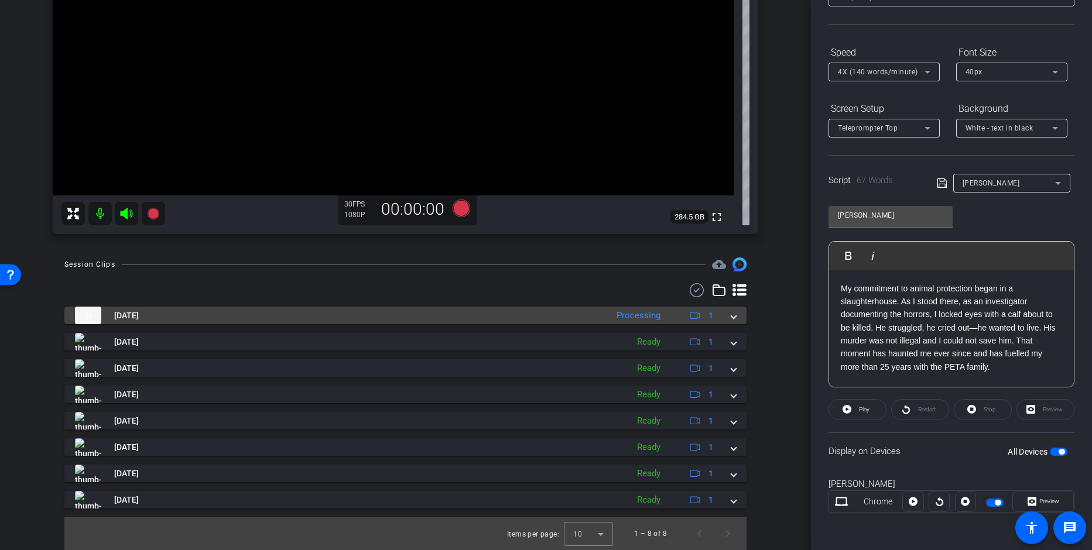
click at [616, 306] on div "[DATE] Processing 1 [DATE] Ready 1 [DATE] Ready 1 [DATE] Ready 1 [DATE] Ready 1…" at bounding box center [405, 416] width 682 height 267
click at [622, 313] on div "Processing" at bounding box center [638, 315] width 56 height 13
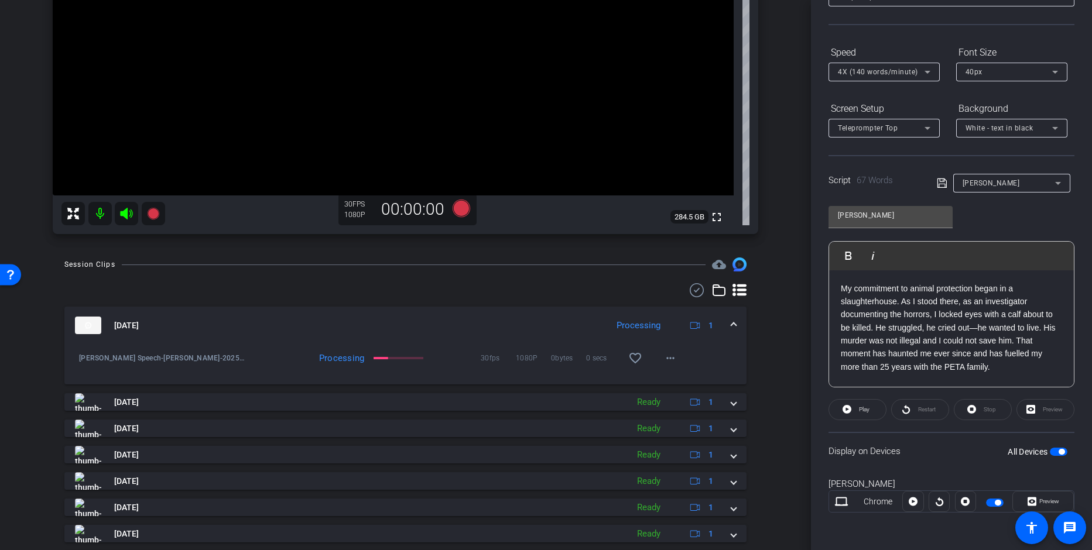
click at [633, 323] on div "Processing" at bounding box center [638, 325] width 56 height 13
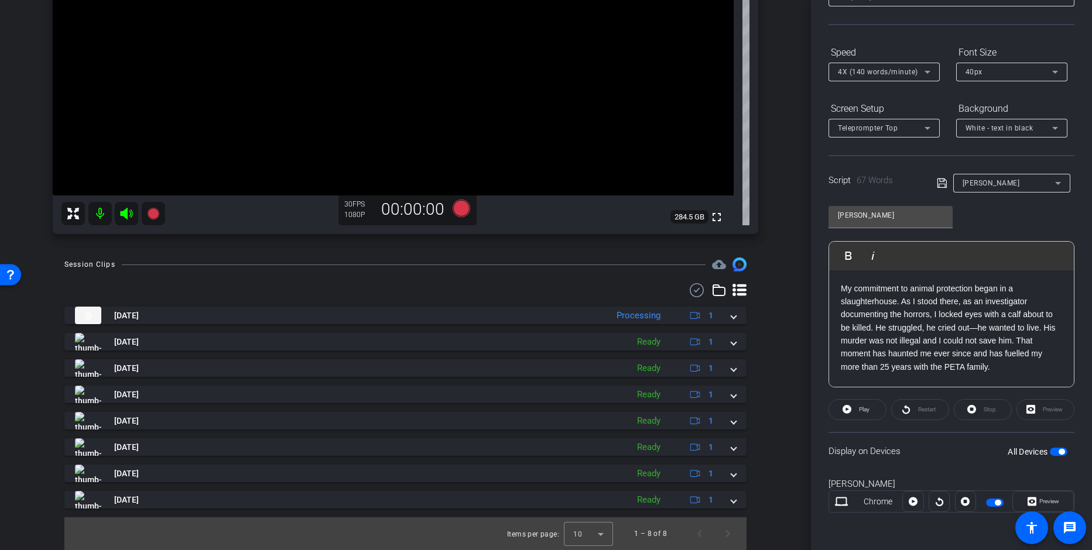
click at [776, 313] on div "arrow_back [PERSON_NAME] Speech Back to project Send invite account_box grid_on…" at bounding box center [405, 275] width 811 height 550
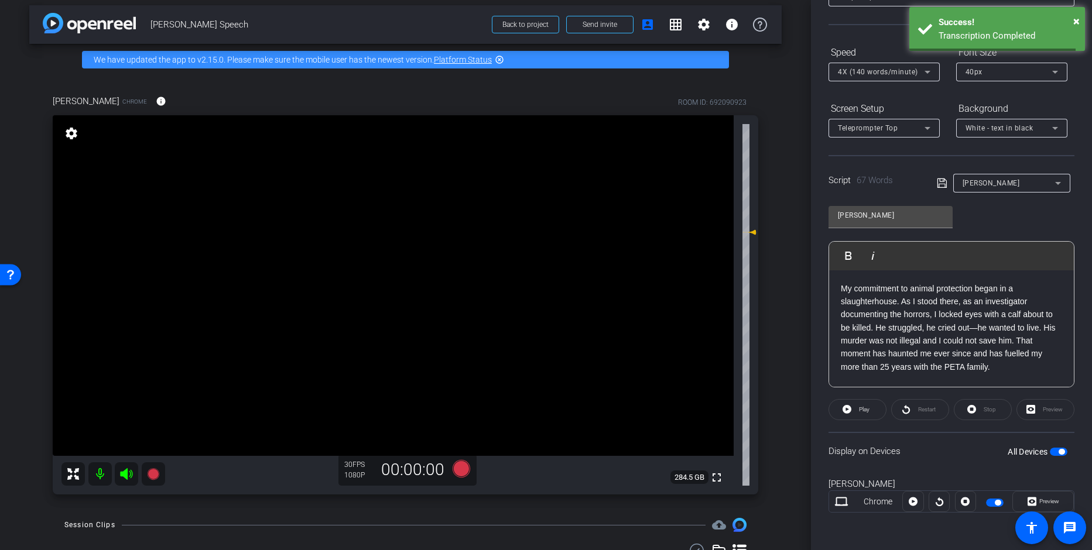
scroll to position [0, 0]
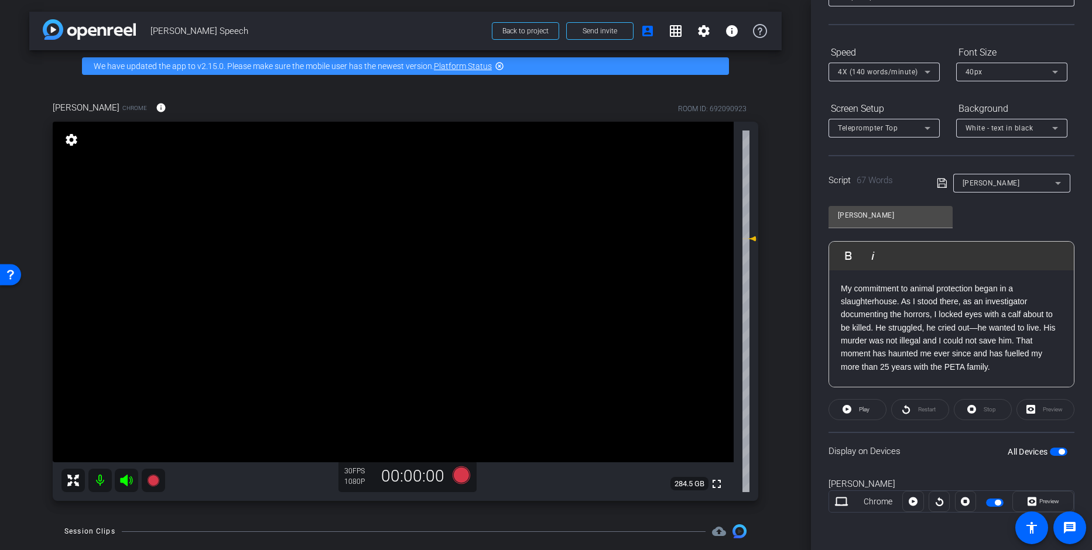
click at [777, 298] on div "arrow_back [PERSON_NAME] Speech Back to project Send invite account_box grid_on…" at bounding box center [405, 275] width 811 height 550
click at [941, 379] on div "My commitment to animal protection began in a slaughterhouse. As I stood there,…" at bounding box center [951, 328] width 245 height 117
click at [928, 321] on p "[DATE], I am honoured to serve as the newly appointed President of PETA Interna…" at bounding box center [951, 347] width 221 height 131
click at [891, 344] on p "[DATE], I am honoured to serve as the newly appointed President of PETA Interna…" at bounding box center [951, 347] width 221 height 131
click at [999, 347] on p "[DATE], I am honoured to serve as the newly appointed President of PETA Interna…" at bounding box center [951, 347] width 221 height 131
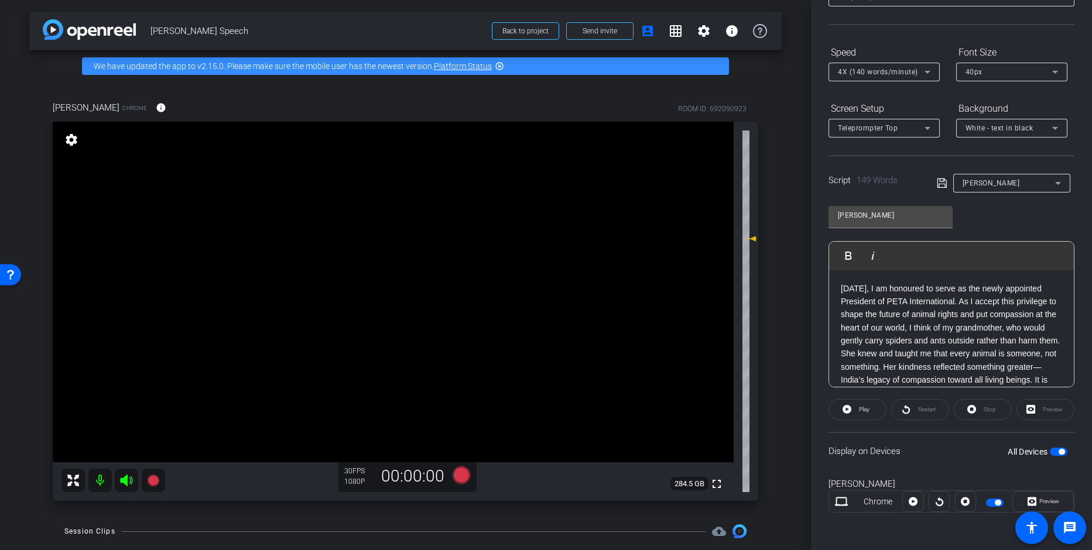
click at [776, 370] on div "arrow_back [PERSON_NAME] Speech Back to project Send invite account_box grid_on…" at bounding box center [405, 275] width 811 height 550
click at [459, 472] on icon at bounding box center [461, 475] width 18 height 18
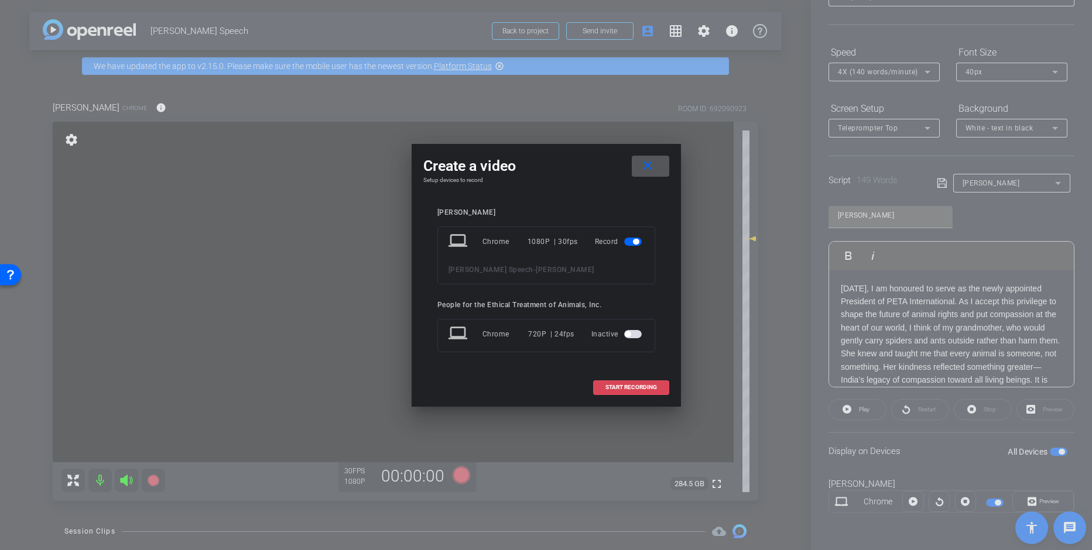
click at [638, 387] on span "START RECORDING" at bounding box center [631, 388] width 52 height 6
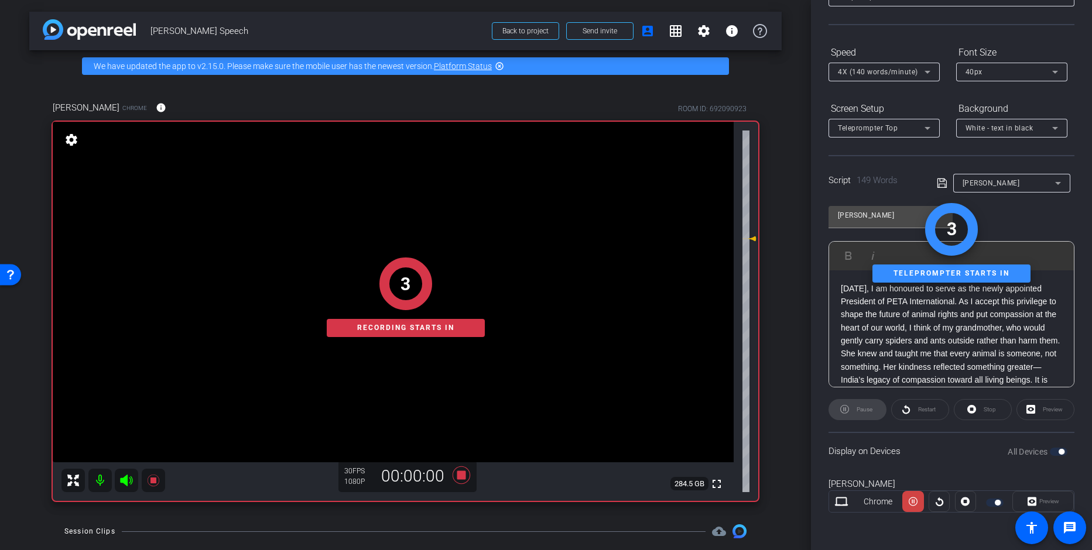
click at [937, 434] on div "Display on Devices All Devices" at bounding box center [951, 451] width 246 height 38
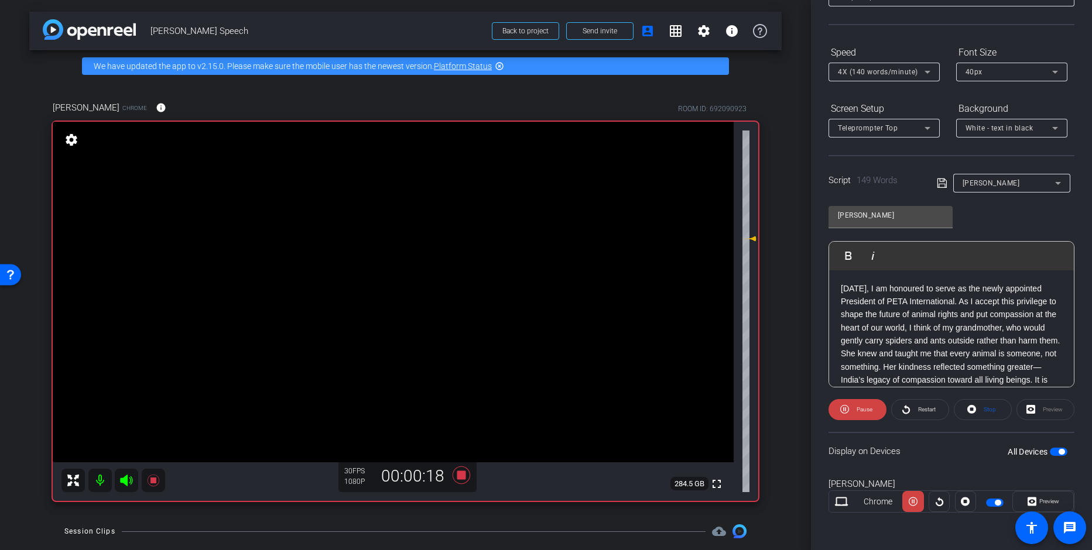
click at [876, 76] on span "4X (140 words/minute)" at bounding box center [878, 72] width 80 height 8
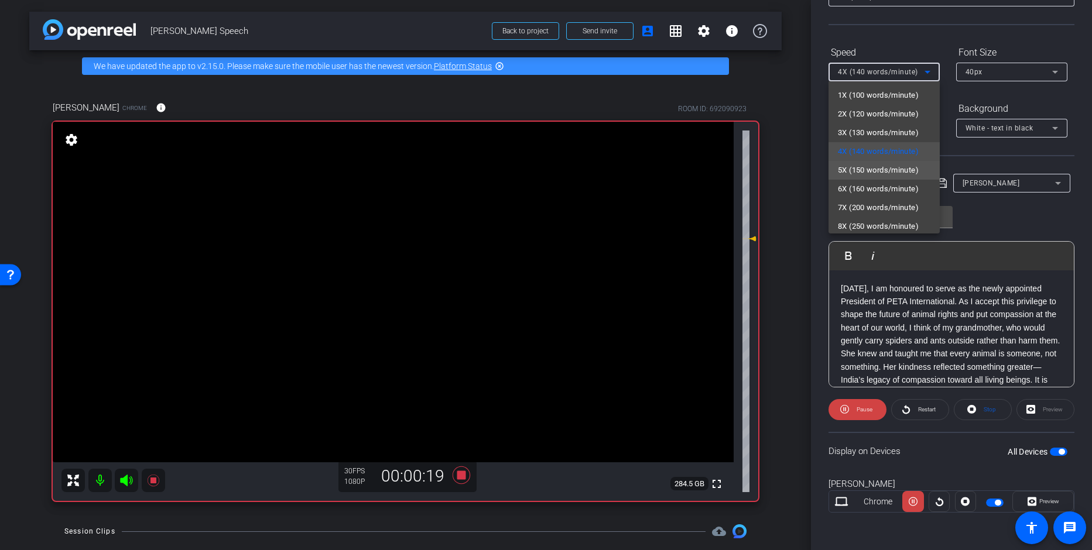
click at [890, 163] on span "5X (150 words/minute)" at bounding box center [878, 170] width 81 height 14
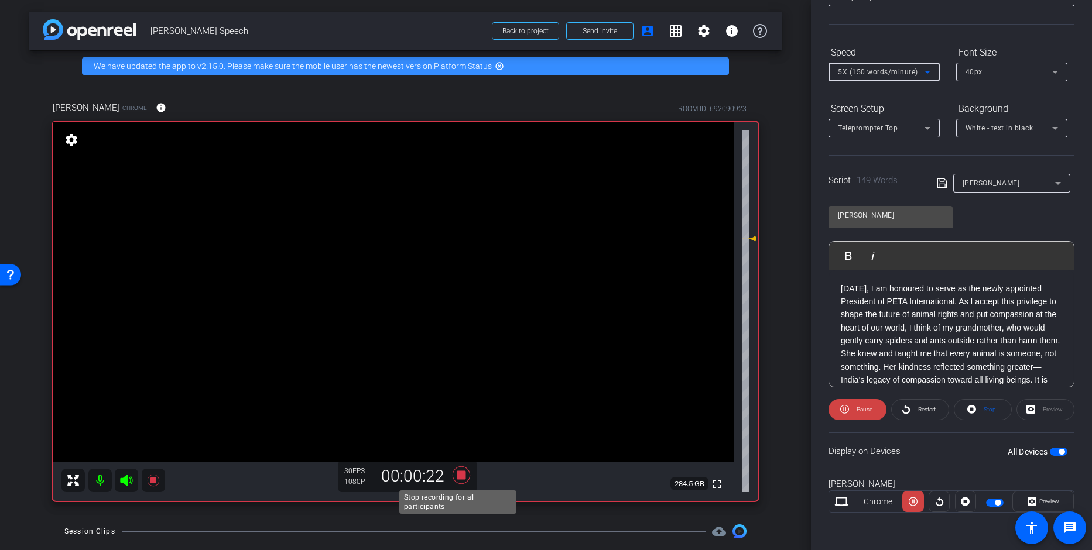
click at [451, 478] on icon at bounding box center [461, 475] width 28 height 21
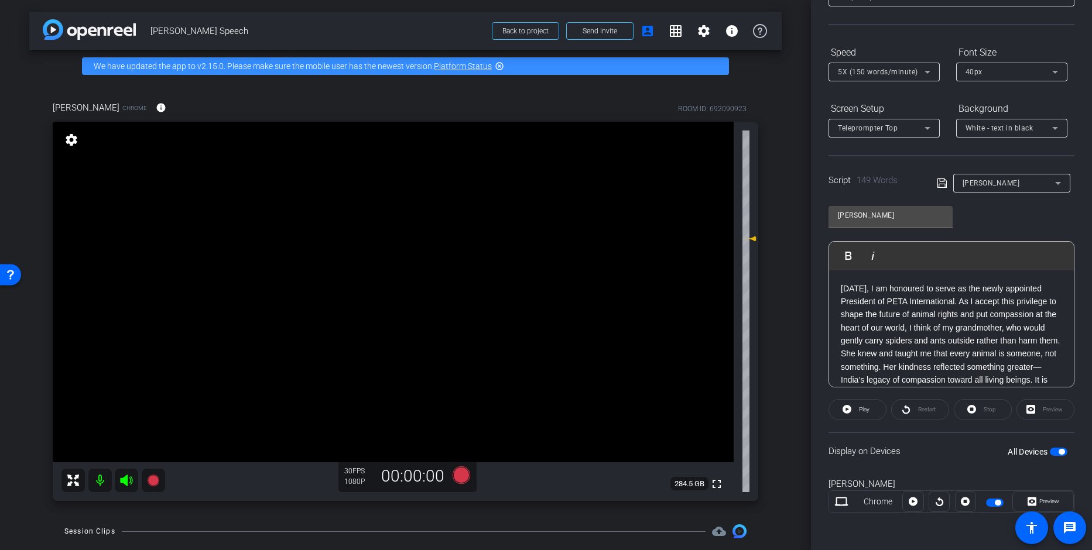
click at [882, 441] on div "Display on Devices All Devices" at bounding box center [951, 451] width 246 height 38
click at [458, 478] on icon at bounding box center [461, 475] width 18 height 18
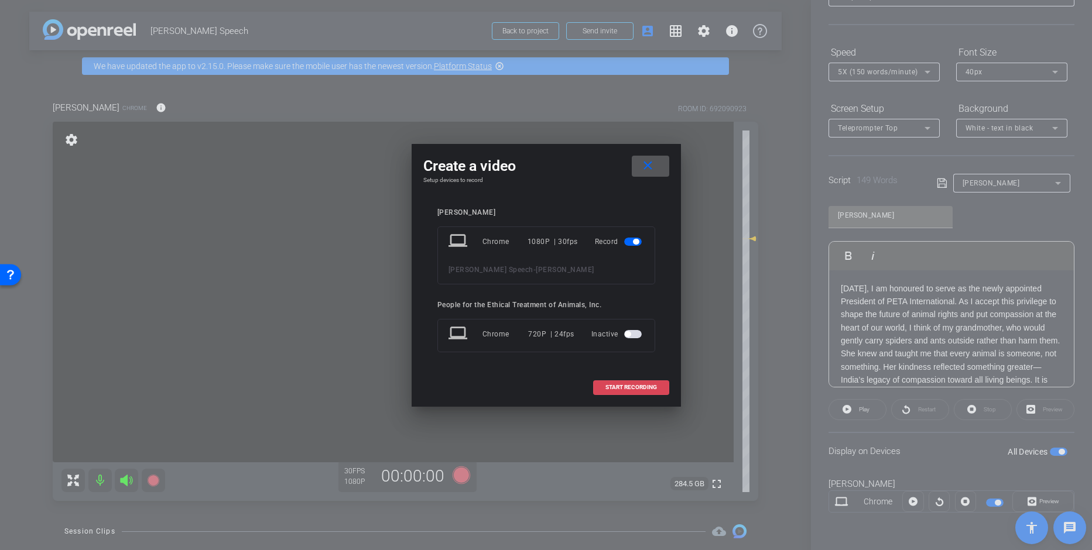
click at [639, 385] on span "START RECORDING" at bounding box center [631, 388] width 52 height 6
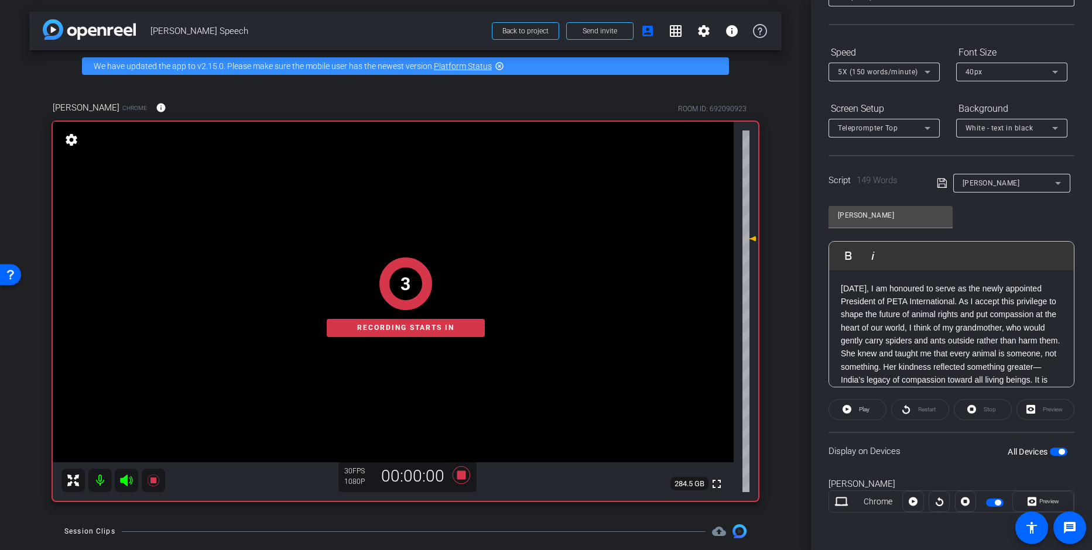
click at [785, 343] on div "arrow_back [PERSON_NAME] Speech Back to project Send invite account_box grid_on…" at bounding box center [405, 275] width 811 height 550
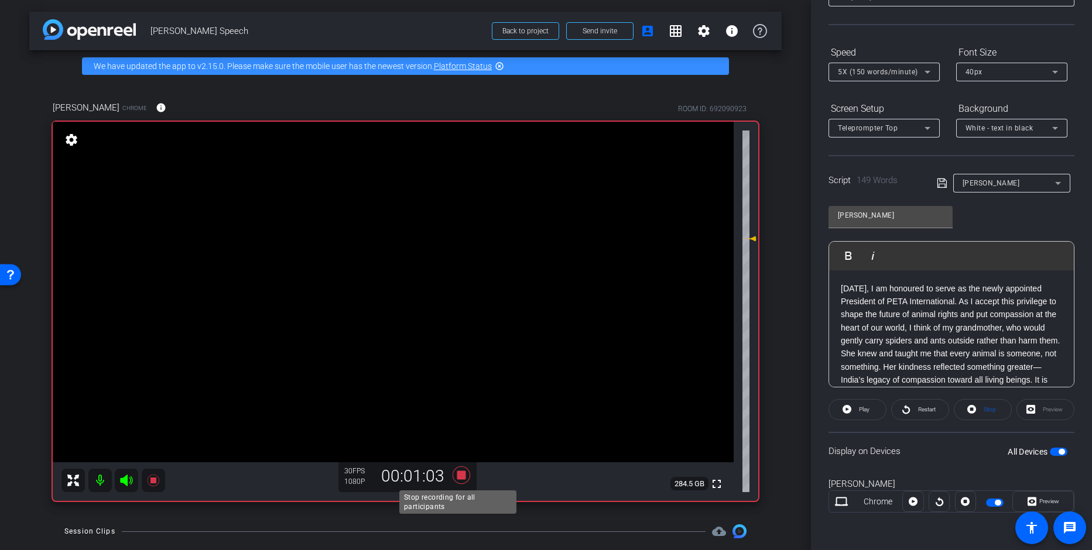
click at [458, 471] on icon at bounding box center [461, 475] width 18 height 18
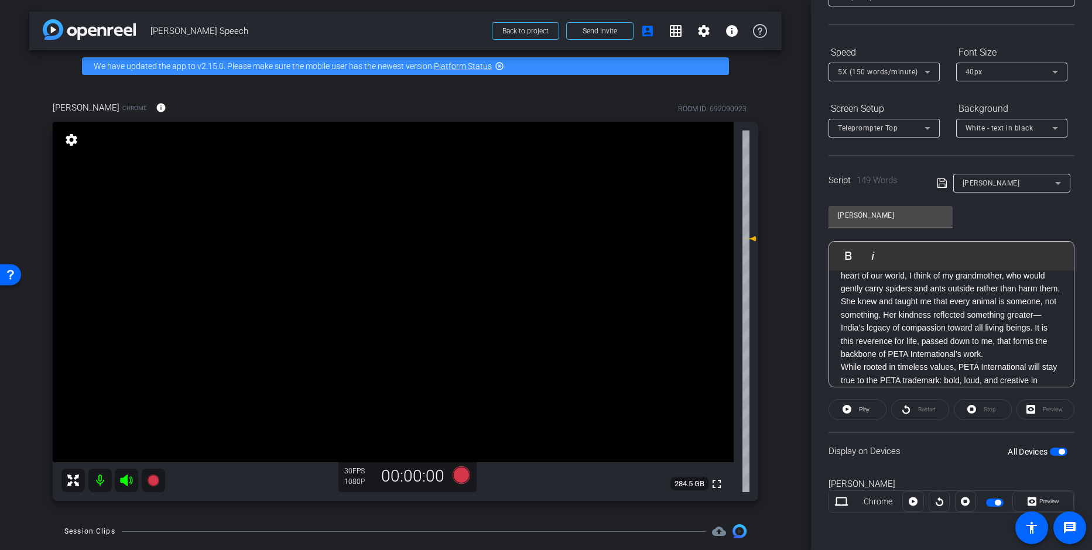
scroll to position [142, 0]
click at [1015, 349] on p "While rooted in timeless values, PETA International will stay true to the PETA …" at bounding box center [951, 336] width 221 height 78
click at [457, 475] on icon at bounding box center [461, 475] width 18 height 18
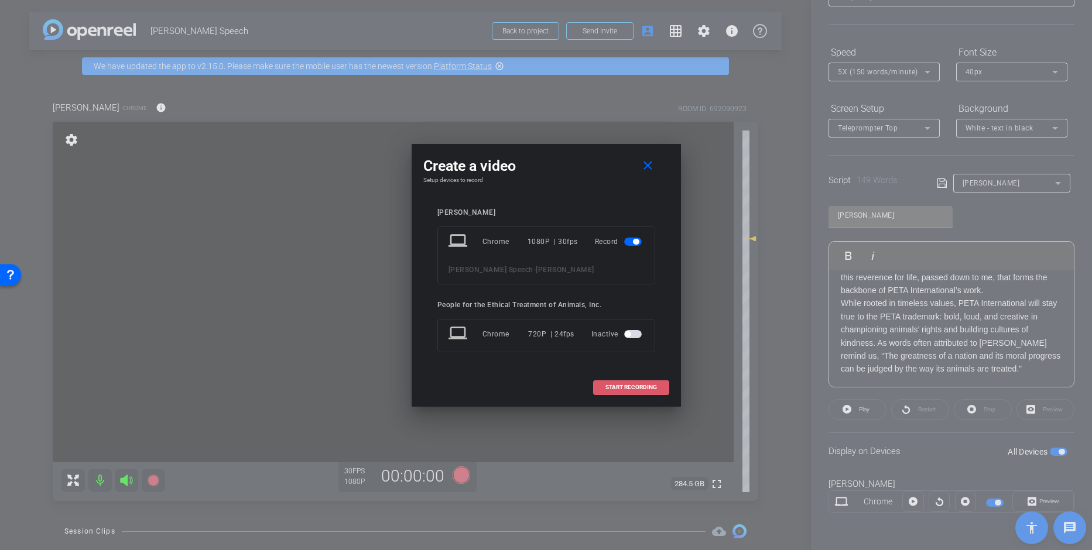
click at [628, 385] on span "START RECORDING" at bounding box center [631, 388] width 52 height 6
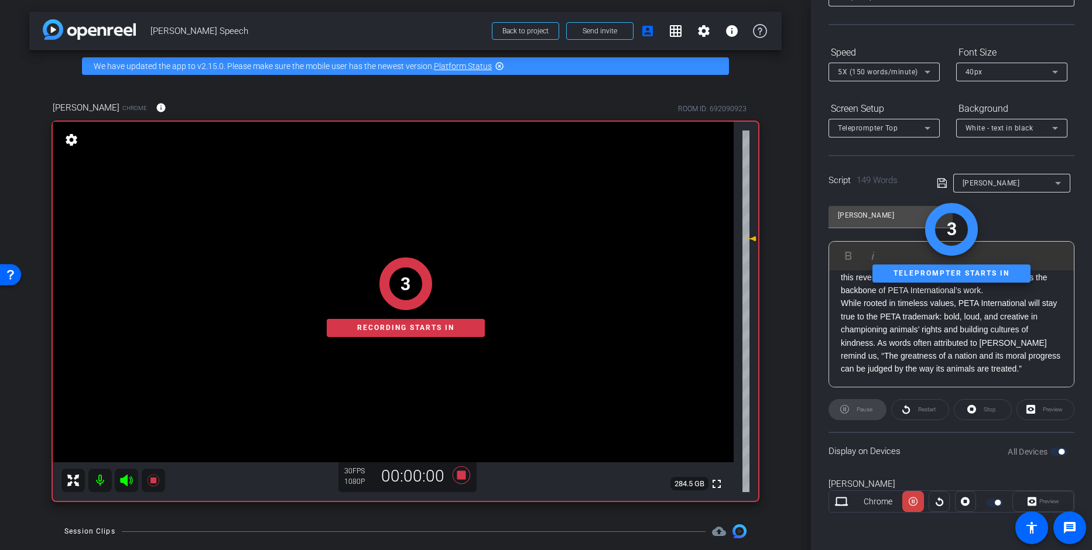
click at [945, 435] on div "Display on Devices All Devices" at bounding box center [951, 451] width 246 height 38
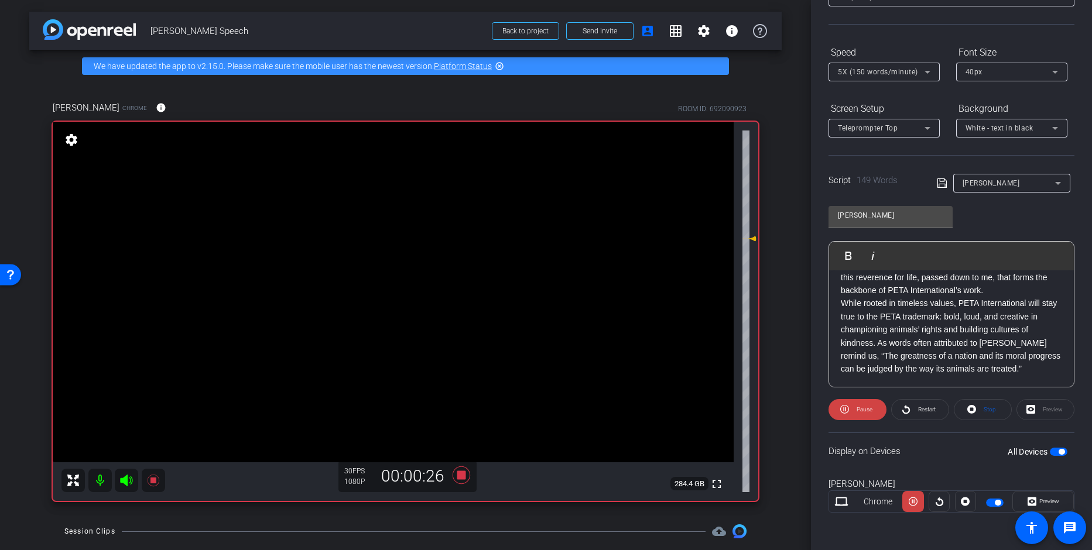
drag, startPoint x: 920, startPoint y: 411, endPoint x: 924, endPoint y: 454, distance: 43.0
click at [924, 453] on openreel-capture-teleprompter "Speed 5X (150 words/minute) Font Size 40px Screen Setup Teleprompter Top Backgr…" at bounding box center [951, 288] width 246 height 490
click at [923, 435] on div "Display on Devices All Devices" at bounding box center [951, 451] width 246 height 38
click at [462, 476] on icon at bounding box center [461, 475] width 28 height 21
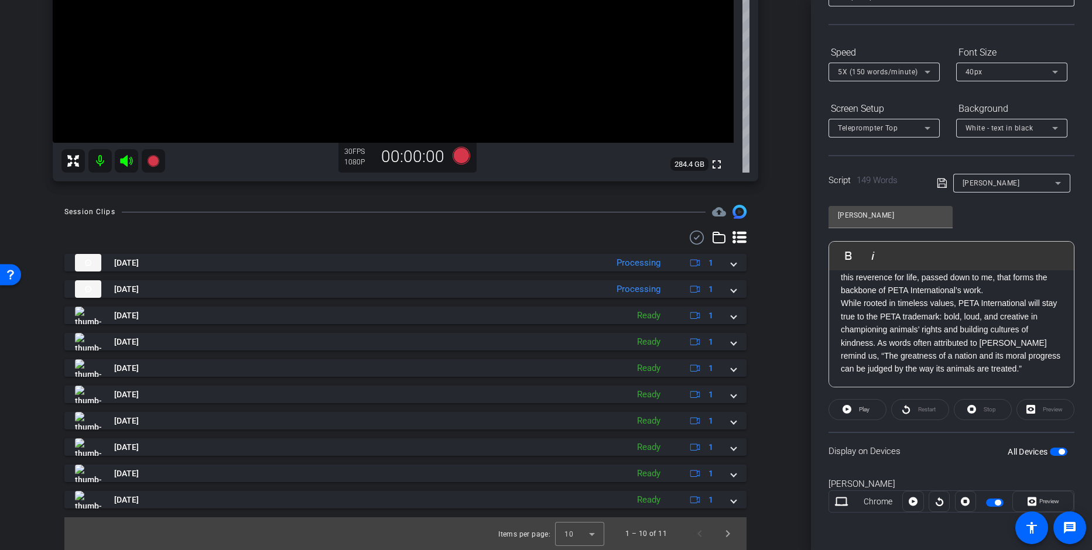
scroll to position [0, 0]
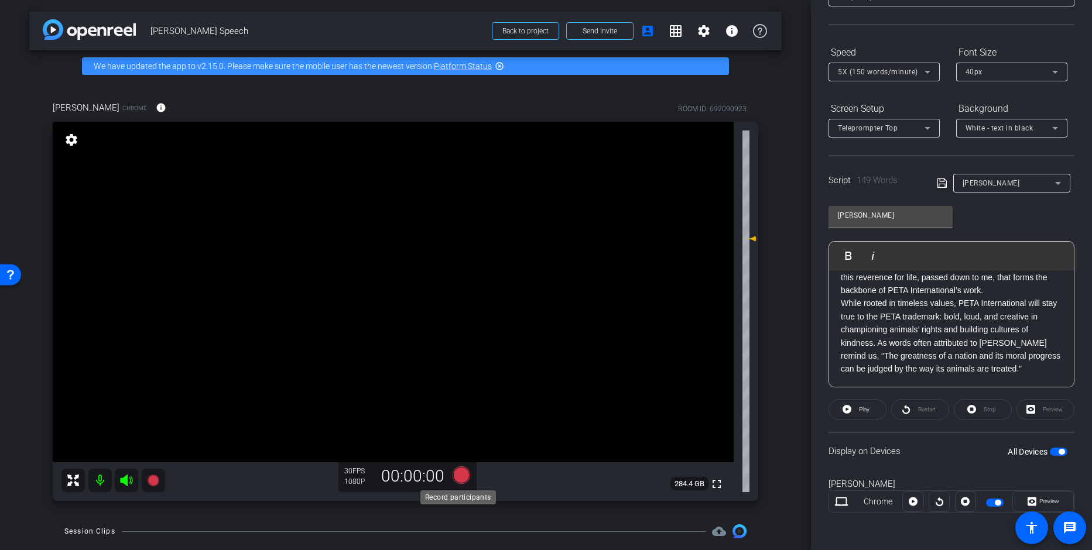
click at [458, 478] on icon at bounding box center [461, 475] width 18 height 18
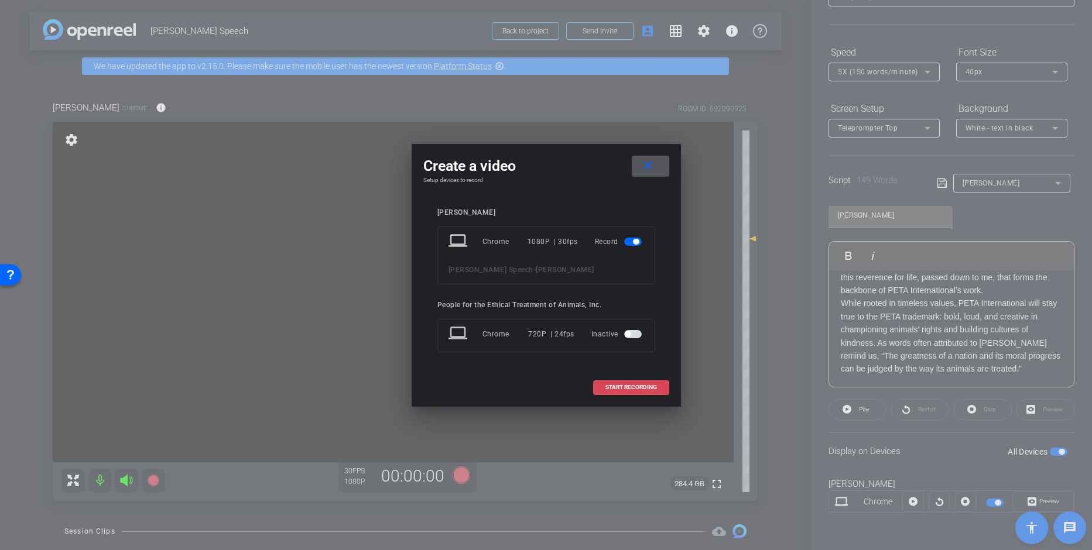
click at [658, 387] on span at bounding box center [631, 387] width 75 height 28
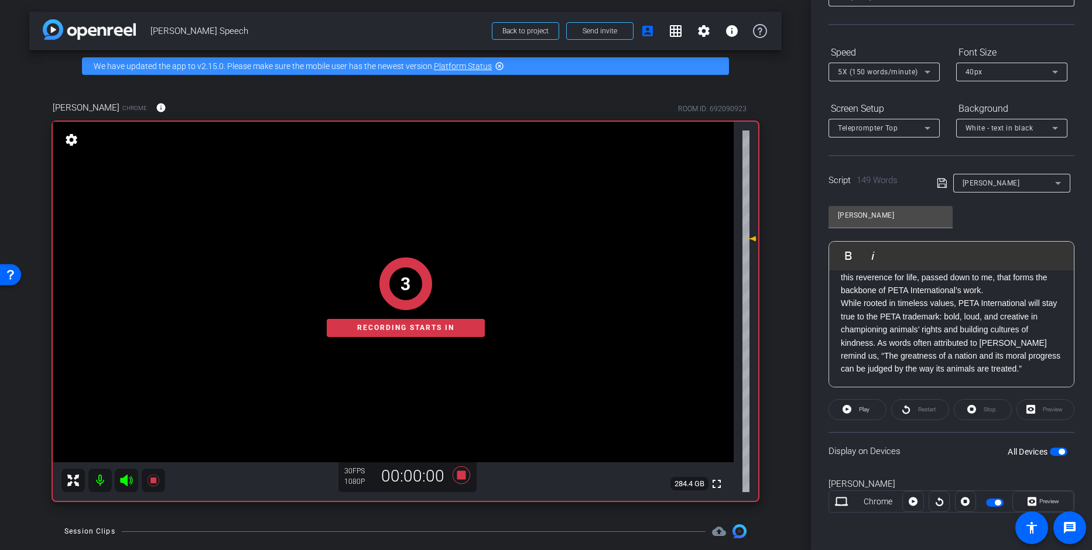
click at [770, 373] on div "[PERSON_NAME] Chrome info ROOM ID: 692090923 fullscreen settings 284.4 GB 30 FP…" at bounding box center [405, 297] width 752 height 431
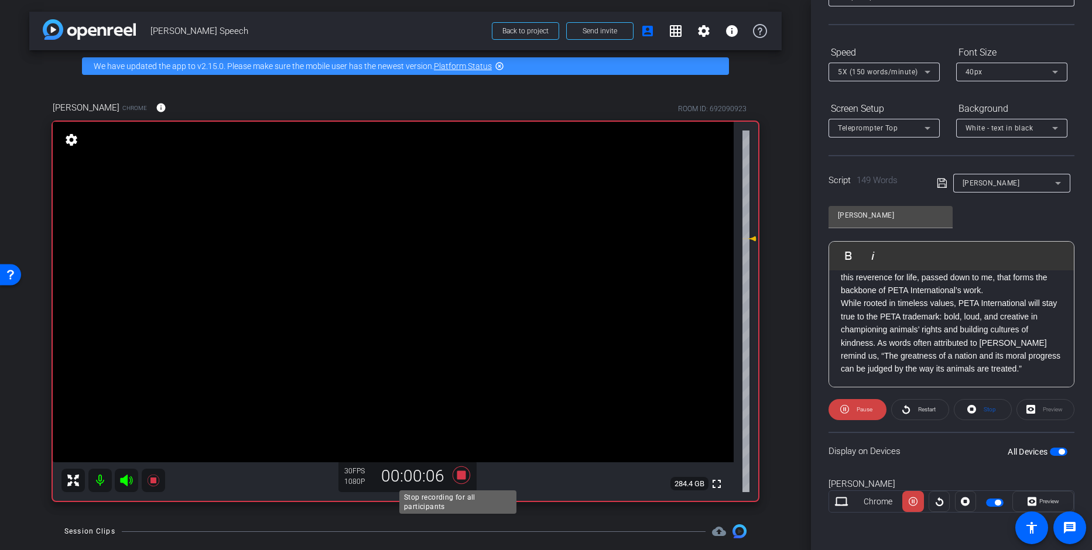
click at [459, 479] on icon at bounding box center [461, 475] width 18 height 18
click at [777, 418] on div "arrow_back [PERSON_NAME] Speech Back to project Send invite account_box grid_on…" at bounding box center [405, 275] width 811 height 550
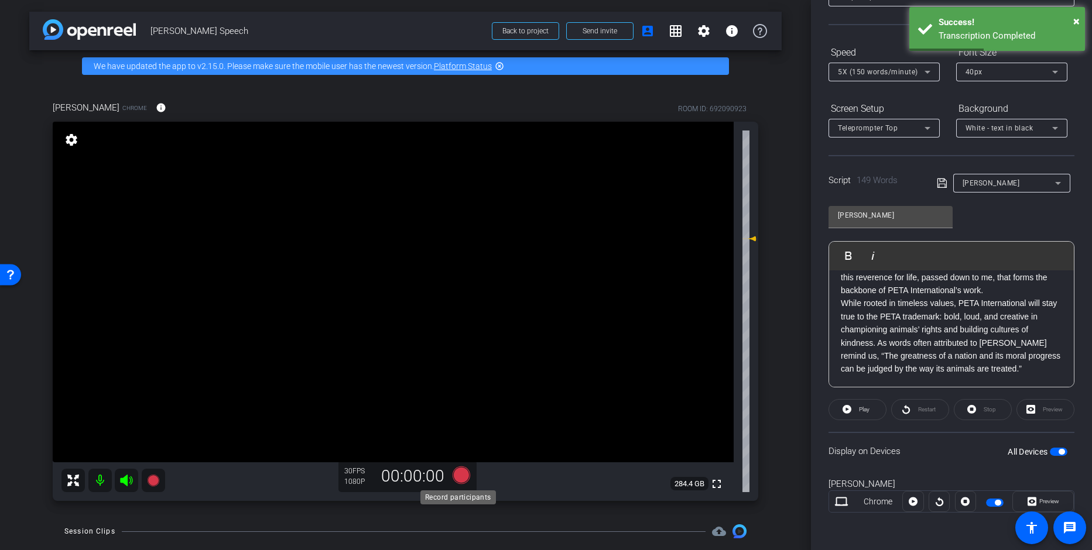
click at [457, 476] on icon at bounding box center [461, 475] width 18 height 18
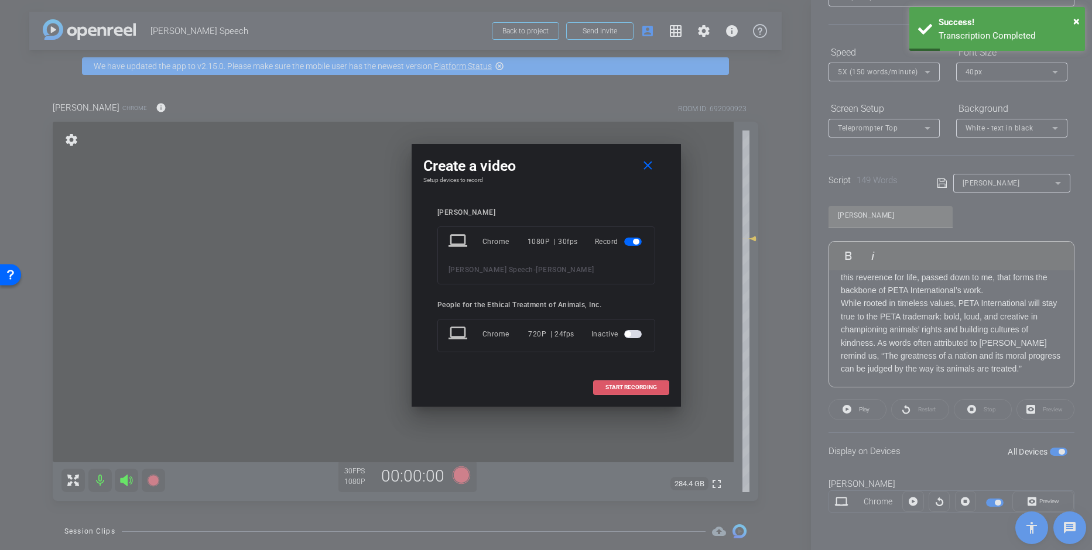
click at [640, 389] on span "START RECORDING" at bounding box center [631, 388] width 52 height 6
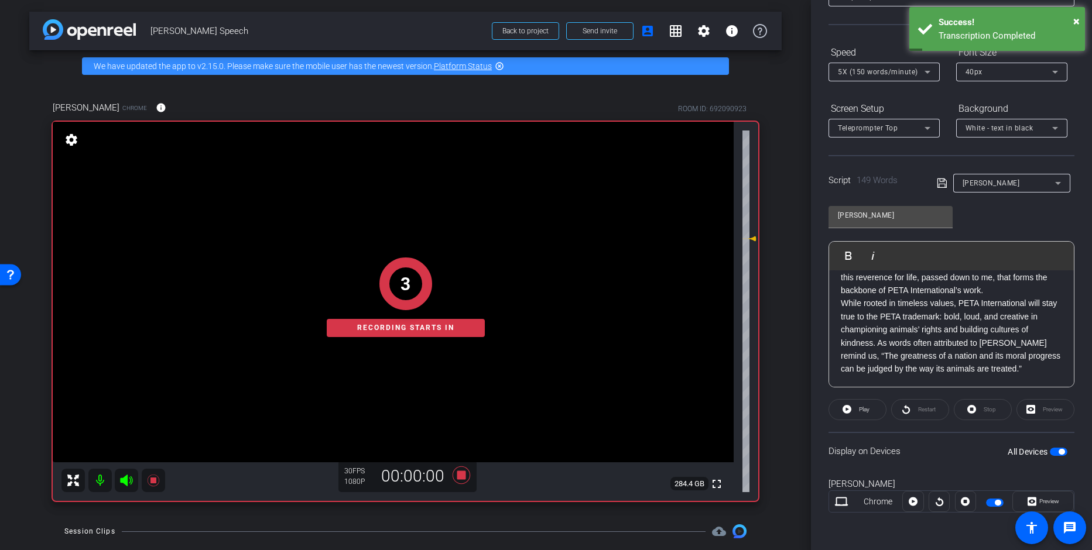
click at [791, 394] on div "arrow_back [PERSON_NAME] Speech Back to project Send invite account_box grid_on…" at bounding box center [405, 275] width 811 height 550
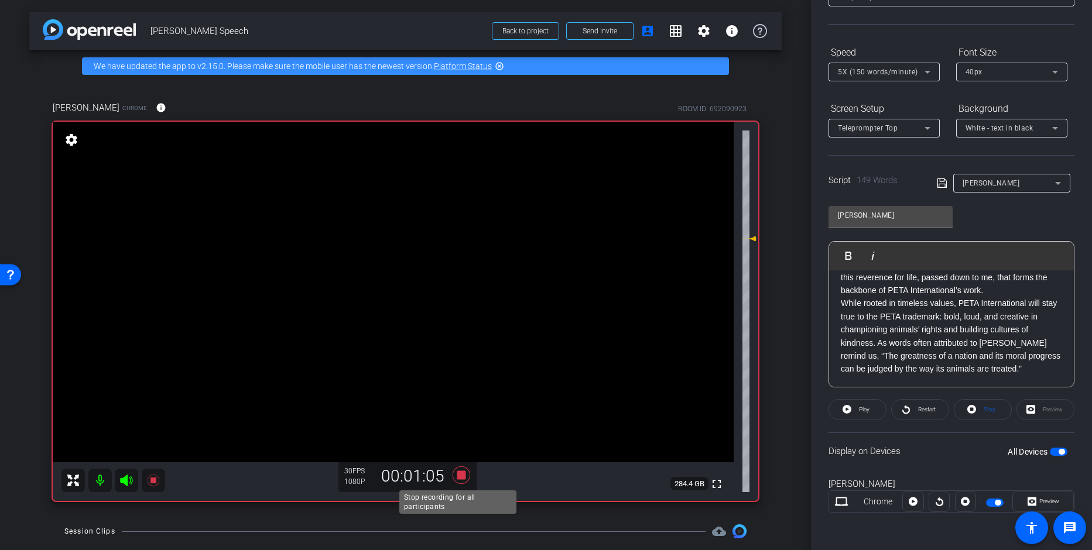
click at [450, 469] on icon at bounding box center [461, 475] width 28 height 21
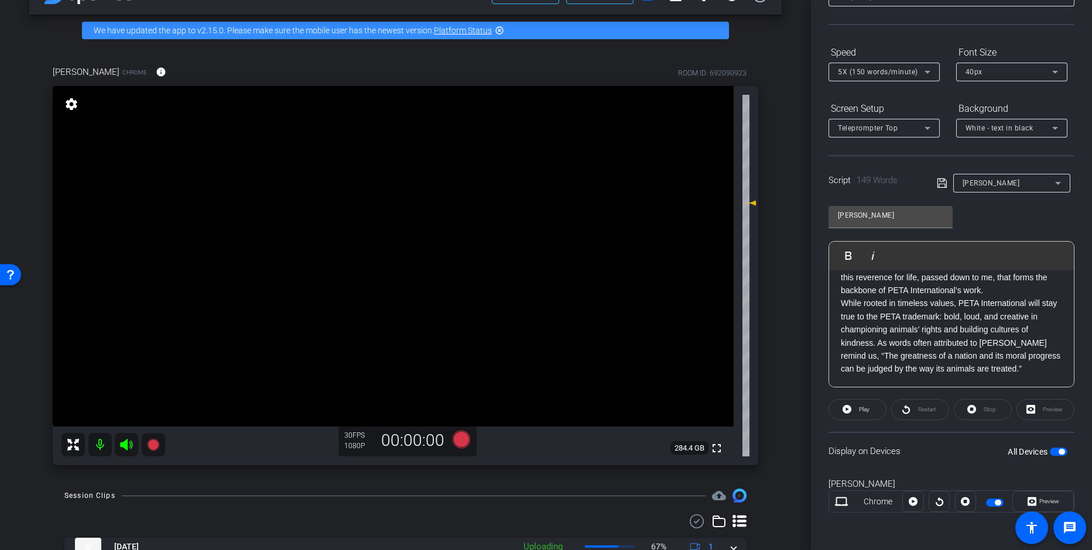
scroll to position [201, 0]
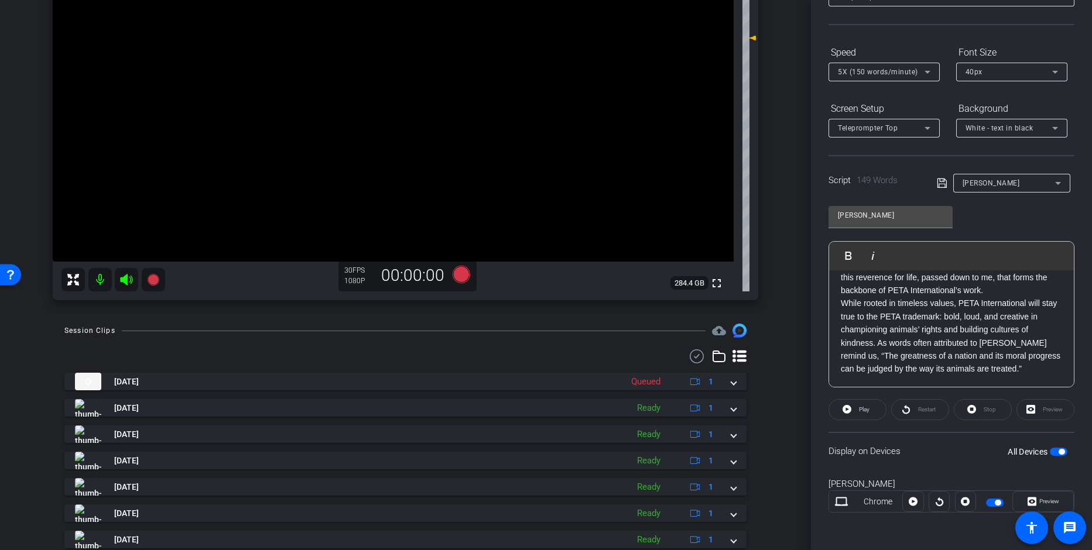
click at [780, 427] on div "arrow_back [PERSON_NAME] Speech Back to project Send invite account_box grid_on…" at bounding box center [405, 275] width 811 height 550
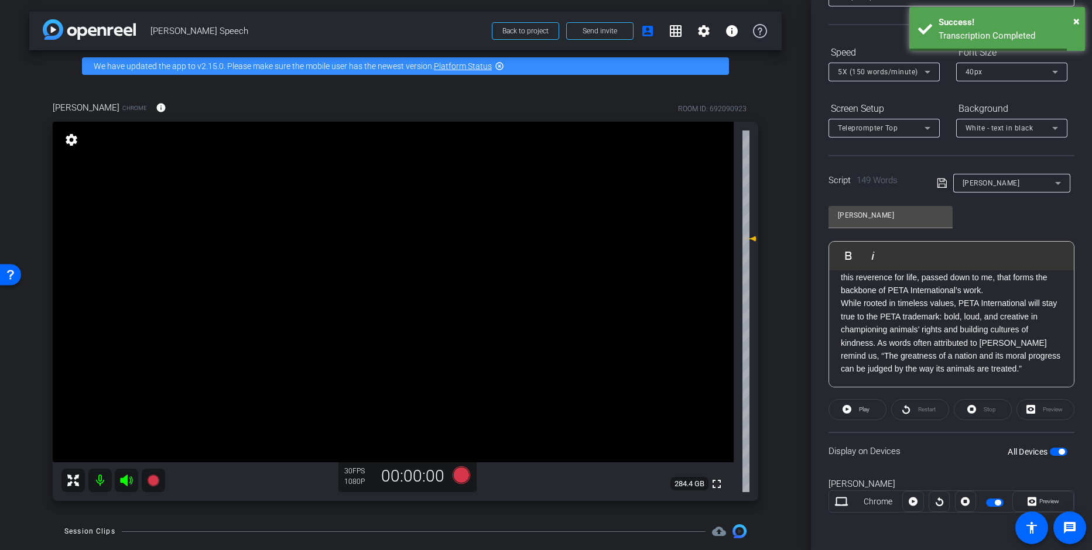
scroll to position [142, 0]
click at [776, 323] on div "arrow_back [PERSON_NAME] Speech Back to project Send invite account_box grid_on…" at bounding box center [405, 275] width 811 height 550
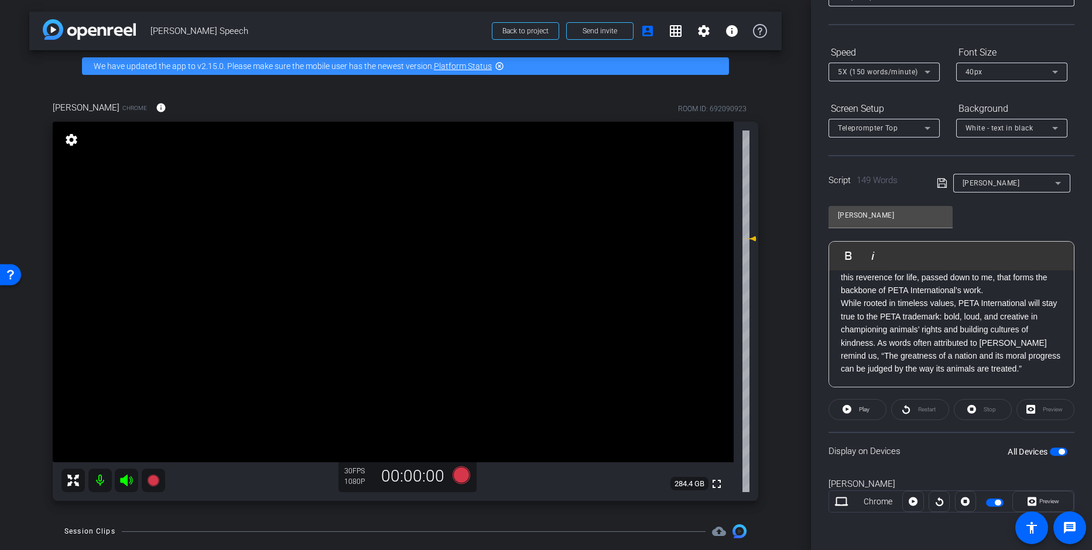
click at [776, 323] on div "arrow_back [PERSON_NAME] Speech Back to project Send invite account_box grid_on…" at bounding box center [405, 275] width 811 height 550
click at [784, 372] on div "arrow_back [PERSON_NAME] Speech Back to project Send invite account_box grid_on…" at bounding box center [405, 275] width 811 height 550
